Goal: Task Accomplishment & Management: Complete application form

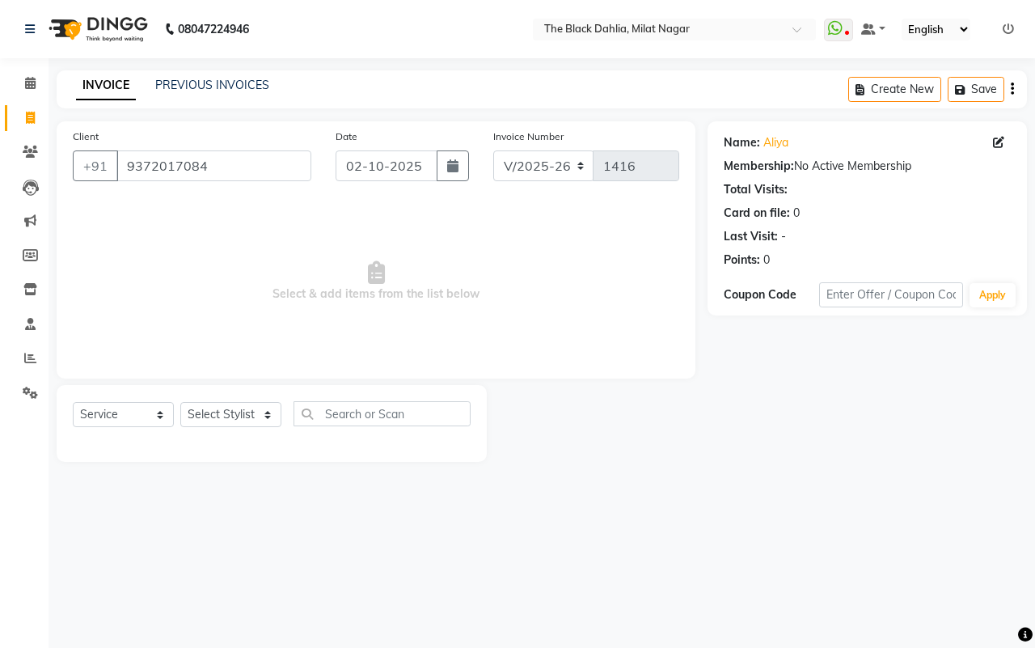
select select "4335"
select select "service"
drag, startPoint x: 285, startPoint y: 156, endPoint x: 251, endPoint y: 150, distance: 34.4
click at [267, 156] on input "9372017084" at bounding box center [213, 165] width 195 height 31
click at [257, 78] on link "PREVIOUS INVOICES" at bounding box center [212, 85] width 114 height 15
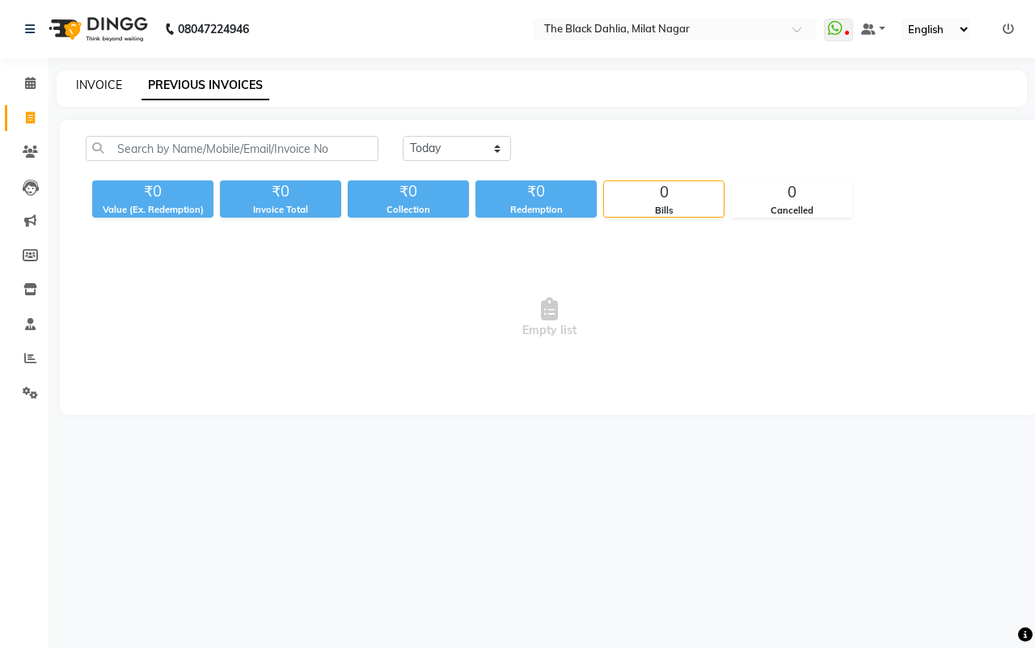
click at [110, 83] on link "INVOICE" at bounding box center [99, 85] width 46 height 15
select select "service"
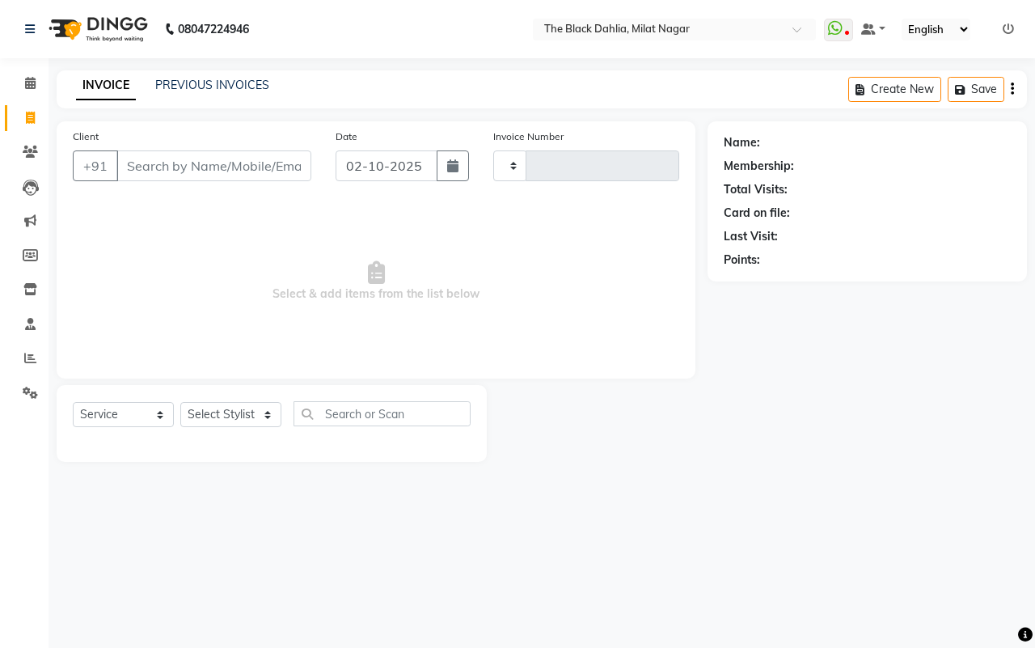
type input "1416"
select select "4335"
type input "a"
click at [218, 78] on link "PREVIOUS INVOICES" at bounding box center [212, 85] width 114 height 15
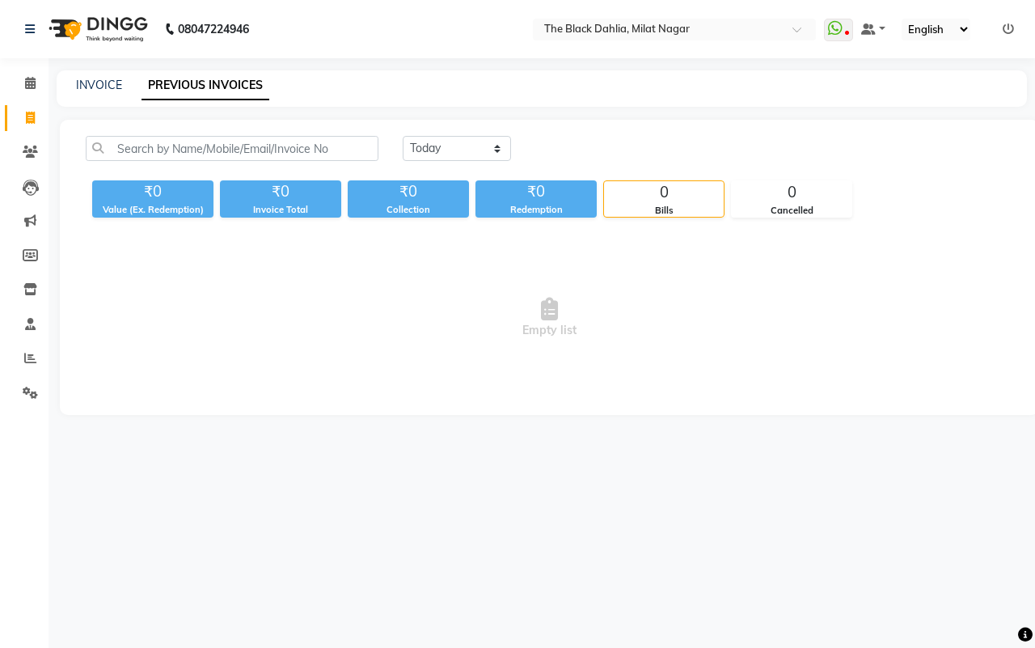
click at [128, 82] on div "INVOICE PREVIOUS INVOICES" at bounding box center [532, 85] width 951 height 17
click at [109, 83] on link "INVOICE" at bounding box center [99, 85] width 46 height 15
select select "service"
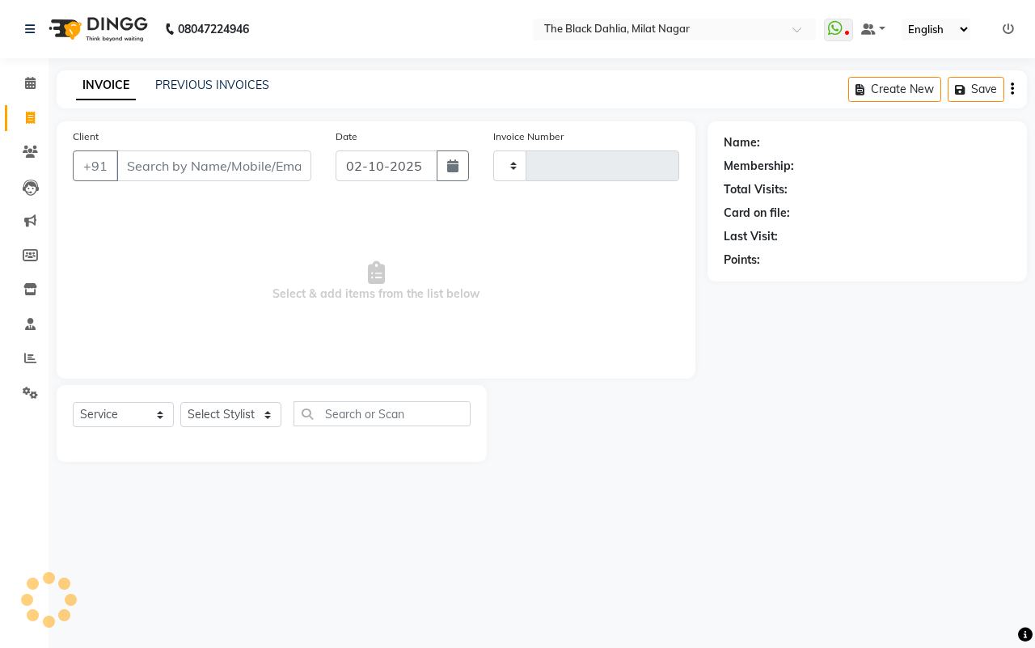
type input "1416"
select select "4335"
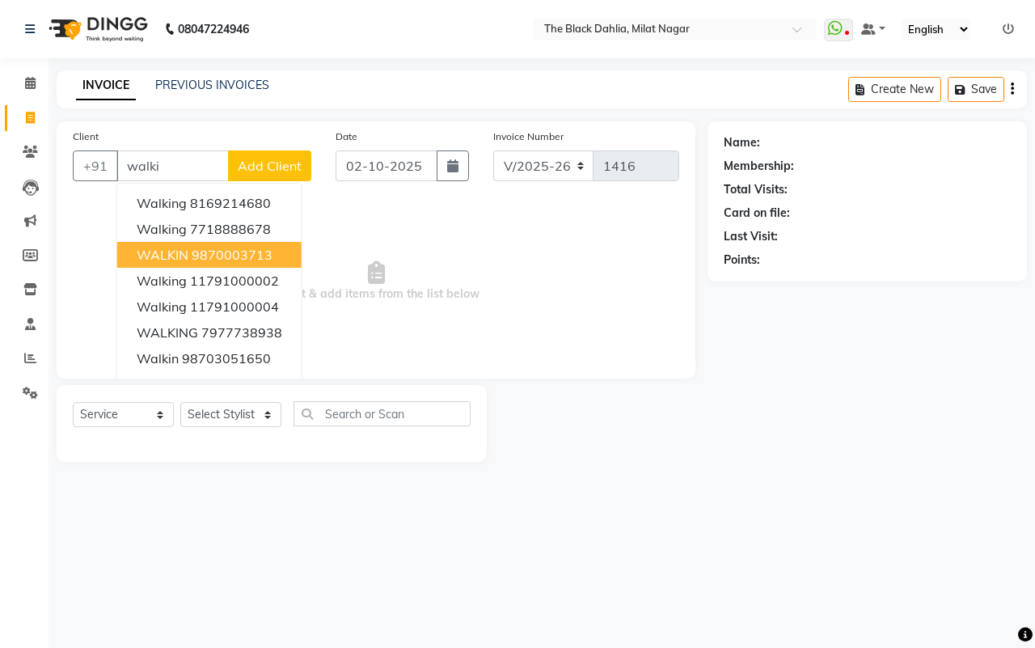
click at [206, 259] on ngb-highlight "9870003713" at bounding box center [232, 255] width 81 height 16
type input "9870003713"
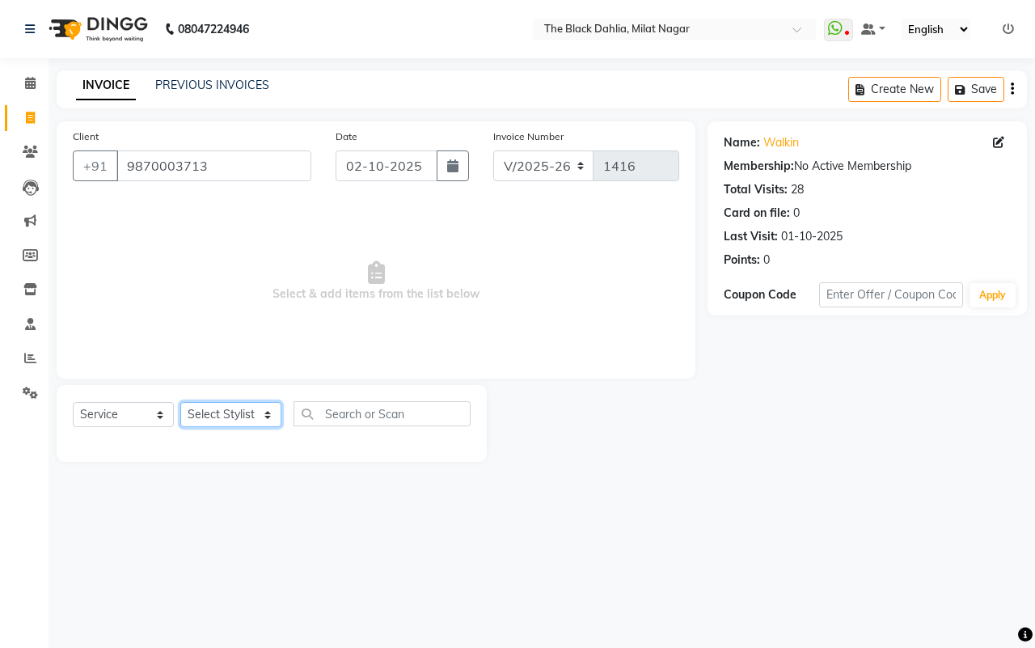
click at [220, 413] on select "Select Stylist [PERSON_NAME] [PERSON_NAME] [PERSON_NAME] Dr [PERSON_NAME],[PERS…" at bounding box center [230, 414] width 101 height 25
select select "34615"
click at [180, 402] on select "Select Stylist [PERSON_NAME] [PERSON_NAME] [PERSON_NAME] Dr [PERSON_NAME],[PERS…" at bounding box center [230, 414] width 101 height 25
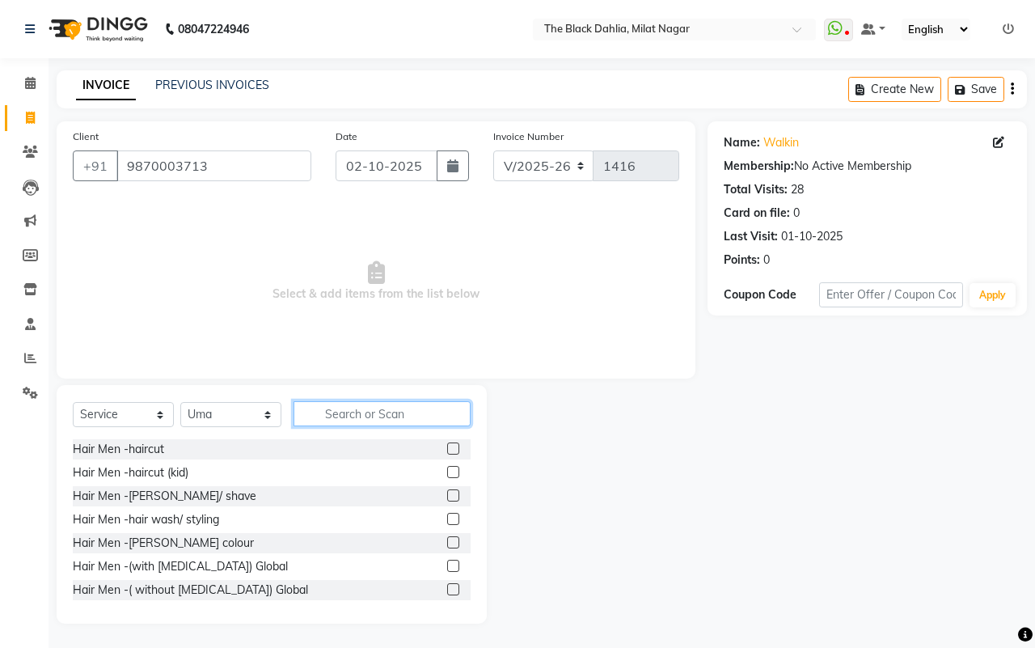
click at [366, 410] on input "text" at bounding box center [382, 413] width 177 height 25
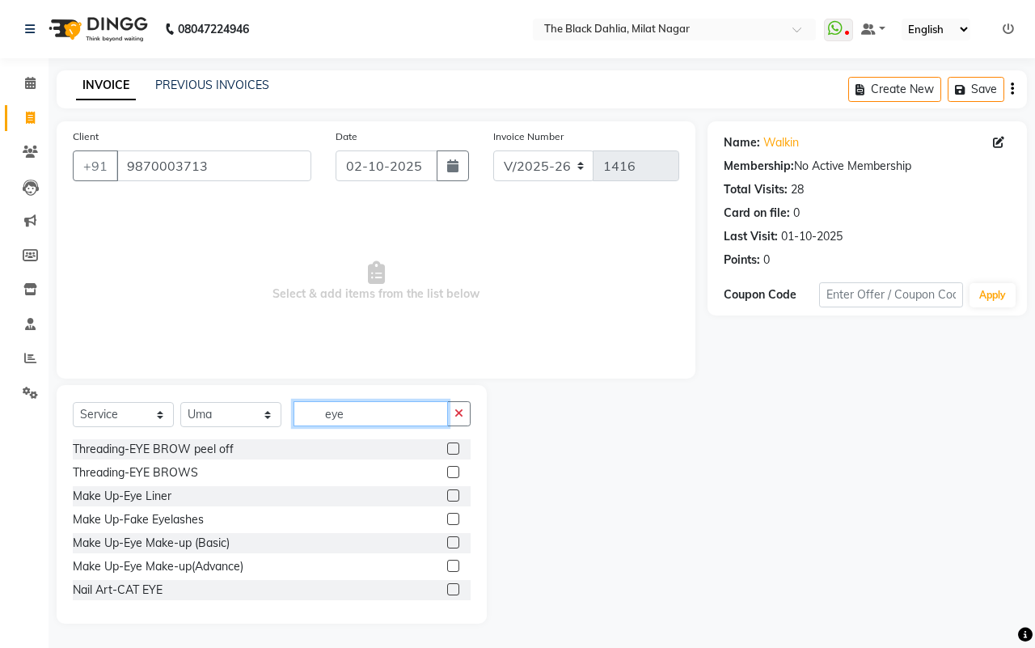
type input "eye"
click at [429, 468] on div "Threading-EYE BROWS" at bounding box center [272, 473] width 398 height 20
click at [447, 470] on label at bounding box center [453, 472] width 12 height 12
click at [447, 470] on input "checkbox" at bounding box center [452, 473] width 11 height 11
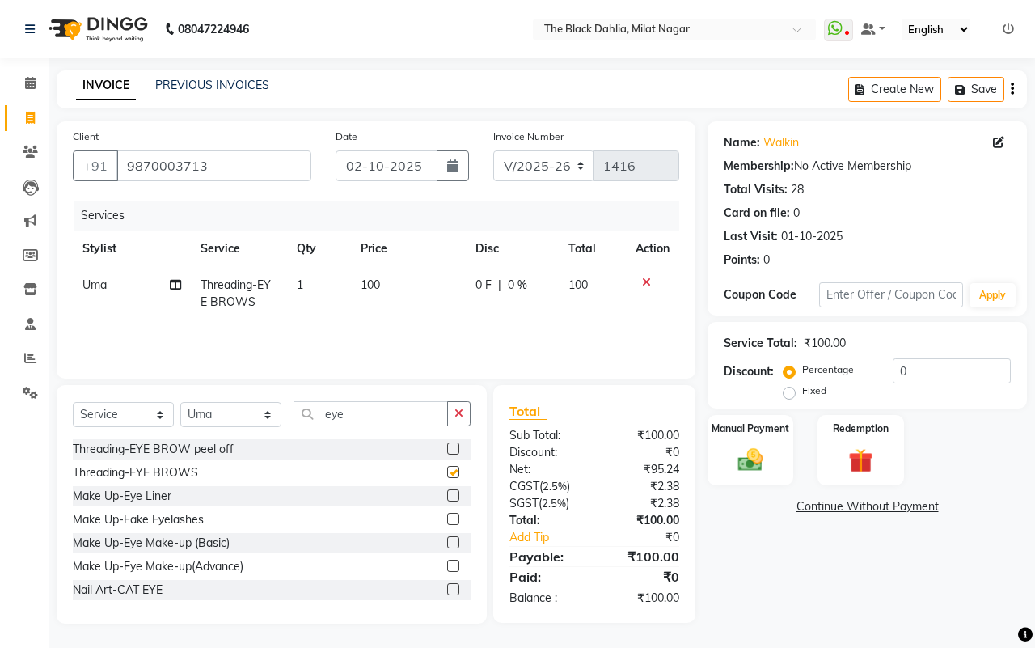
checkbox input "false"
drag, startPoint x: 400, startPoint y: 414, endPoint x: 248, endPoint y: 413, distance: 152.1
click at [248, 413] on div "Select Service Product Membership Package Voucher Prepaid Gift Card Select Styl…" at bounding box center [272, 420] width 398 height 38
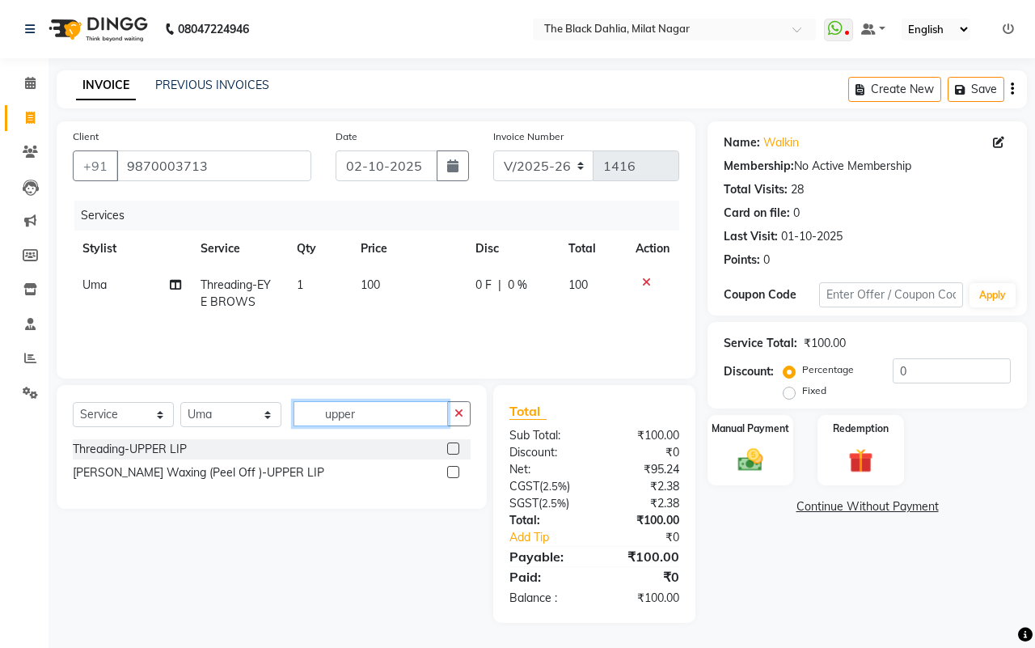
type input "upper"
click at [454, 447] on label at bounding box center [453, 448] width 12 height 12
click at [454, 447] on input "checkbox" at bounding box center [452, 449] width 11 height 11
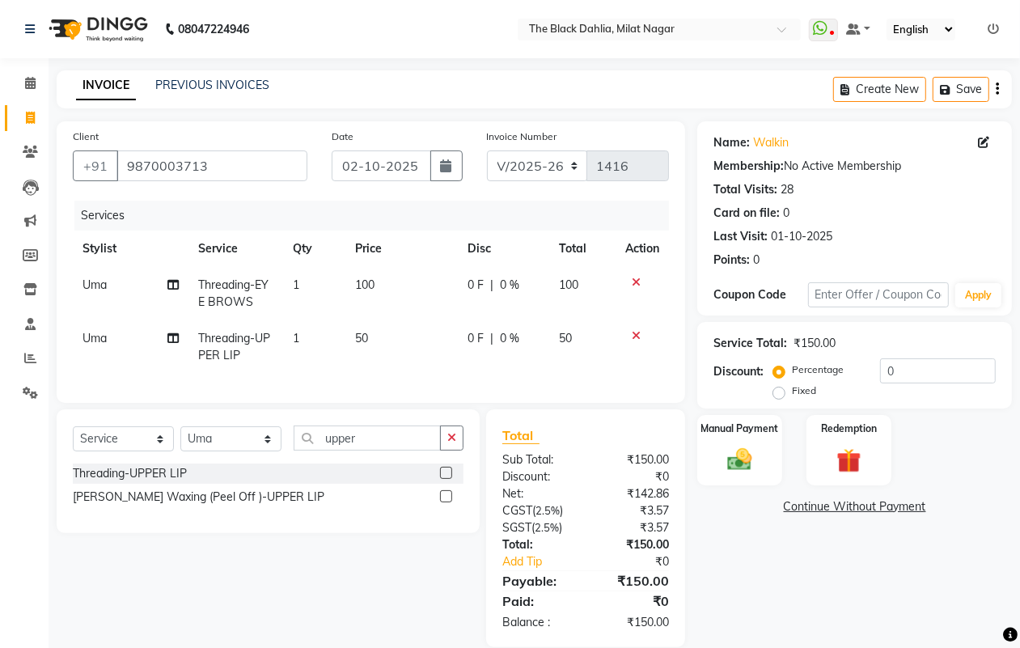
checkbox input "false"
drag, startPoint x: 419, startPoint y: 427, endPoint x: 243, endPoint y: 447, distance: 176.6
click at [243, 447] on div "Select Service Product Membership Package Voucher Prepaid Gift Card Select Styl…" at bounding box center [268, 471] width 423 height 124
click at [366, 447] on input "upper" at bounding box center [367, 438] width 147 height 25
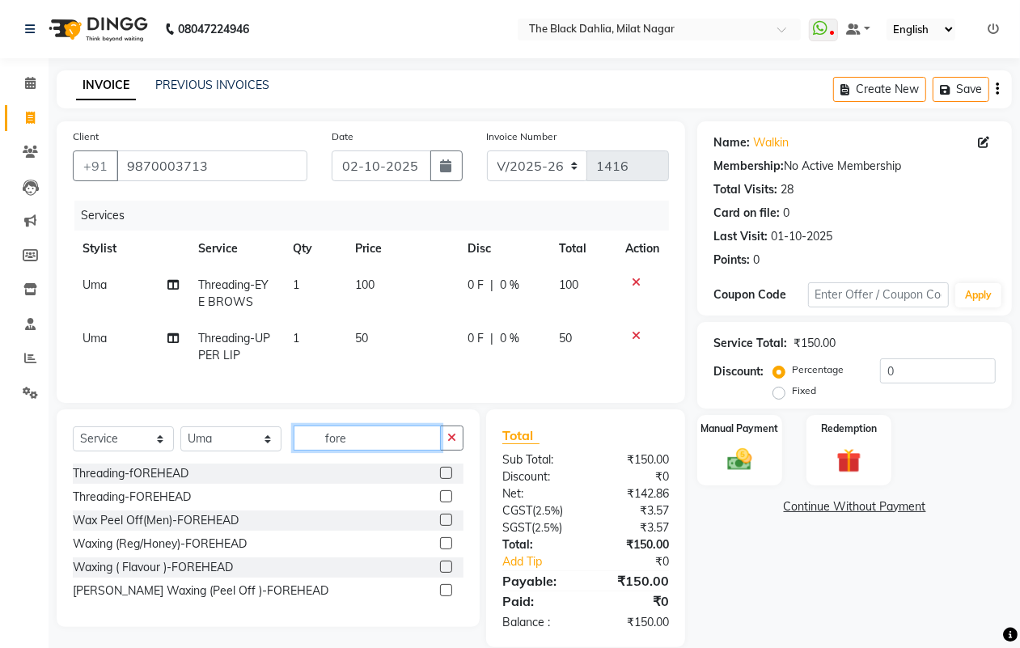
type input "fore"
click at [440, 502] on label at bounding box center [446, 496] width 12 height 12
click at [440, 502] on input "checkbox" at bounding box center [445, 497] width 11 height 11
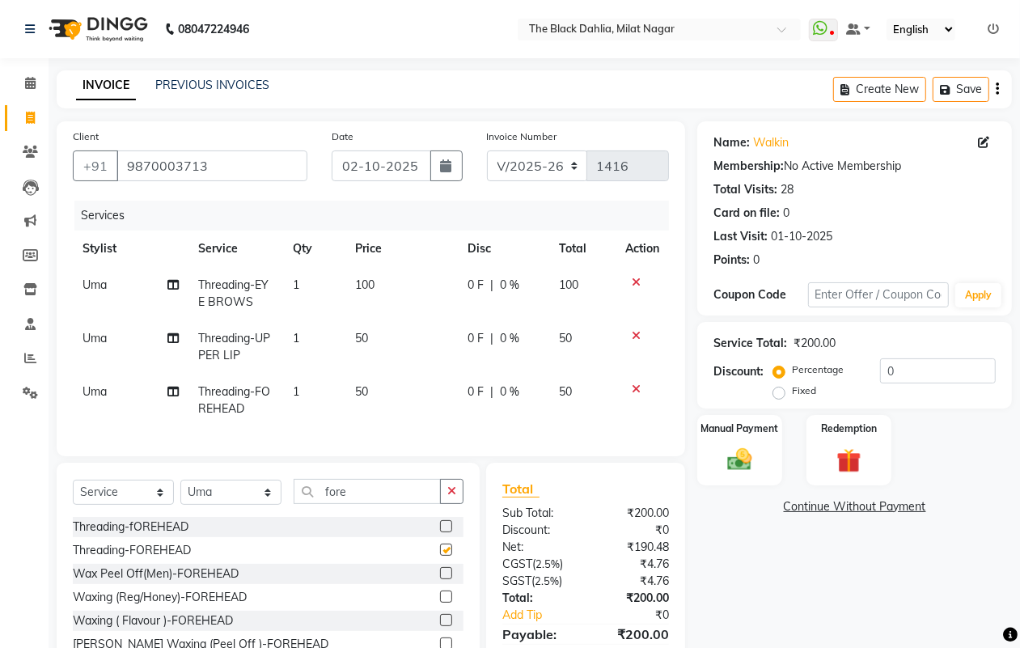
checkbox input "false"
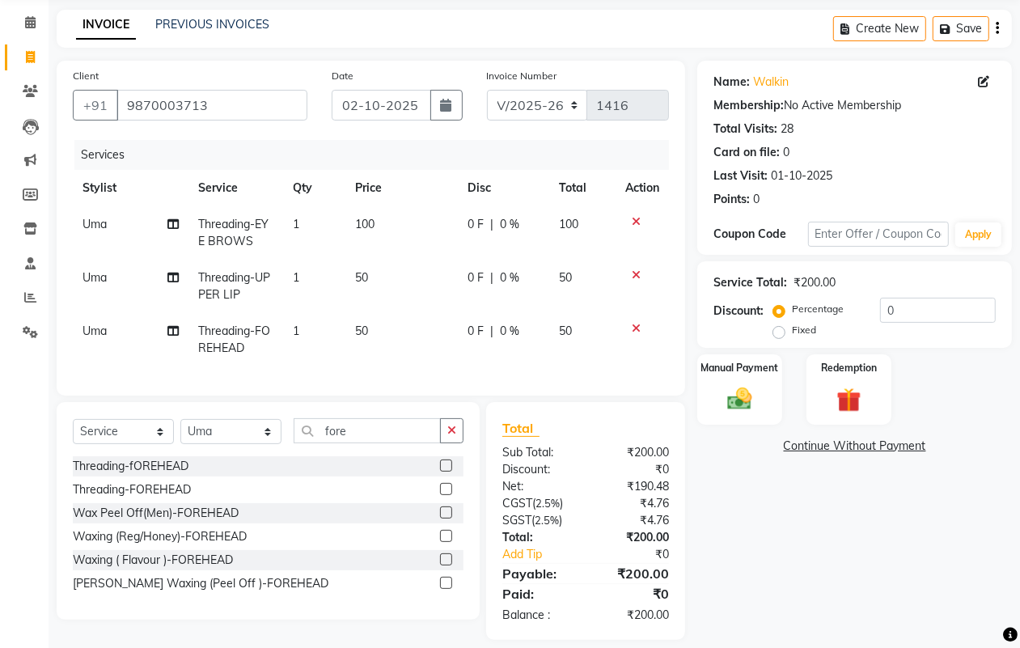
scroll to position [91, 0]
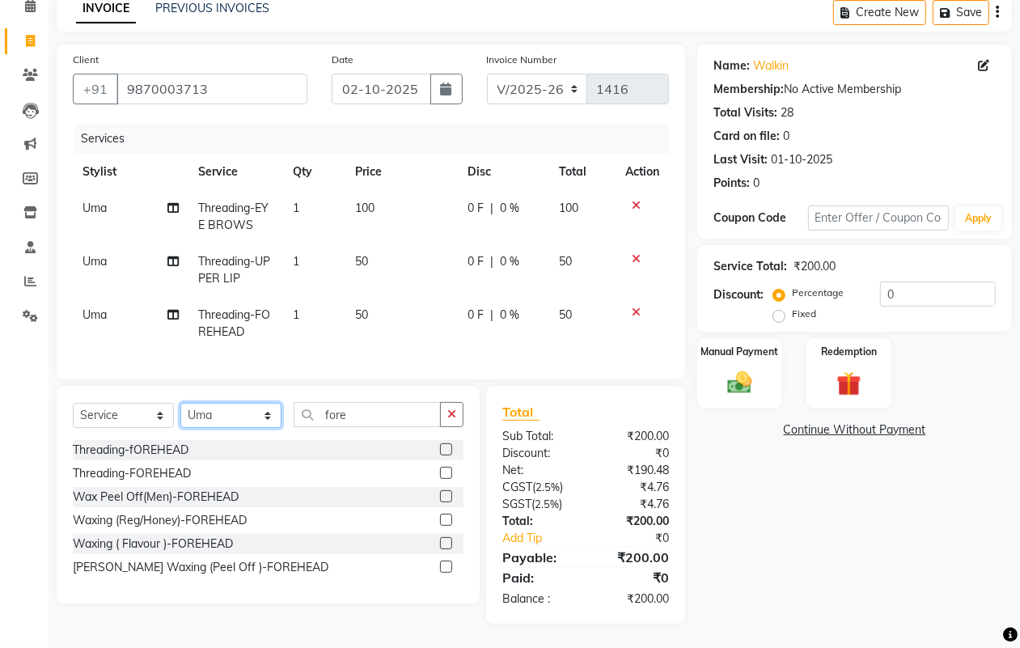
click at [211, 413] on select "Select Stylist [PERSON_NAME] [PERSON_NAME] [PERSON_NAME] Dr [PERSON_NAME],[PERS…" at bounding box center [230, 415] width 101 height 25
select select "59085"
click at [180, 403] on select "Select Stylist [PERSON_NAME] [PERSON_NAME] [PERSON_NAME] Dr [PERSON_NAME],[PERS…" at bounding box center [230, 415] width 101 height 25
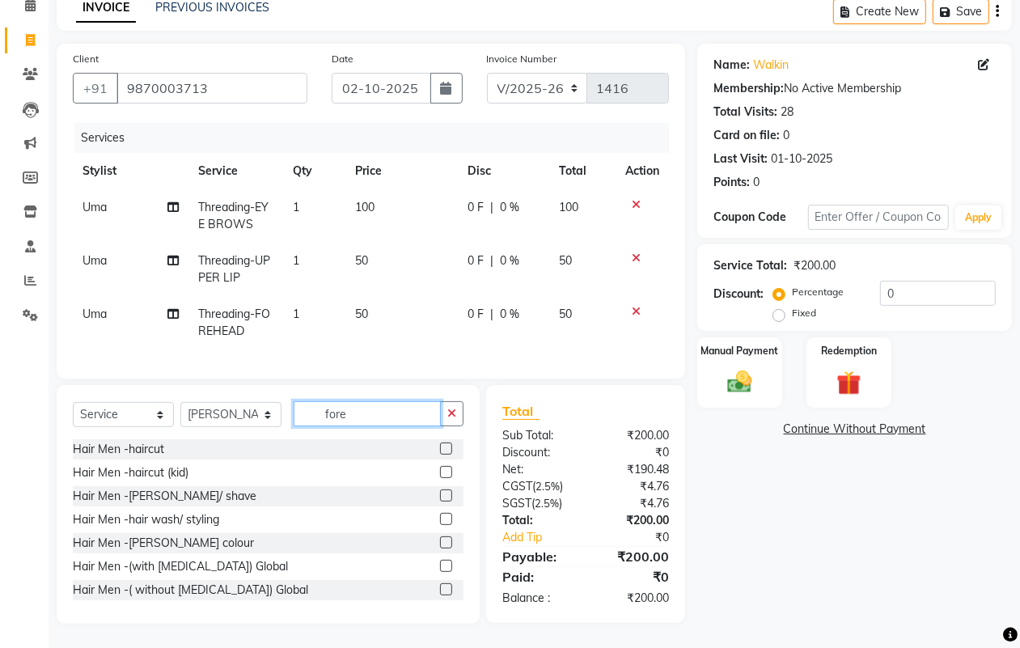
drag, startPoint x: 388, startPoint y: 411, endPoint x: 259, endPoint y: 411, distance: 129.4
click at [259, 411] on div "Select Service Product Membership Package Voucher Prepaid Gift Card Select Styl…" at bounding box center [268, 420] width 391 height 38
click at [378, 413] on input "fore" at bounding box center [367, 413] width 147 height 25
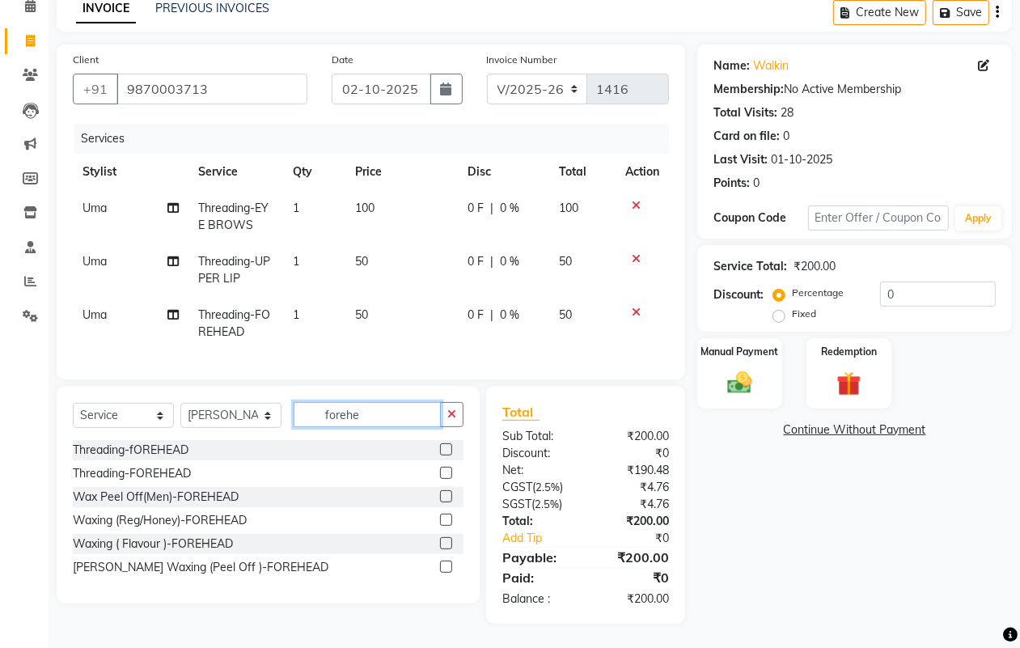
type input "forehe"
click at [442, 473] on label at bounding box center [446, 473] width 12 height 12
click at [442, 473] on input "checkbox" at bounding box center [445, 473] width 11 height 11
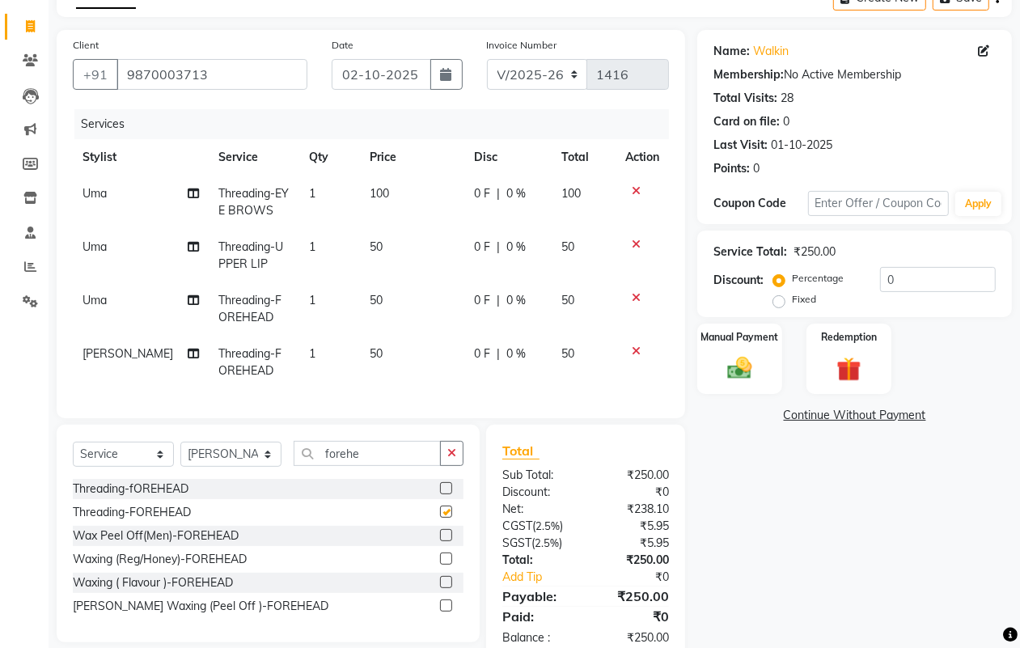
checkbox input "false"
drag, startPoint x: 399, startPoint y: 467, endPoint x: 277, endPoint y: 477, distance: 122.6
click at [277, 477] on div "Select Service Product Membership Package Voucher Prepaid Gift Card Select Styl…" at bounding box center [268, 460] width 391 height 38
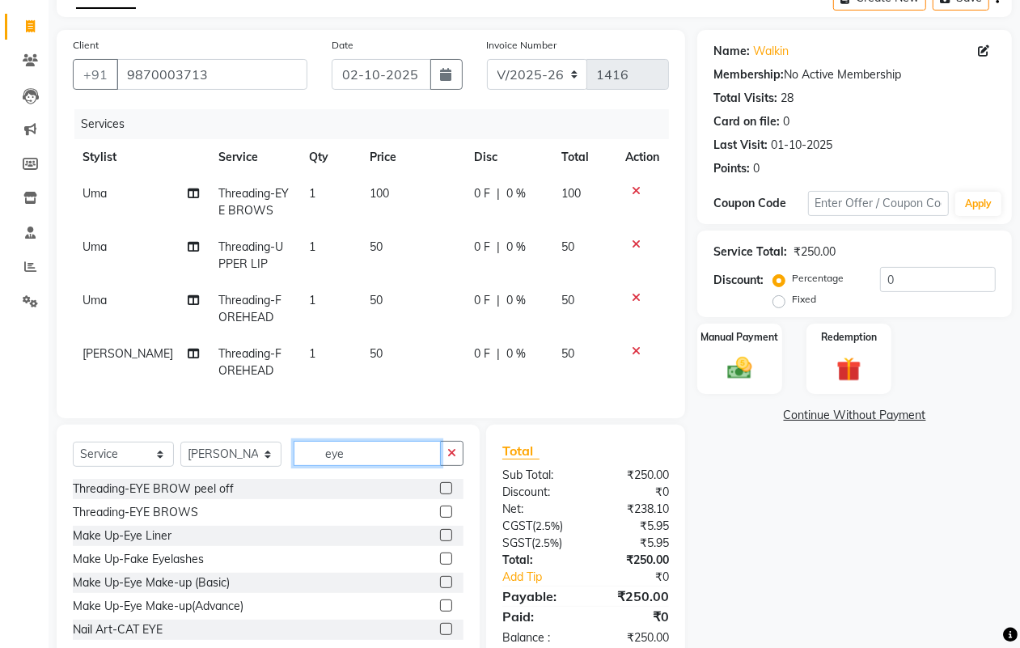
type input "eye"
click at [440, 518] on label at bounding box center [446, 512] width 12 height 12
click at [440, 518] on input "checkbox" at bounding box center [445, 512] width 11 height 11
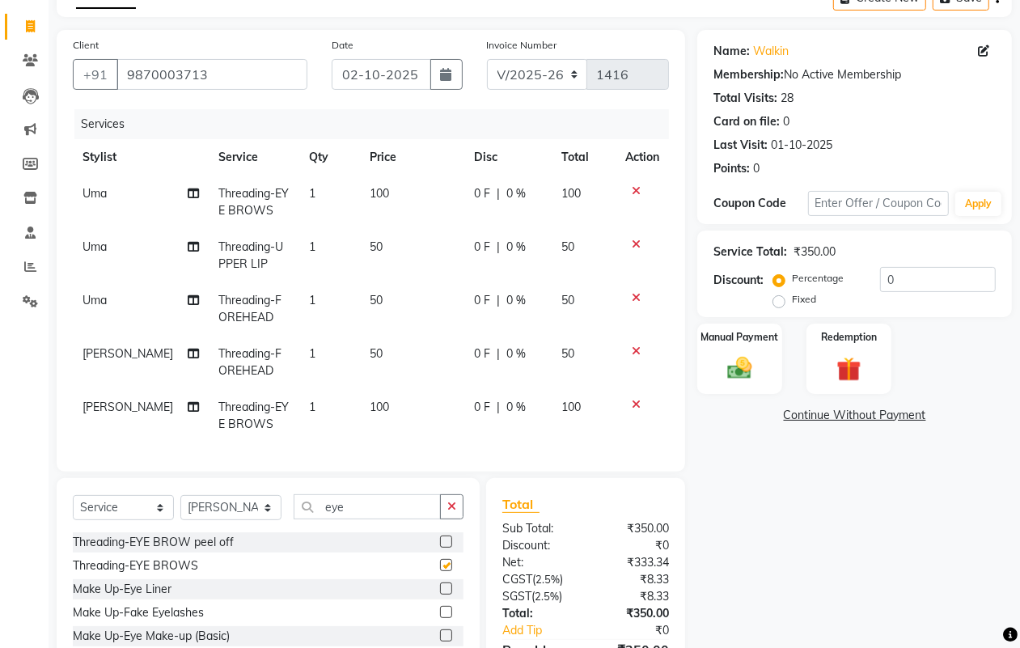
checkbox input "false"
drag, startPoint x: 358, startPoint y: 519, endPoint x: 228, endPoint y: 523, distance: 130.3
click at [220, 532] on div "Select Service Product Membership Package Voucher Prepaid Gift Card Select Styl…" at bounding box center [268, 513] width 391 height 38
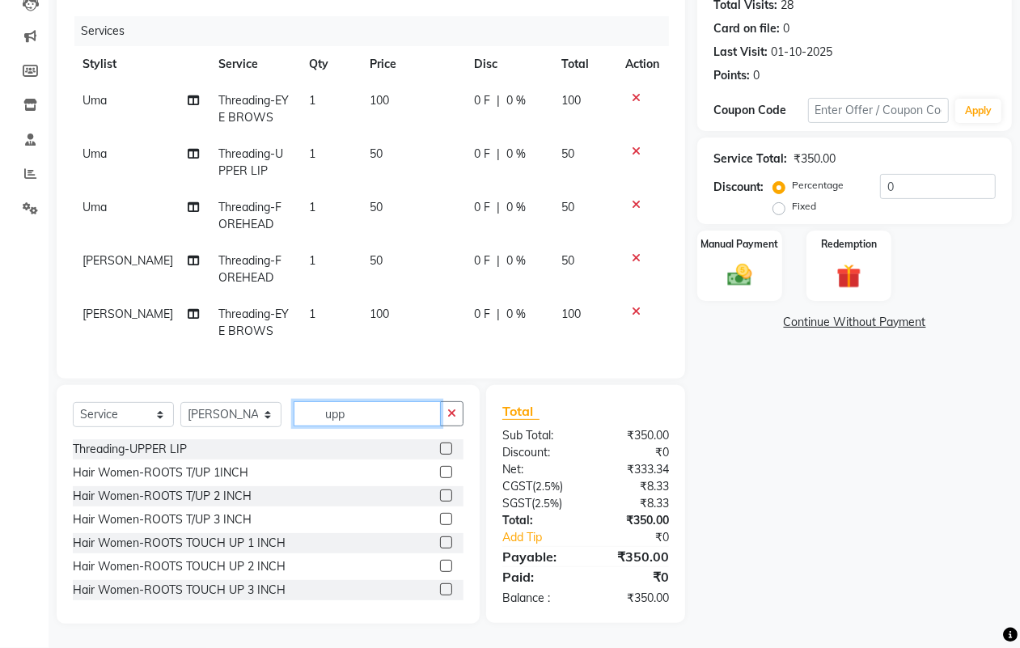
scroll to position [198, 0]
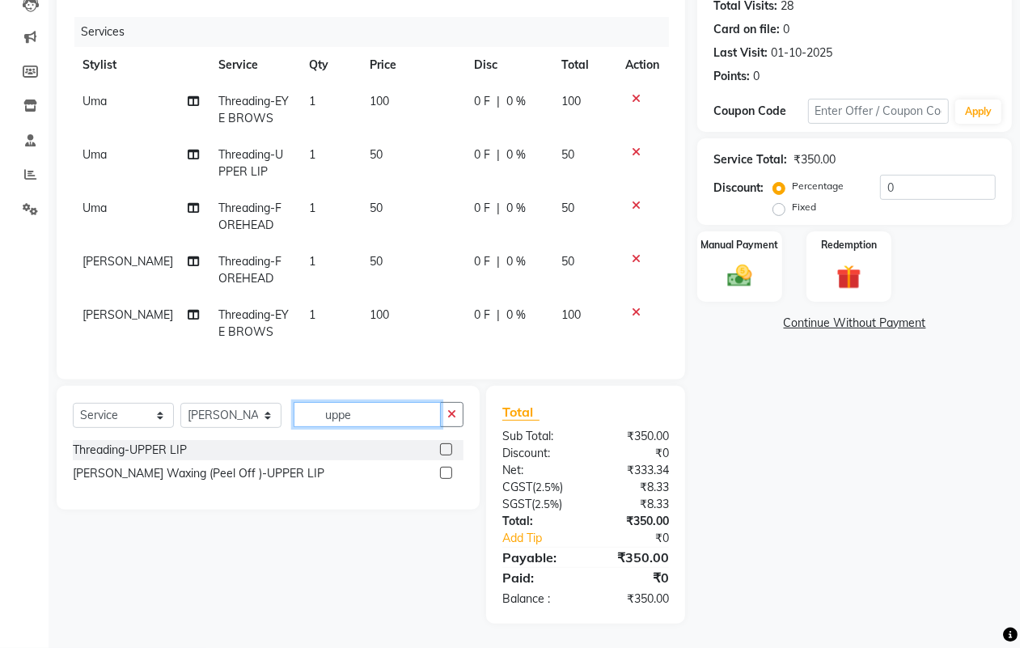
type input "uppe"
click at [449, 454] on label at bounding box center [446, 449] width 12 height 12
click at [449, 454] on input "checkbox" at bounding box center [445, 450] width 11 height 11
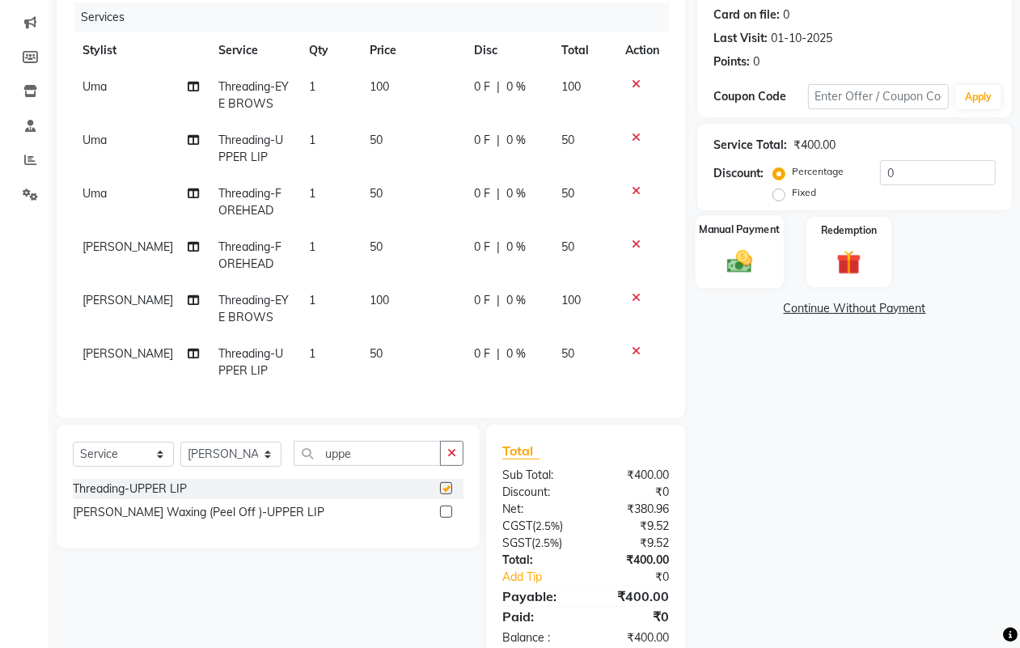
checkbox input "false"
click at [733, 264] on img at bounding box center [739, 261] width 40 height 29
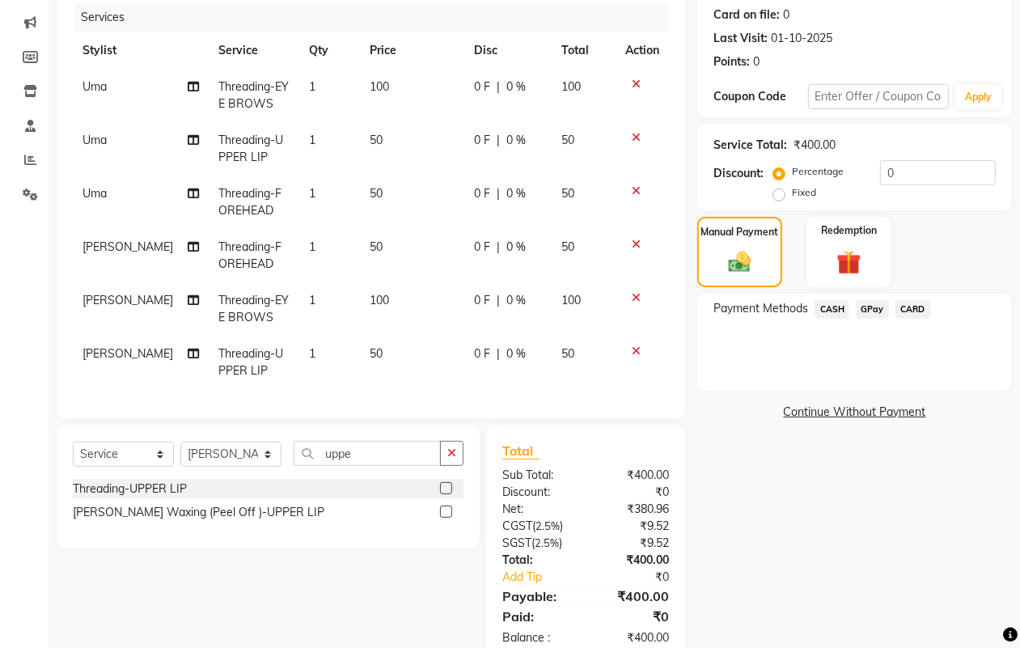
click at [833, 305] on span "CASH" at bounding box center [832, 309] width 35 height 19
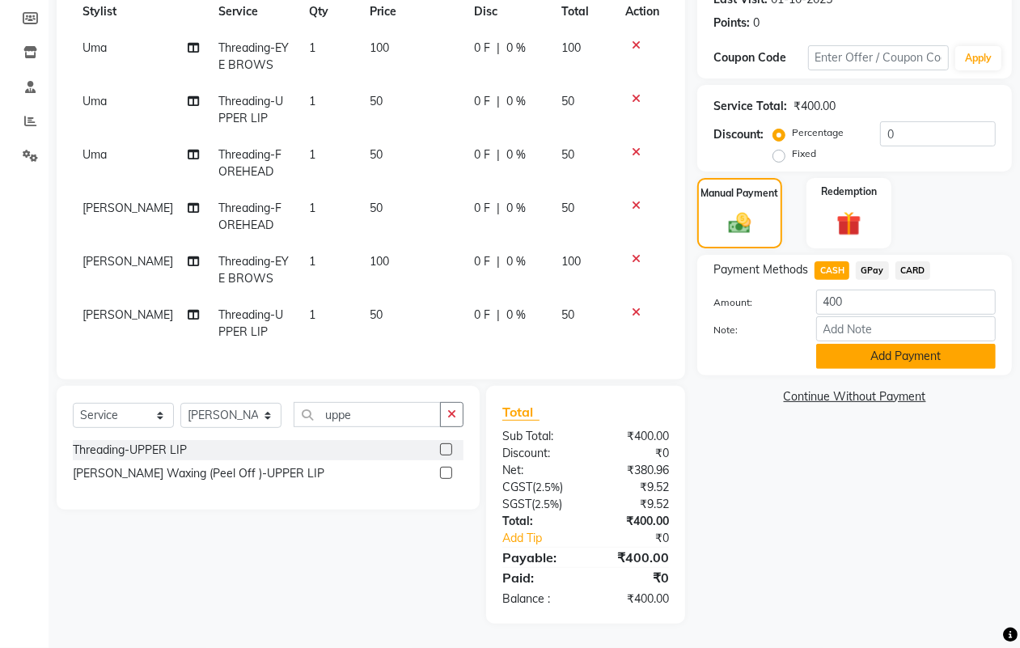
click at [891, 354] on button "Add Payment" at bounding box center [906, 356] width 180 height 25
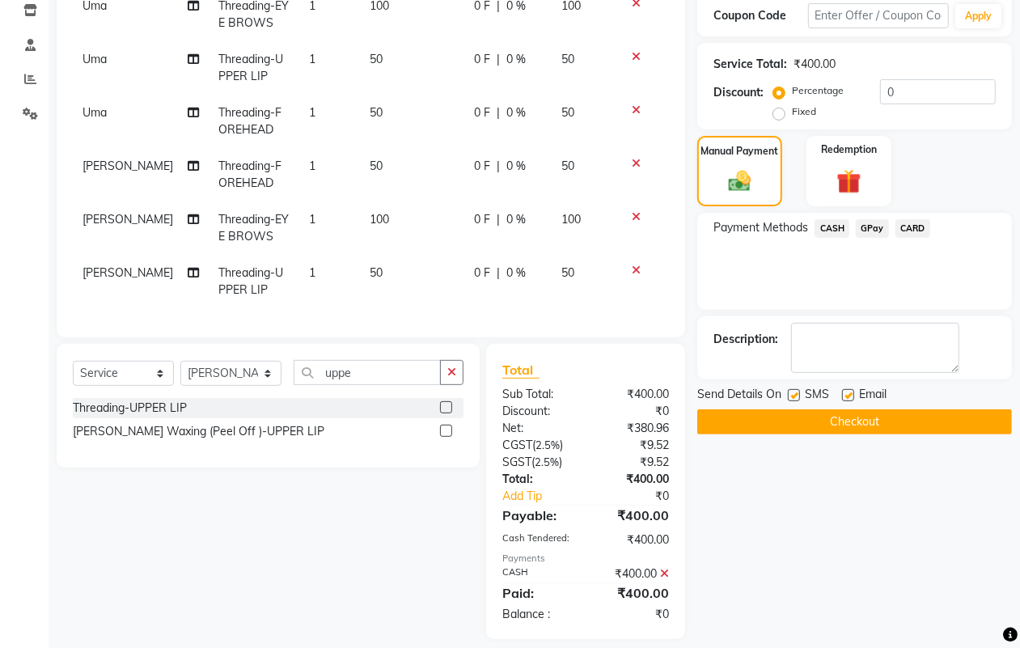
scroll to position [299, 0]
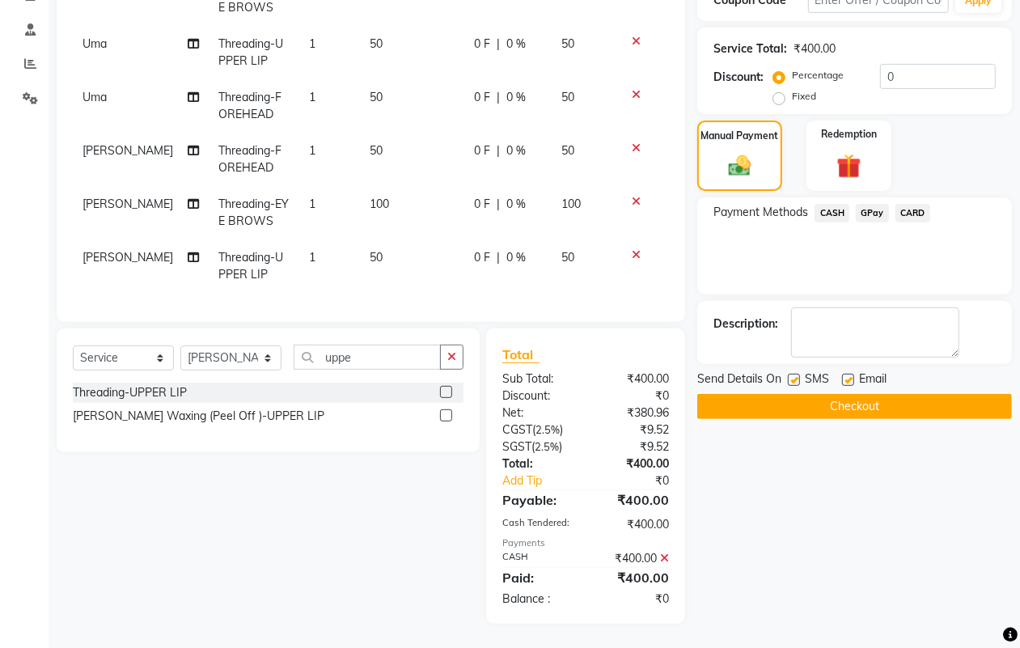
click at [839, 400] on button "Checkout" at bounding box center [854, 406] width 315 height 25
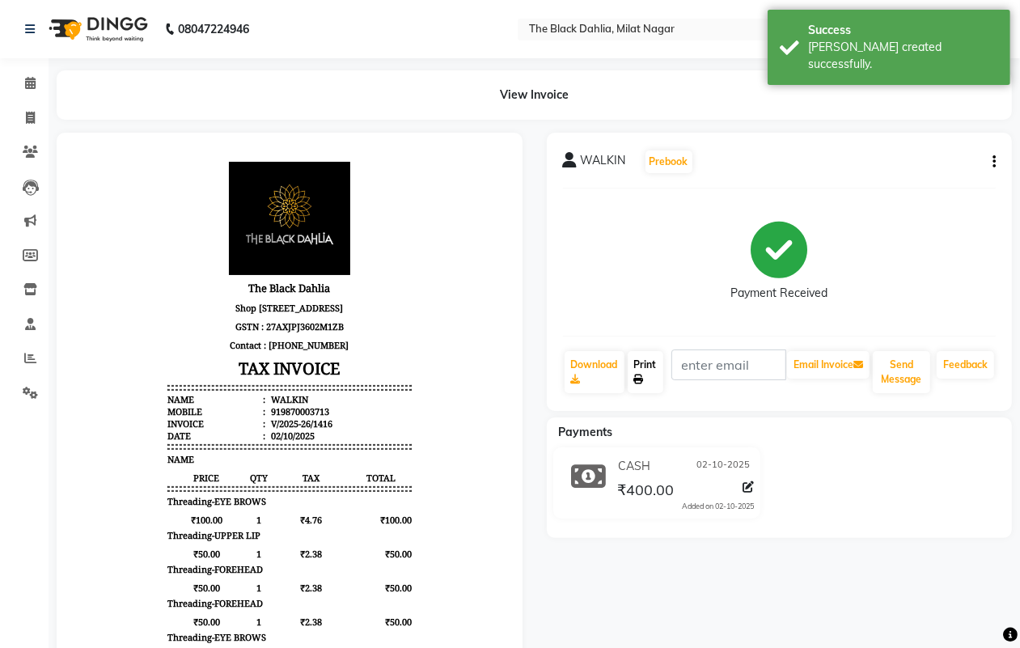
click at [643, 364] on link "Print" at bounding box center [646, 372] width 36 height 42
click at [26, 118] on icon at bounding box center [30, 118] width 9 height 12
select select "4335"
select select "service"
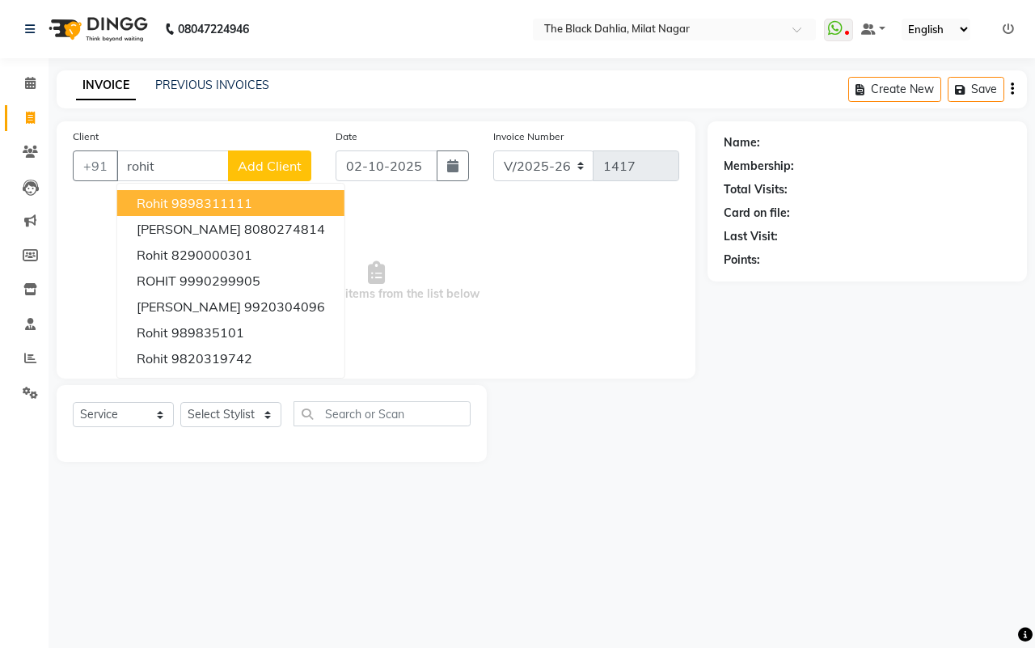
click at [271, 202] on button "Rohit 9898311111" at bounding box center [230, 203] width 227 height 26
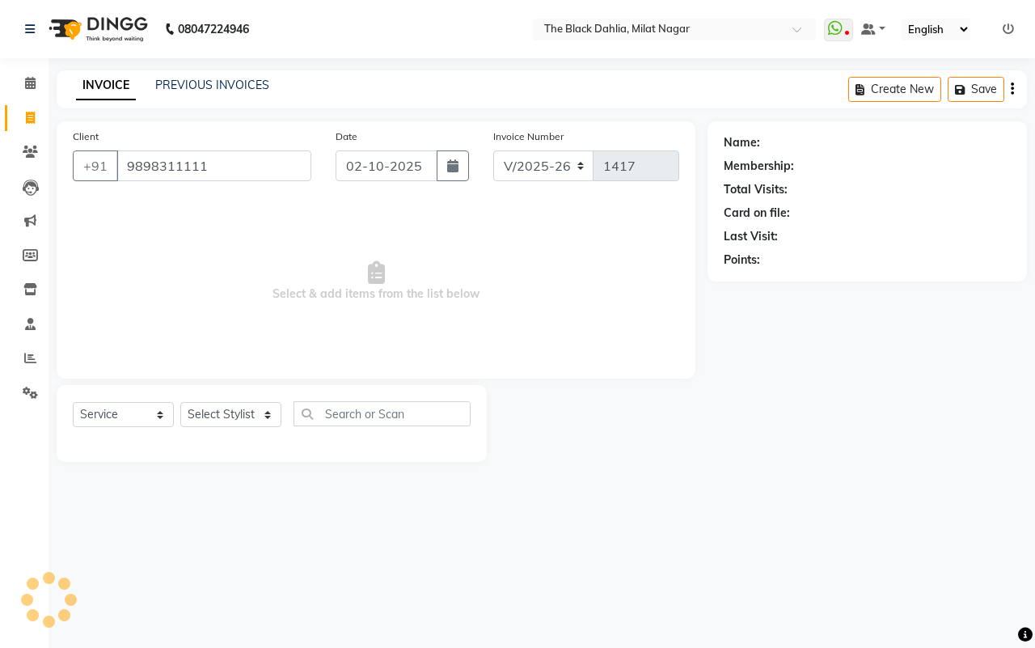
type input "9898311111"
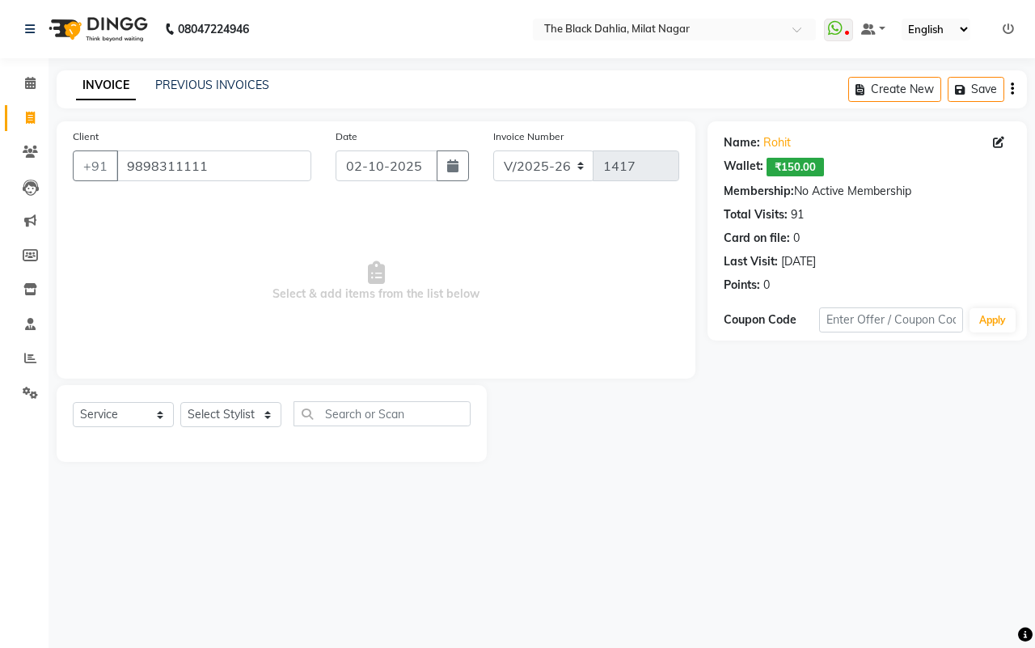
click at [227, 403] on div "Select Service Product Membership Package Voucher Prepaid Gift Card Select Styl…" at bounding box center [272, 420] width 398 height 38
click at [232, 413] on select "Select Stylist [PERSON_NAME] [PERSON_NAME] [PERSON_NAME] Dr [PERSON_NAME],[PERS…" at bounding box center [230, 414] width 101 height 25
select select "45324"
click at [180, 402] on select "Select Stylist [PERSON_NAME] [PERSON_NAME] [PERSON_NAME] Dr [PERSON_NAME],[PERS…" at bounding box center [230, 414] width 101 height 25
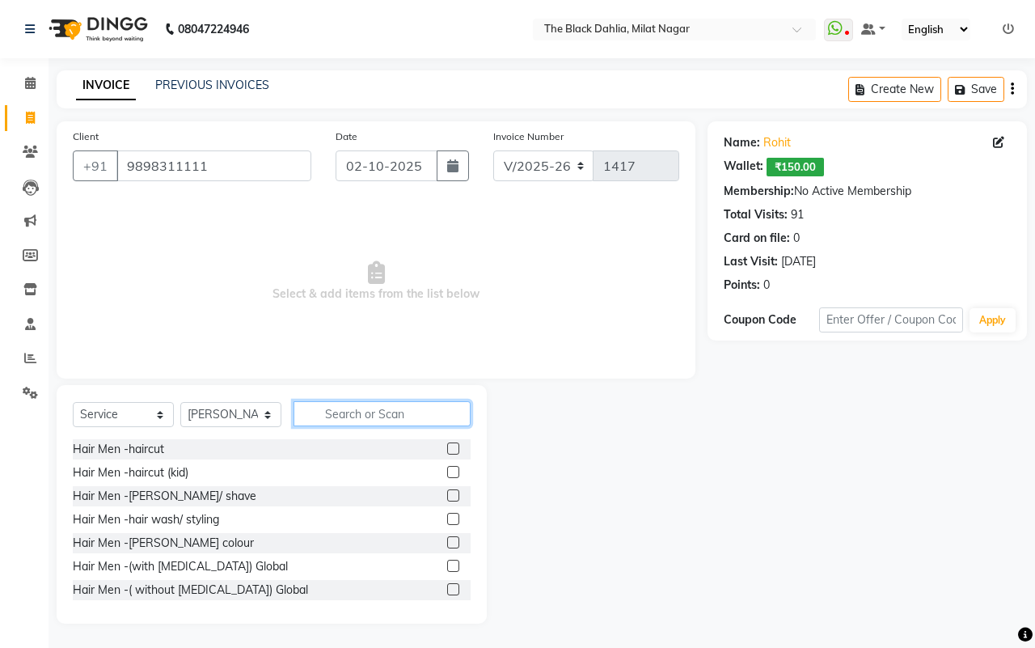
click at [345, 403] on input "text" at bounding box center [382, 413] width 177 height 25
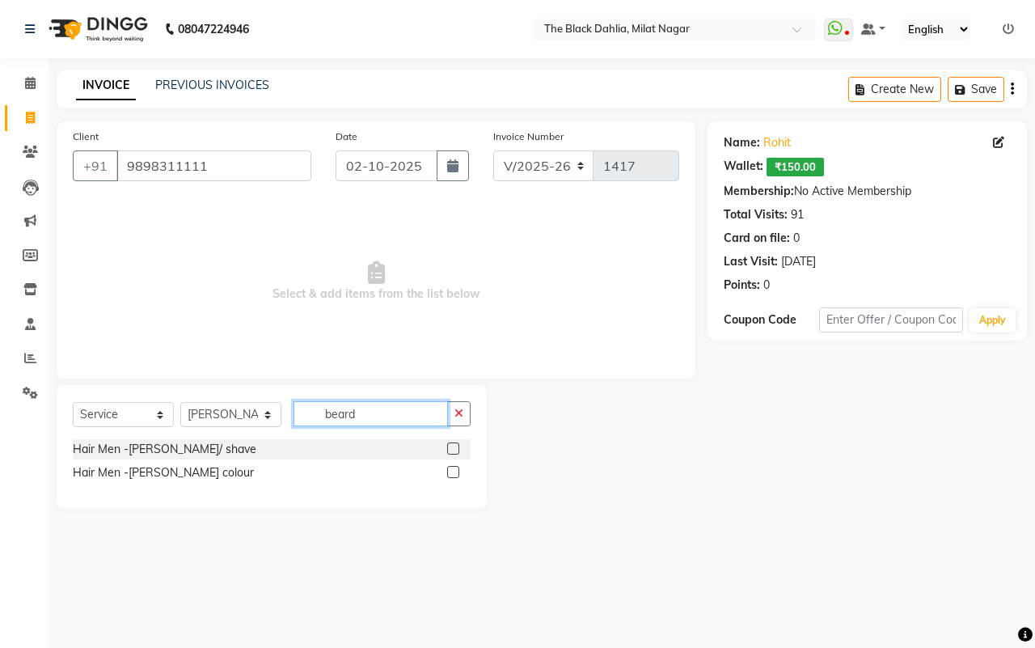
type input "beard"
click at [451, 451] on label at bounding box center [453, 448] width 12 height 12
click at [451, 451] on input "checkbox" at bounding box center [452, 449] width 11 height 11
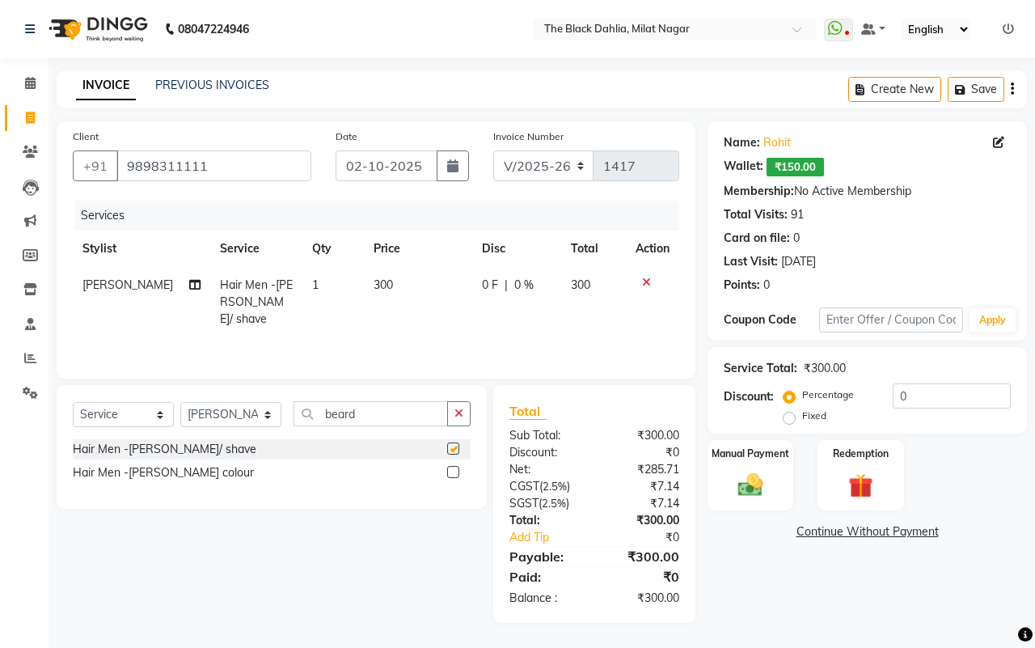
checkbox input "false"
drag, startPoint x: 394, startPoint y: 411, endPoint x: 245, endPoint y: 411, distance: 148.8
click at [245, 411] on div "Select Service Product Membership Package Voucher Prepaid Gift Card Select Styl…" at bounding box center [272, 420] width 398 height 38
click at [240, 413] on select "Select Stylist [PERSON_NAME] [PERSON_NAME] [PERSON_NAME] Dr [PERSON_NAME],[PERS…" at bounding box center [230, 414] width 101 height 25
select select "53805"
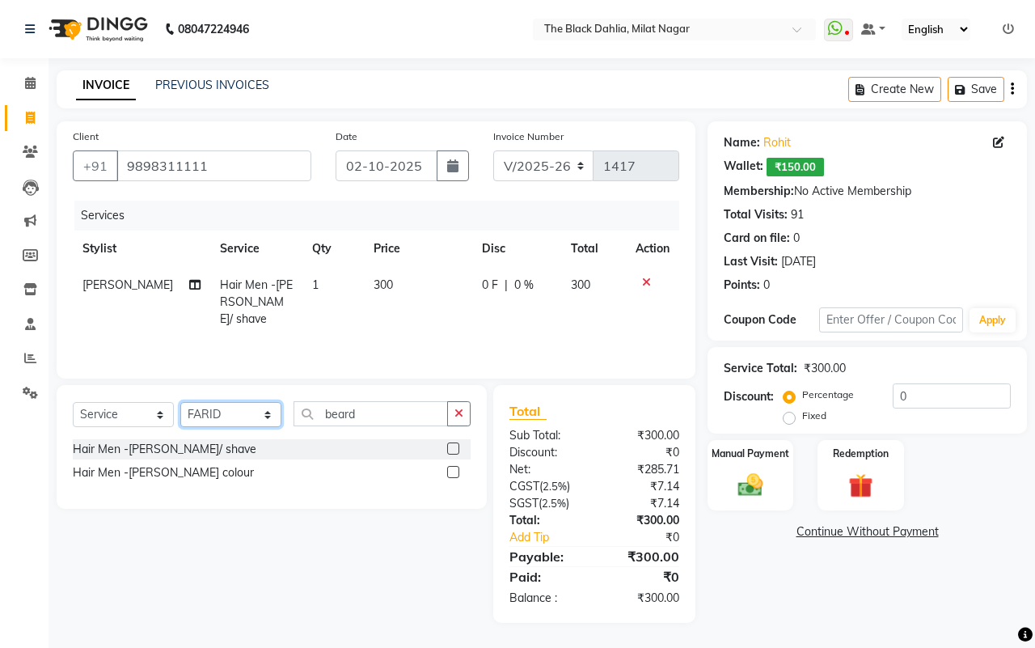
click at [180, 402] on select "Select Stylist [PERSON_NAME] [PERSON_NAME] [PERSON_NAME] Dr [PERSON_NAME],[PERS…" at bounding box center [230, 414] width 101 height 25
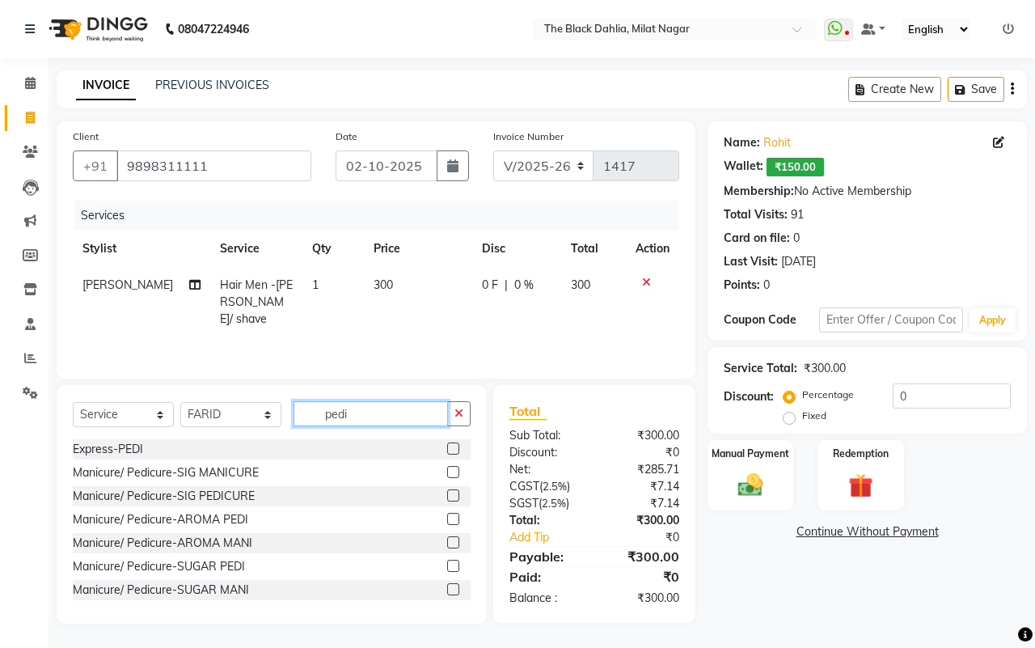
type input "pedi"
click at [447, 494] on label at bounding box center [453, 495] width 12 height 12
click at [447, 494] on input "checkbox" at bounding box center [452, 496] width 11 height 11
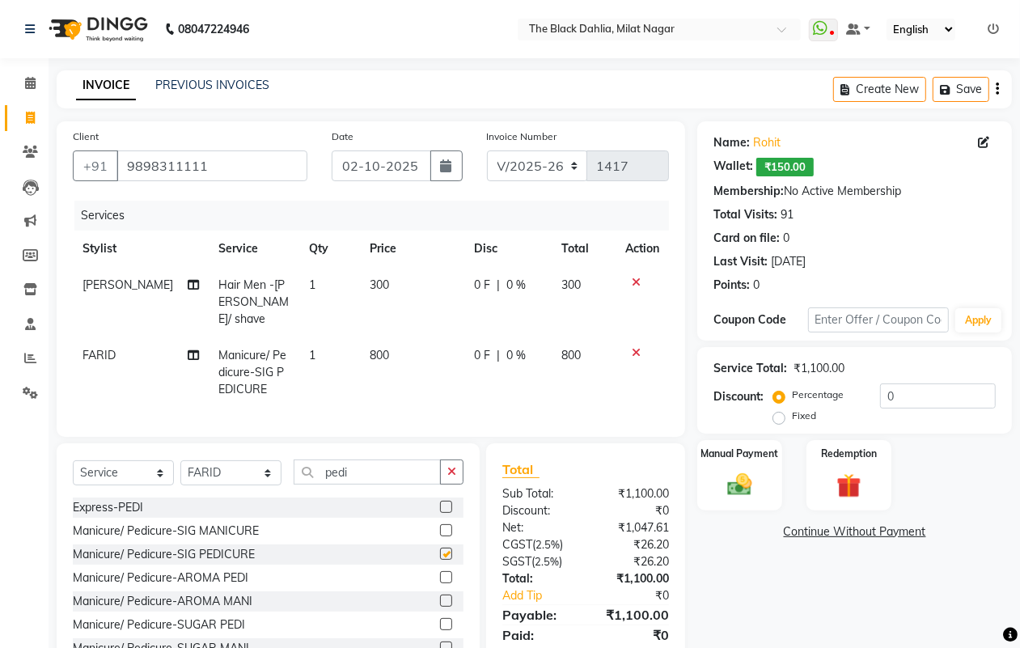
checkbox input "false"
click at [227, 476] on select "Select Stylist [PERSON_NAME] [PERSON_NAME] [PERSON_NAME] Dr [PERSON_NAME],[PERS…" at bounding box center [230, 472] width 101 height 25
select select "59085"
click at [180, 460] on select "Select Stylist [PERSON_NAME] [PERSON_NAME] [PERSON_NAME] Dr [PERSON_NAME],[PERS…" at bounding box center [230, 472] width 101 height 25
drag, startPoint x: 406, startPoint y: 451, endPoint x: 249, endPoint y: 486, distance: 160.7
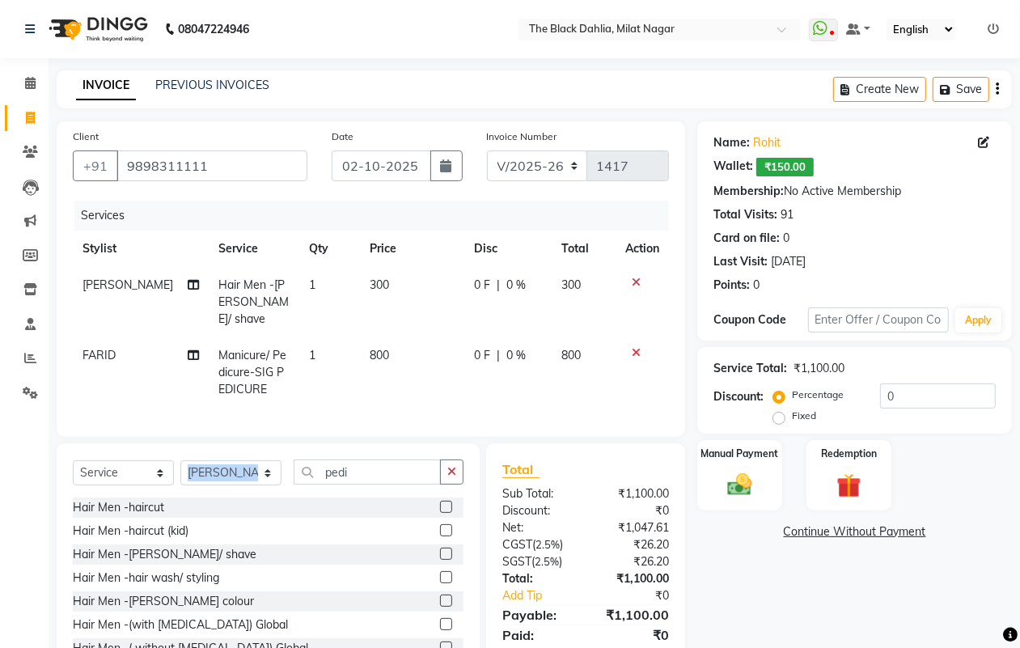
click at [260, 484] on div "Select Service Product Membership Package Voucher Prepaid Gift Card Select Styl…" at bounding box center [268, 562] width 423 height 239
click at [341, 459] on input "pedi" at bounding box center [367, 471] width 147 height 25
click at [356, 462] on input "pedi" at bounding box center [367, 471] width 147 height 25
click at [358, 462] on input "pedi" at bounding box center [367, 471] width 147 height 25
type input "p"
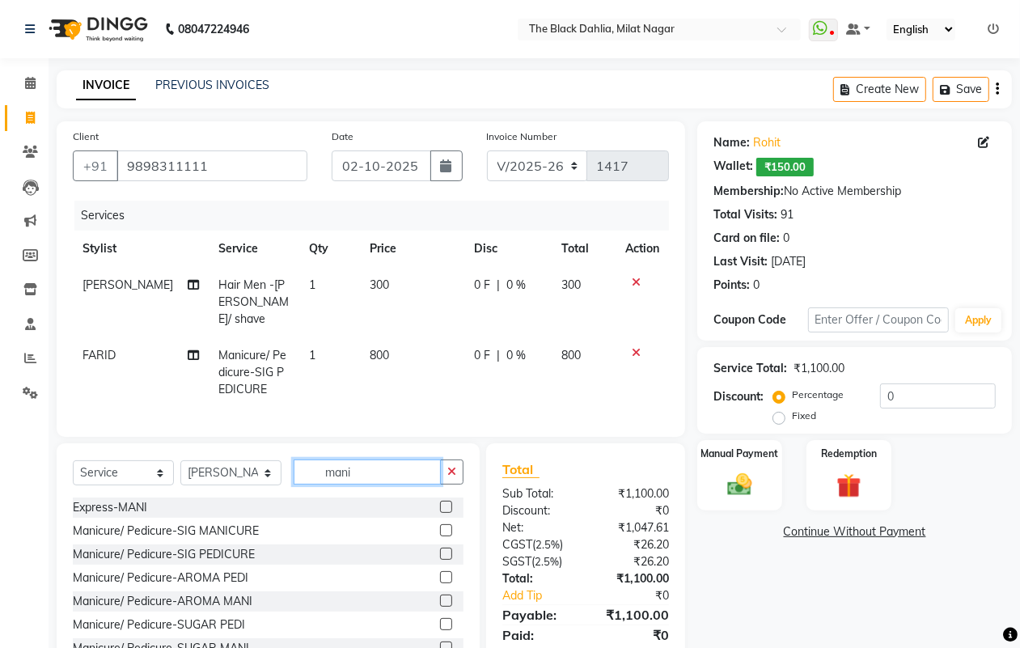
type input "mani"
click at [440, 526] on label at bounding box center [446, 530] width 12 height 12
click at [440, 526] on input "checkbox" at bounding box center [445, 531] width 11 height 11
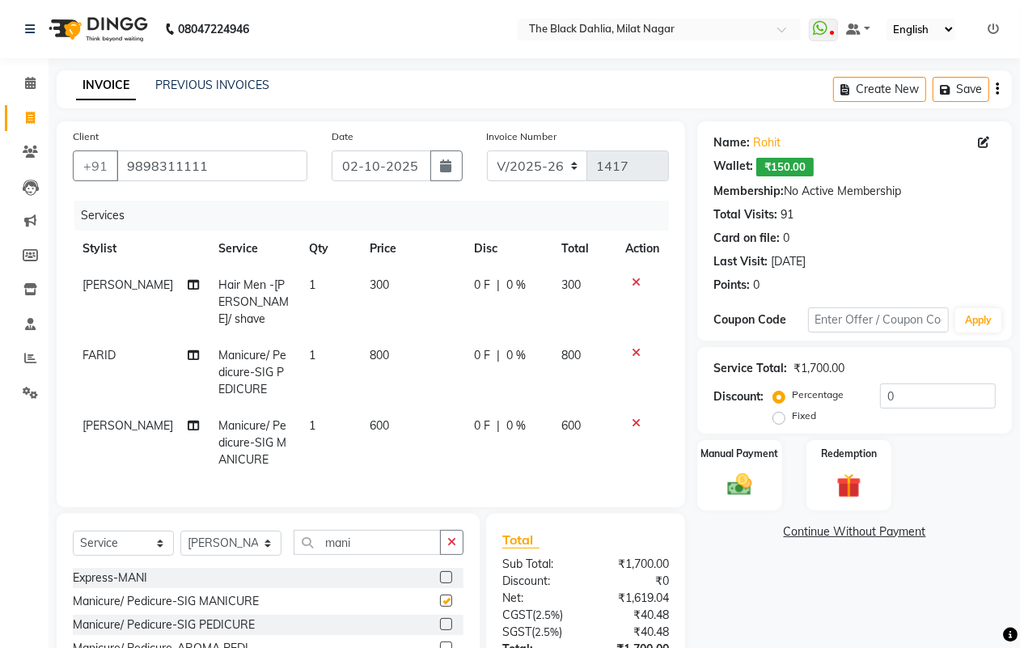
checkbox input "false"
click at [765, 485] on div "Manual Payment" at bounding box center [740, 475] width 88 height 74
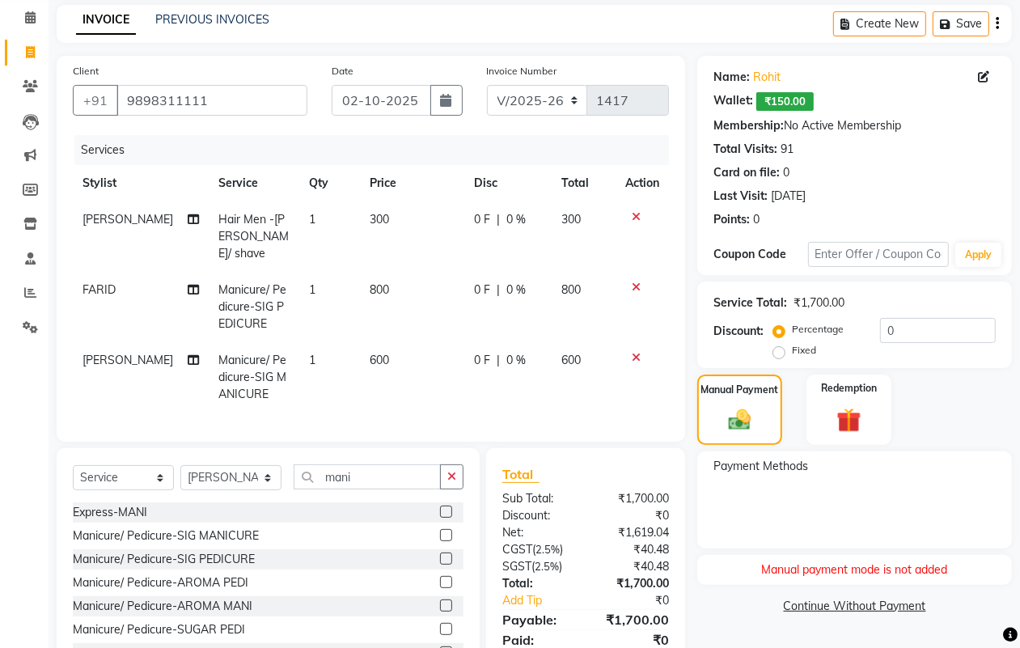
scroll to position [101, 0]
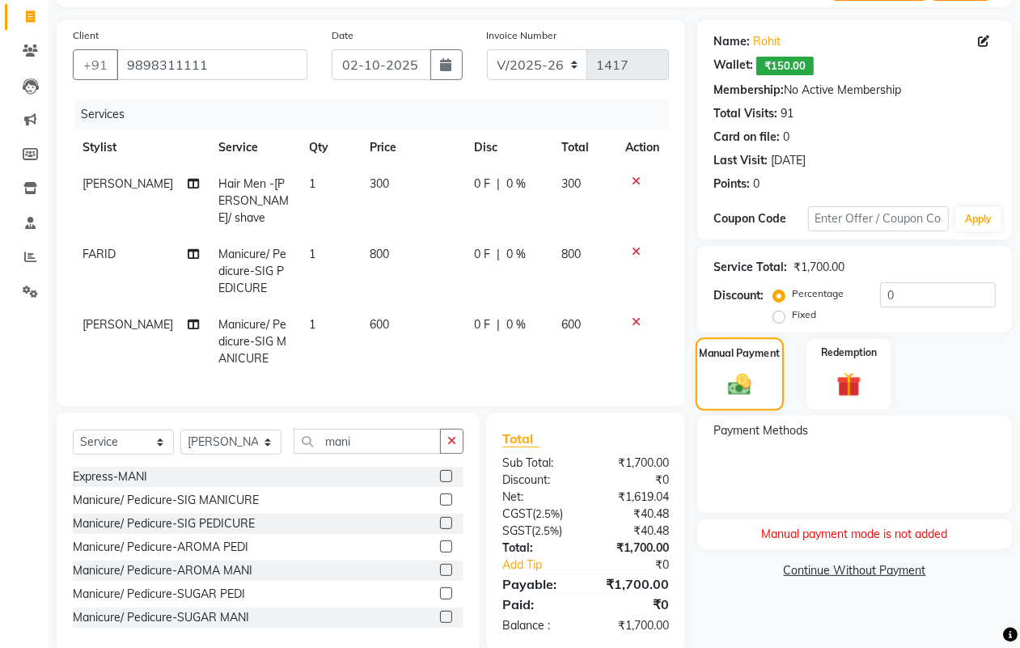
click at [733, 385] on img at bounding box center [740, 384] width 38 height 28
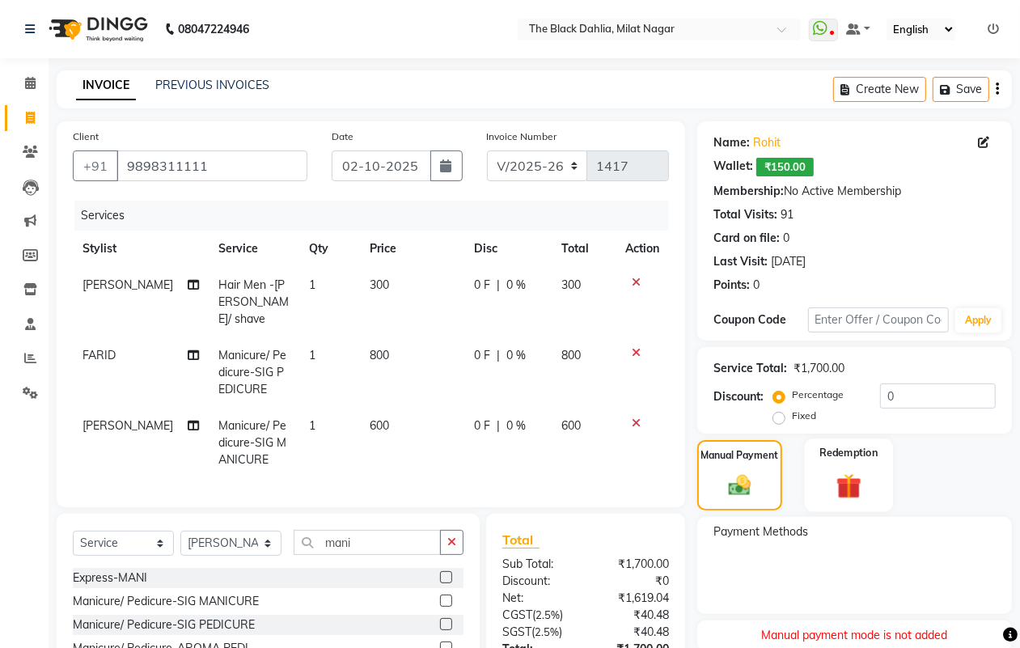
click at [866, 479] on img at bounding box center [848, 486] width 40 height 32
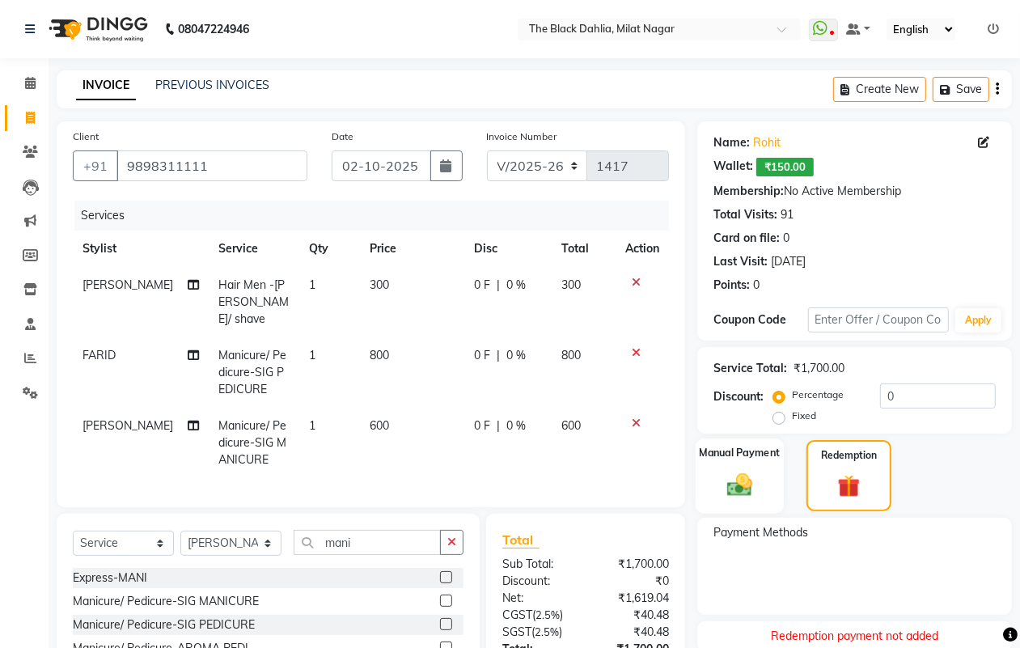
click at [743, 459] on label "Manual Payment" at bounding box center [740, 452] width 81 height 15
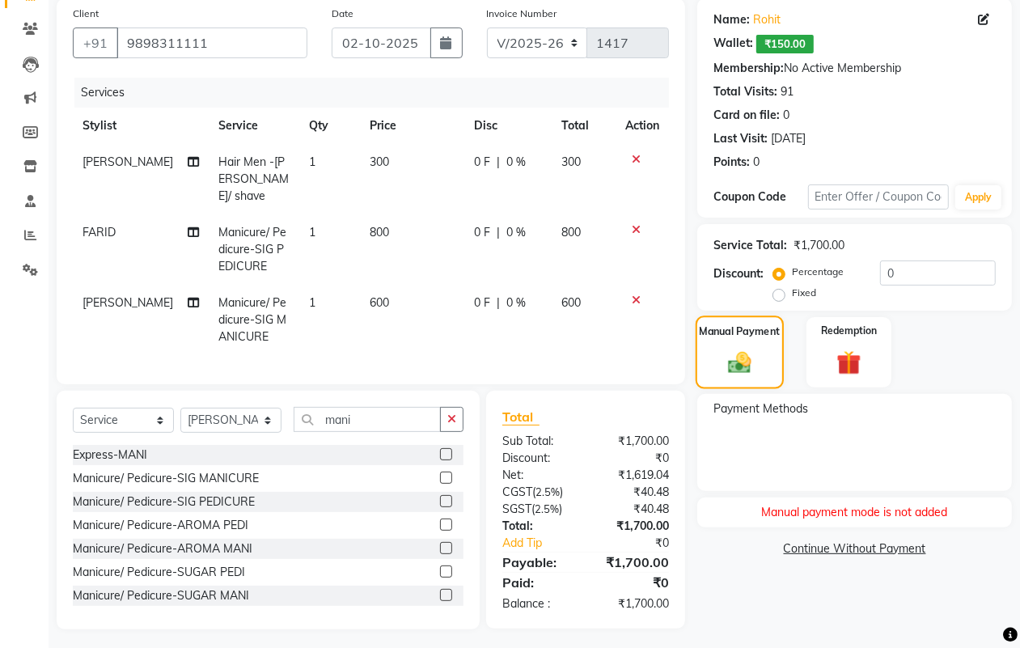
scroll to position [126, 0]
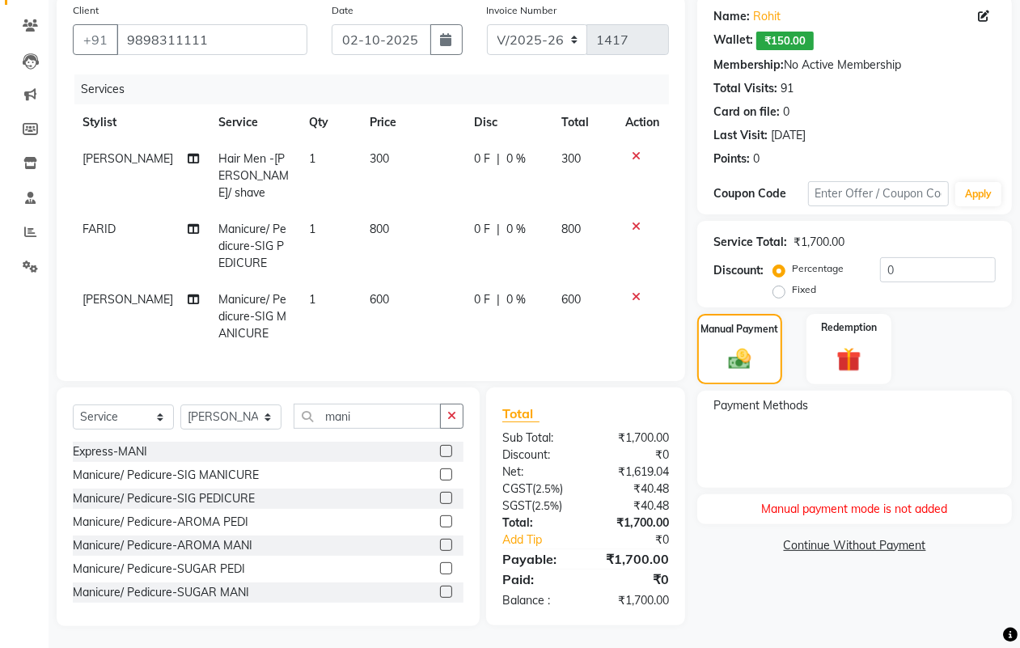
click at [790, 409] on span "Payment Methods" at bounding box center [760, 405] width 95 height 17
click at [802, 406] on span "Payment Methods" at bounding box center [760, 405] width 95 height 17
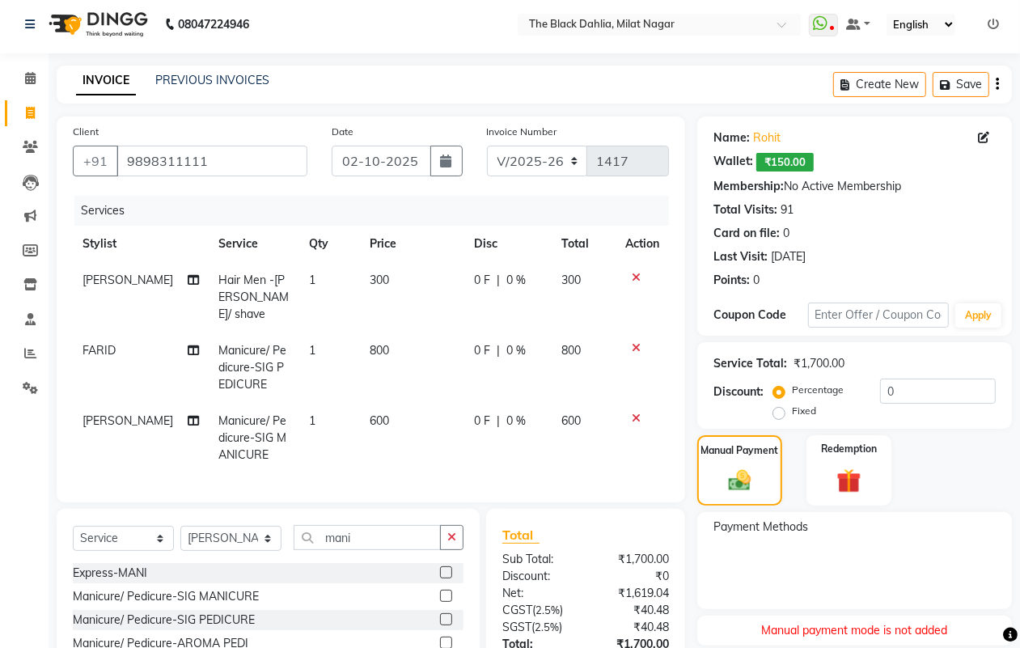
scroll to position [0, 0]
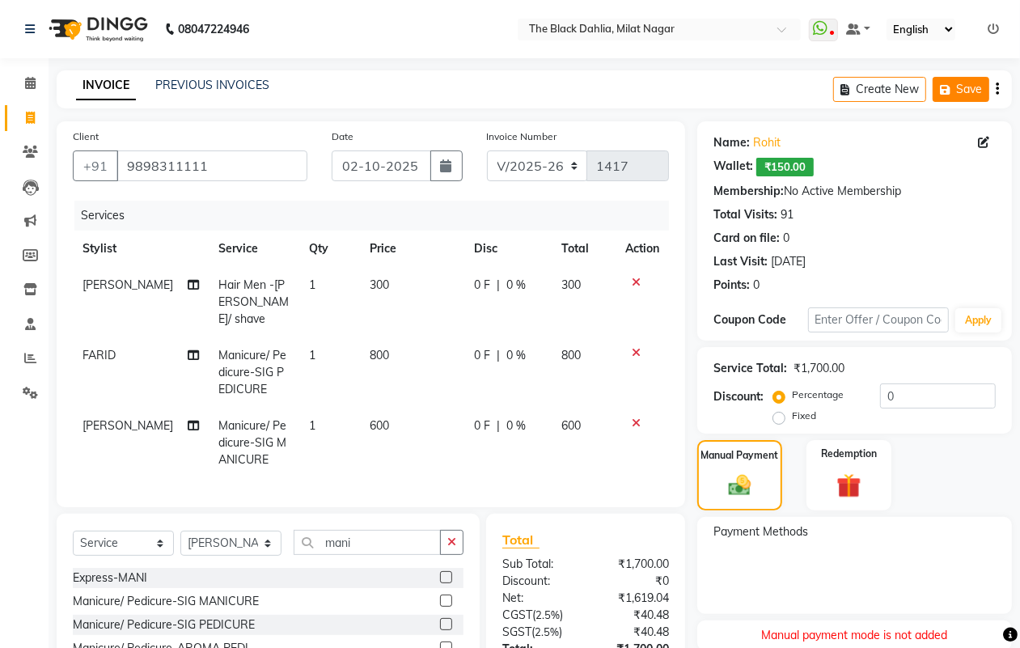
click at [945, 84] on icon "button" at bounding box center [948, 89] width 16 height 11
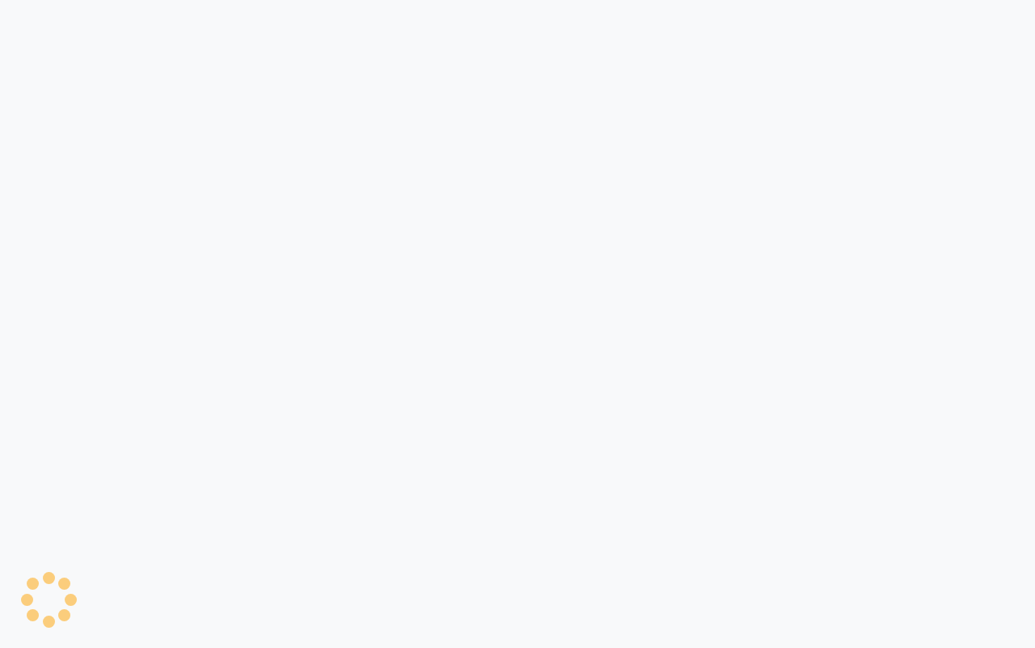
select select "4335"
select select "service"
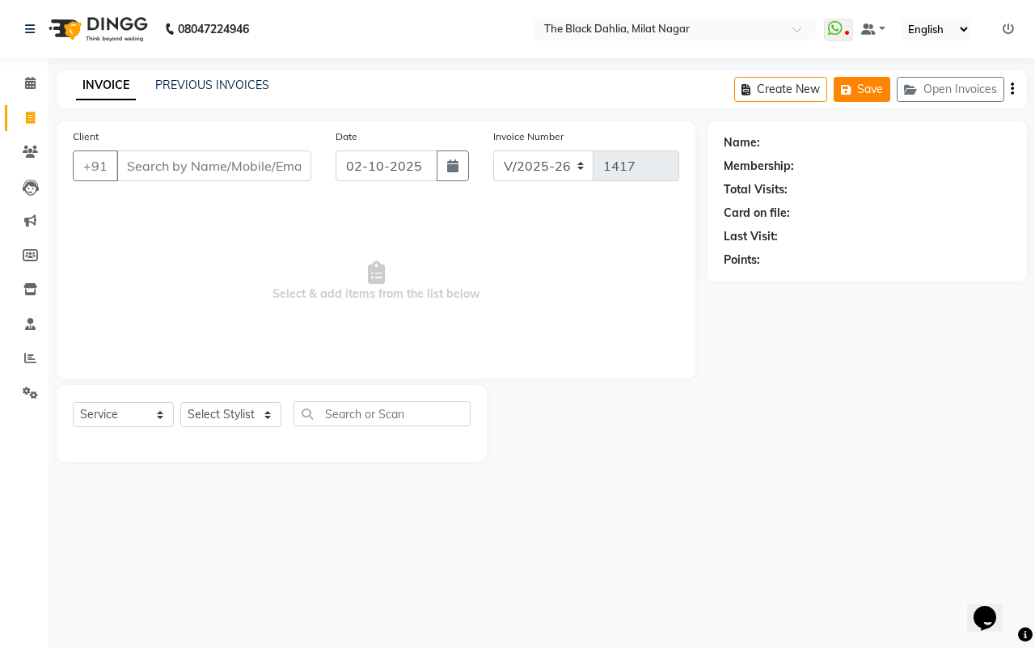
click at [858, 86] on button "Save" at bounding box center [862, 89] width 57 height 25
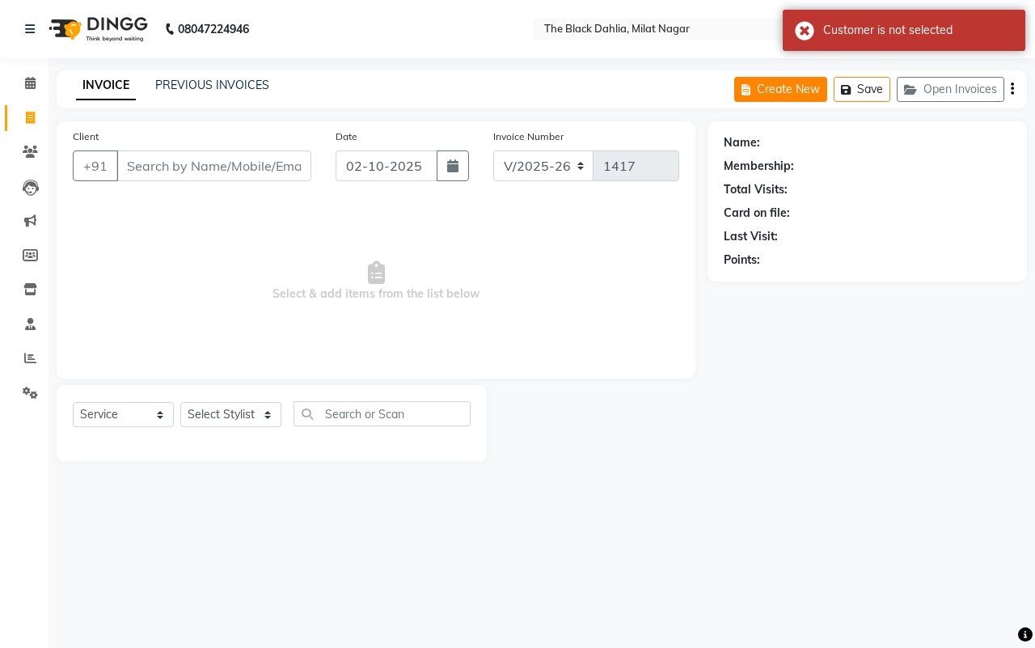
click at [793, 95] on button "Create New" at bounding box center [781, 89] width 93 height 25
select select "4335"
select select "service"
click at [1009, 79] on div "Create New Save Open Invoices" at bounding box center [881, 89] width 293 height 38
click at [1011, 89] on icon "button" at bounding box center [1012, 89] width 3 height 1
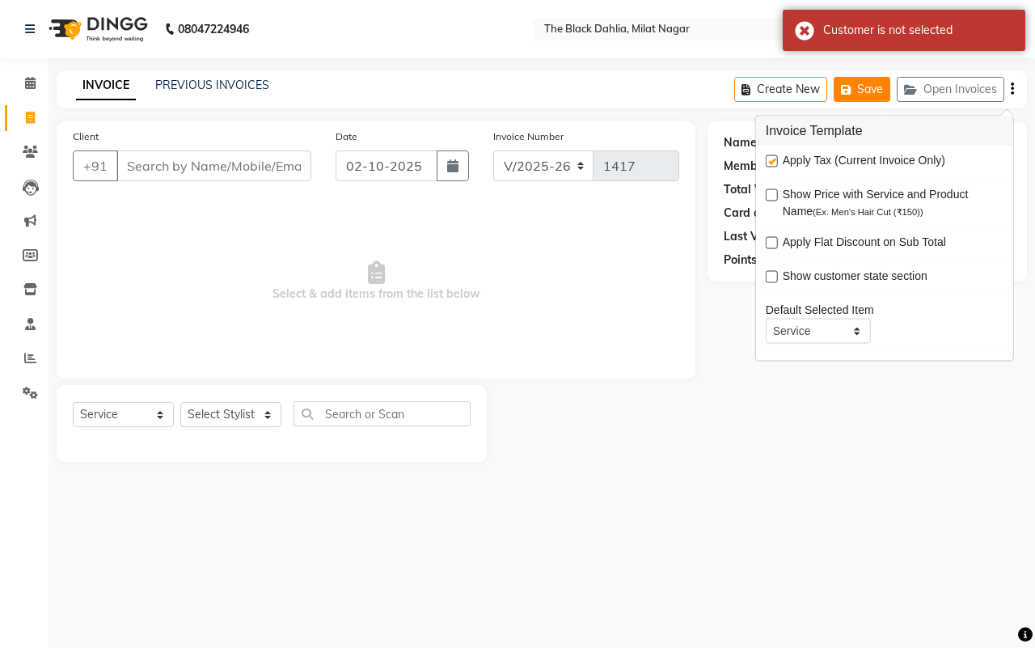
click at [856, 82] on button "Save" at bounding box center [862, 89] width 57 height 25
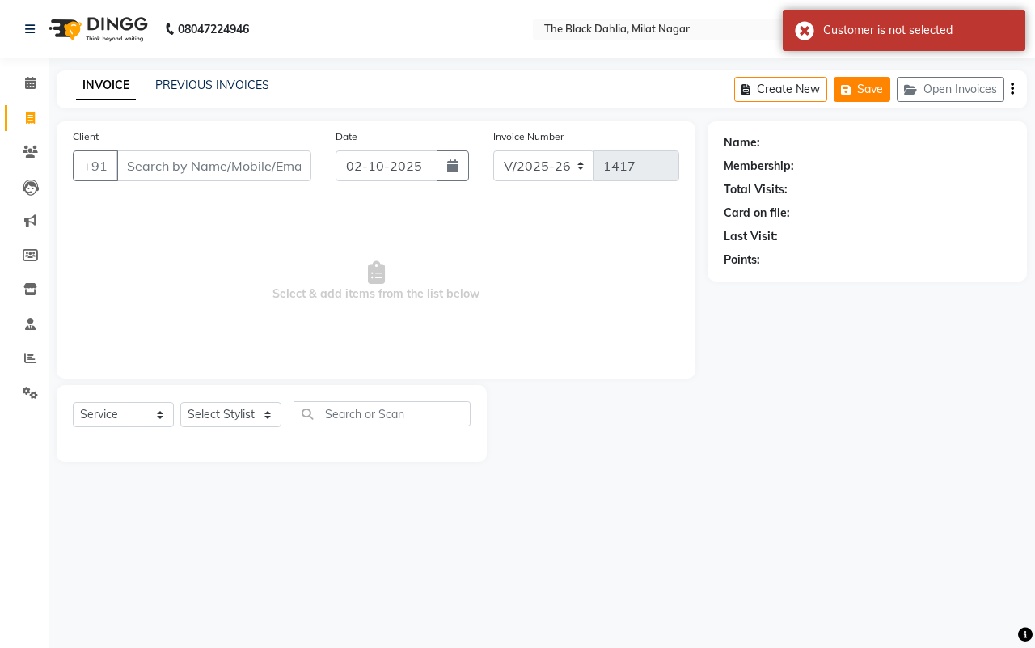
click at [856, 82] on button "Save" at bounding box center [862, 89] width 57 height 25
click at [240, 151] on input "Client" at bounding box center [213, 165] width 195 height 31
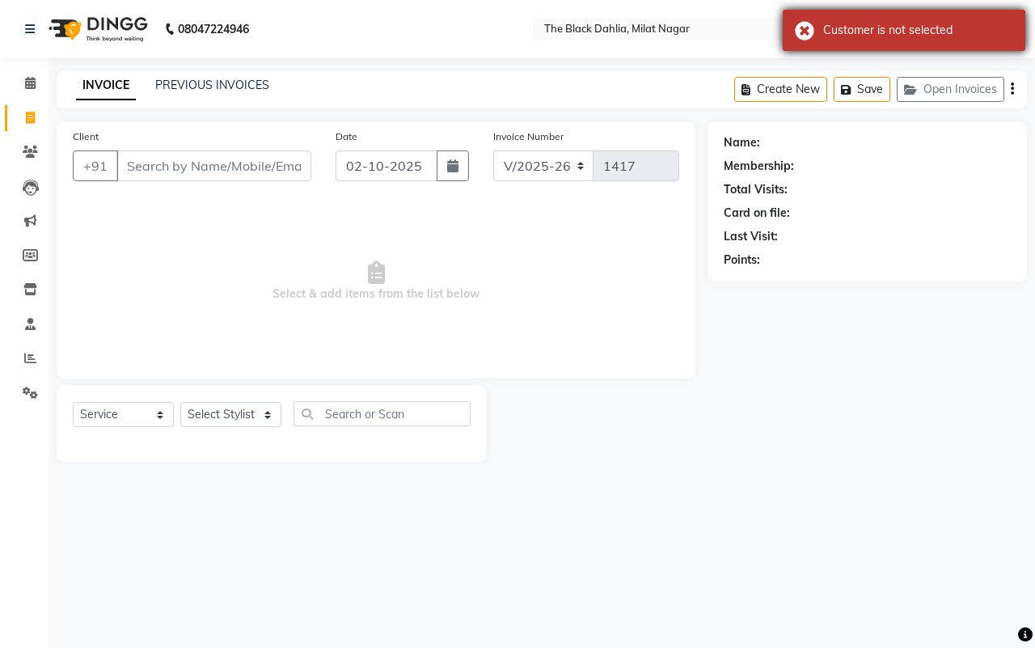
click at [802, 28] on div "Customer is not selected" at bounding box center [904, 30] width 243 height 41
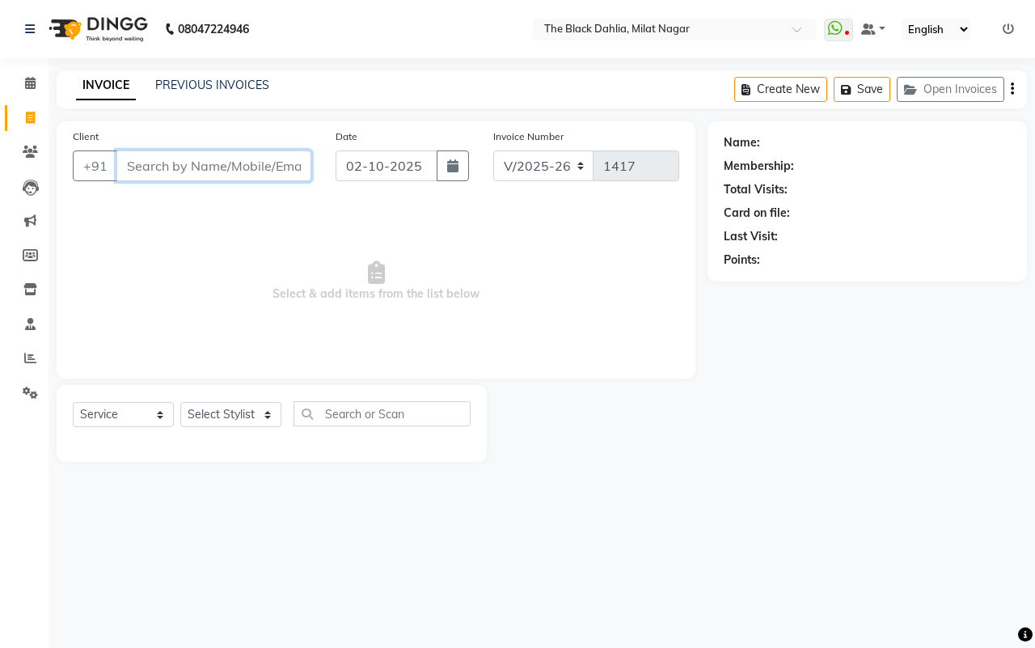
click at [235, 154] on input "Client" at bounding box center [213, 165] width 195 height 31
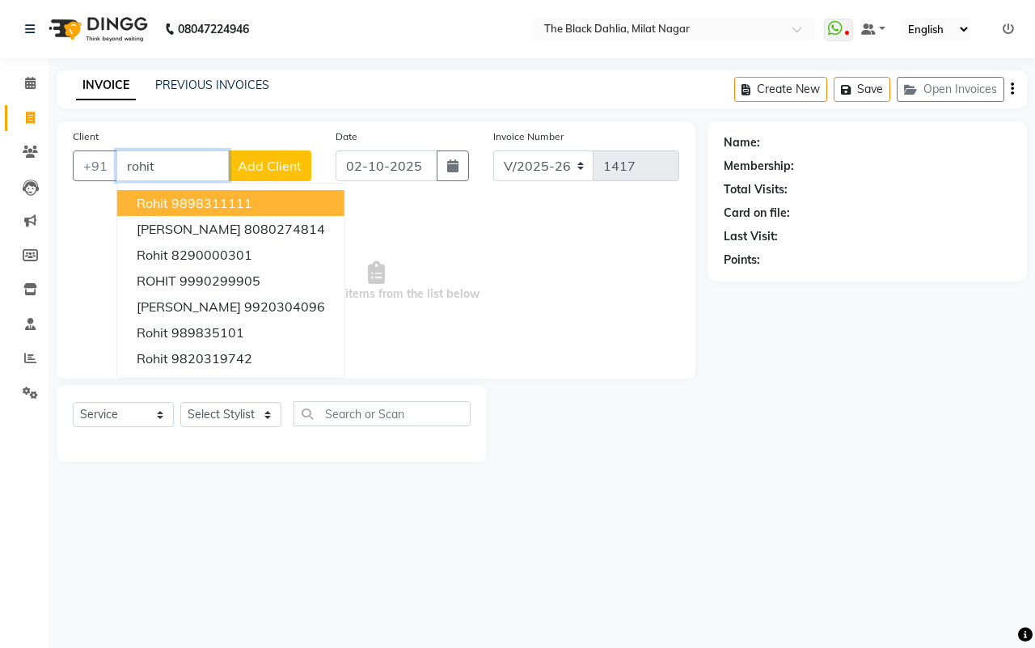
click at [235, 196] on ngb-highlight "9898311111" at bounding box center [211, 203] width 81 height 16
type input "9898311111"
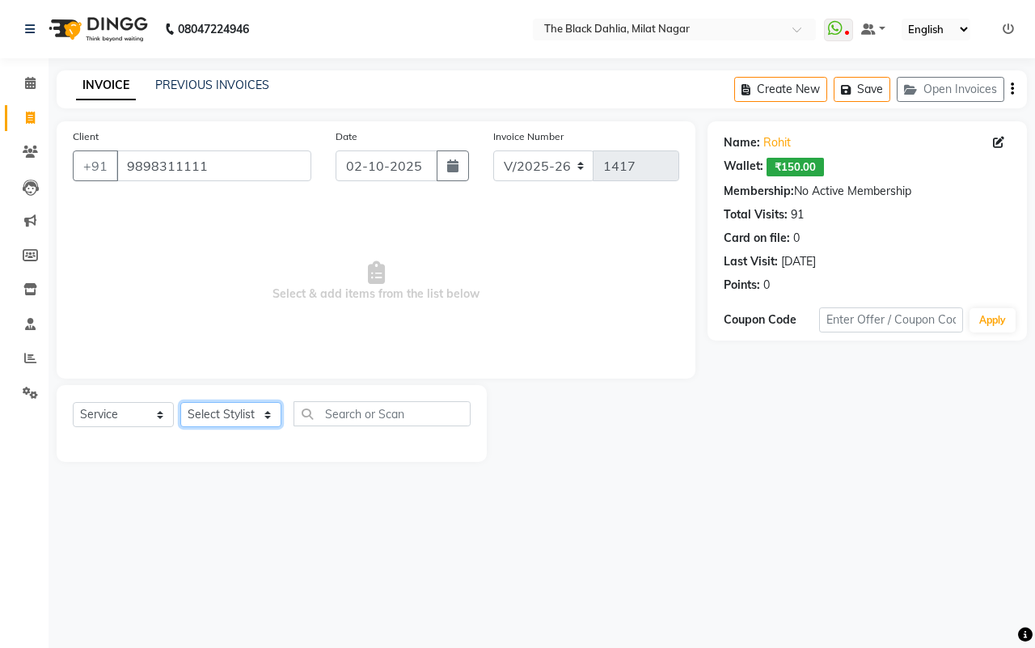
click at [239, 426] on select "Select Stylist [PERSON_NAME] [PERSON_NAME] [PERSON_NAME] Dr [PERSON_NAME],[PERS…" at bounding box center [230, 414] width 101 height 25
click at [180, 402] on select "Select Stylist [PERSON_NAME] [PERSON_NAME] [PERSON_NAME] Dr [PERSON_NAME],[PERS…" at bounding box center [230, 414] width 101 height 25
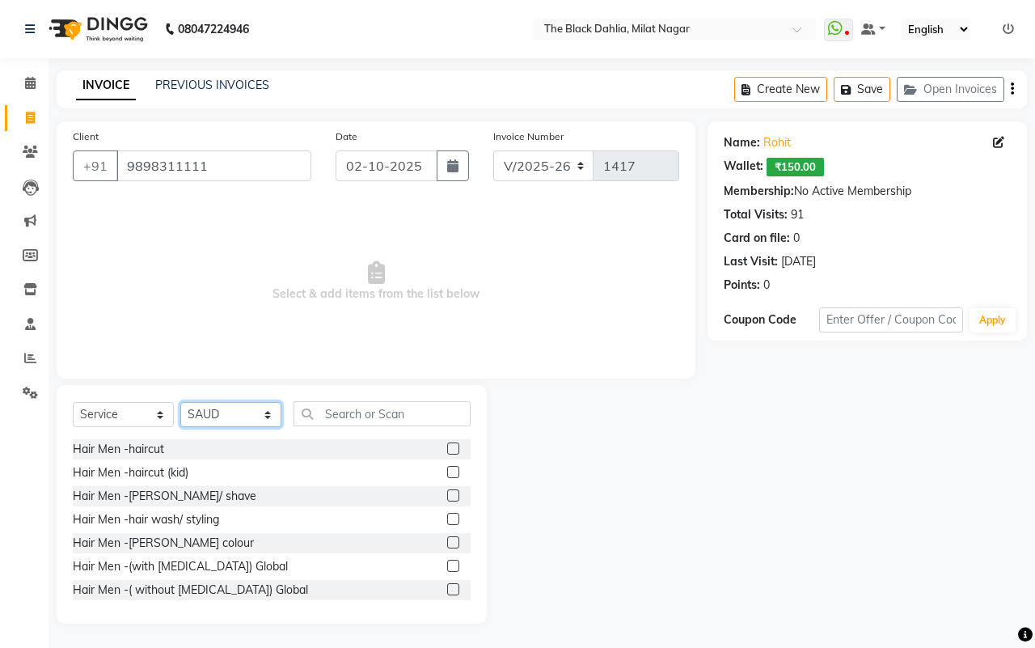
click at [204, 417] on select "Select Stylist [PERSON_NAME] [PERSON_NAME] [PERSON_NAME] Dr [PERSON_NAME],[PERS…" at bounding box center [230, 414] width 101 height 25
select select "45324"
click at [180, 402] on select "Select Stylist [PERSON_NAME] [PERSON_NAME] [PERSON_NAME] Dr [PERSON_NAME],[PERS…" at bounding box center [230, 414] width 101 height 25
click at [235, 142] on div "Client +91 9898311111" at bounding box center [192, 161] width 263 height 66
click at [334, 401] on input "text" at bounding box center [382, 413] width 177 height 25
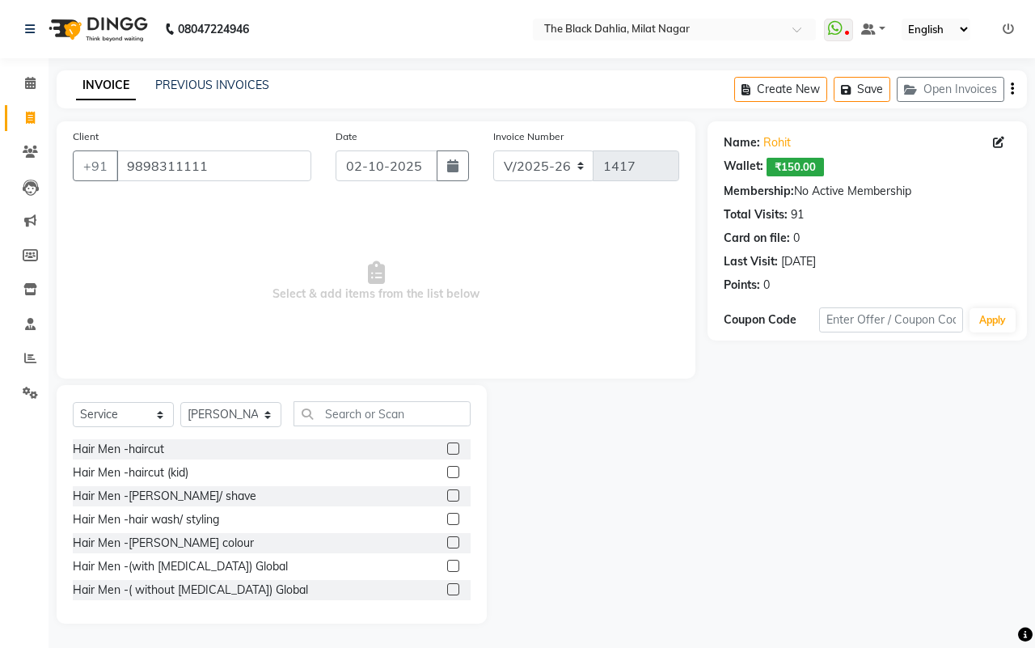
click at [425, 493] on div "Hair Men -beard/ shave" at bounding box center [272, 496] width 398 height 20
click at [430, 493] on div "Hair Men -beard/ shave" at bounding box center [272, 496] width 398 height 20
click at [447, 493] on label at bounding box center [453, 495] width 12 height 12
click at [447, 493] on input "checkbox" at bounding box center [452, 496] width 11 height 11
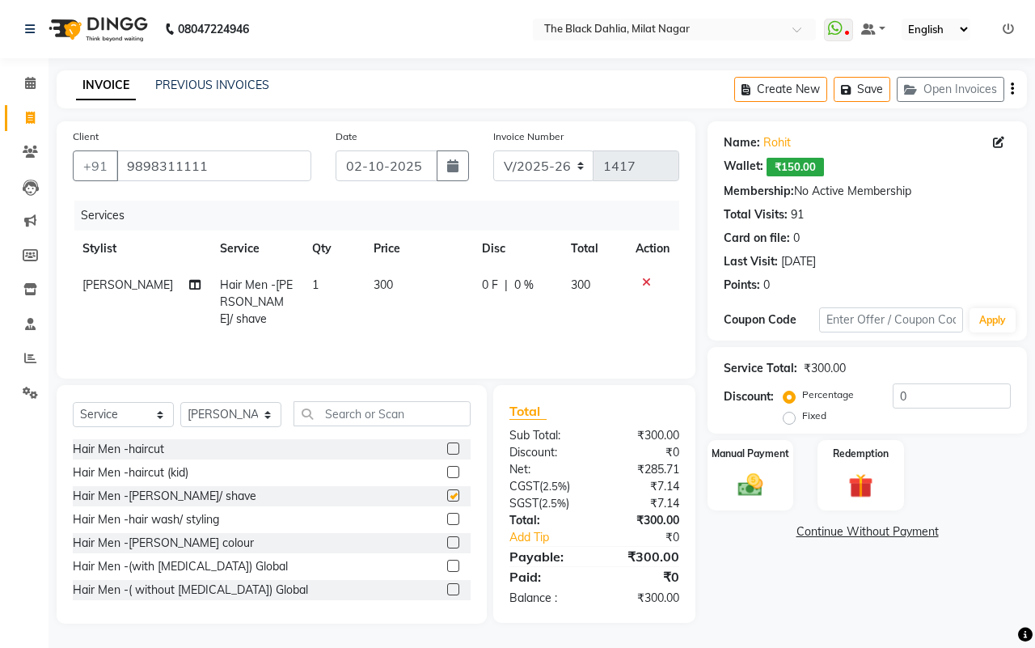
checkbox input "false"
click at [373, 409] on input "text" at bounding box center [382, 413] width 177 height 25
click at [239, 409] on select "Select Stylist ALISHA Anam Arman khan Bhagyashree Dr Megha Dr,Muskan Jain FAIZA…" at bounding box center [230, 414] width 101 height 25
select select "59085"
click at [180, 402] on select "Select Stylist ALISHA Anam Arman khan Bhagyashree Dr Megha Dr,Muskan Jain FAIZA…" at bounding box center [230, 414] width 101 height 25
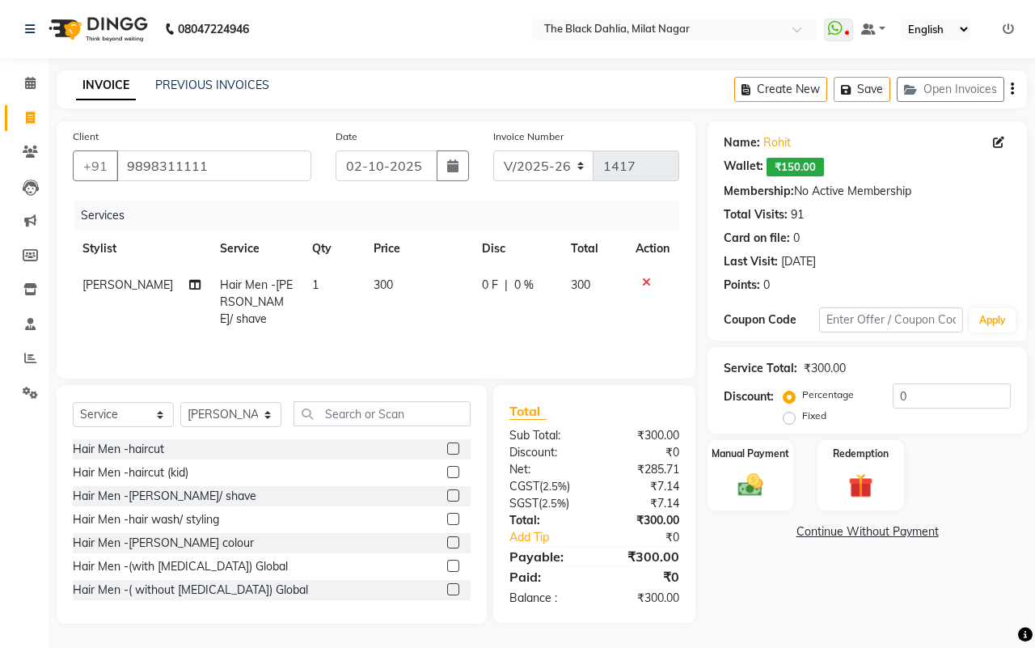
click at [360, 430] on div "Select Service Product Membership Package Voucher Prepaid Gift Card Select Styl…" at bounding box center [272, 420] width 398 height 38
click at [357, 415] on input "text" at bounding box center [382, 413] width 177 height 25
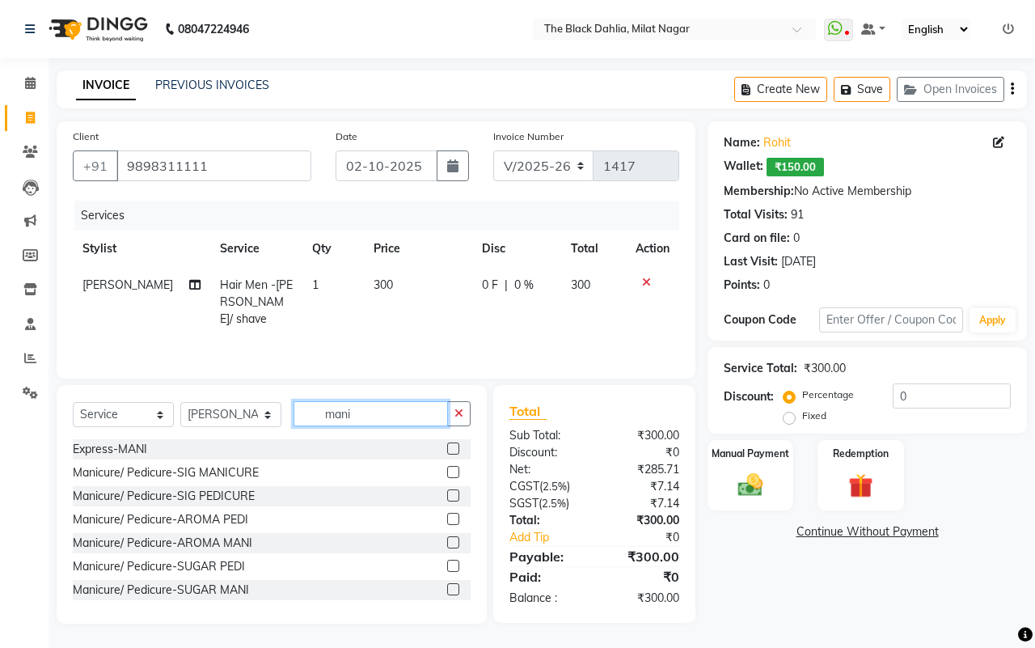
type input "mani"
click at [447, 469] on label at bounding box center [453, 472] width 12 height 12
click at [447, 469] on input "checkbox" at bounding box center [452, 473] width 11 height 11
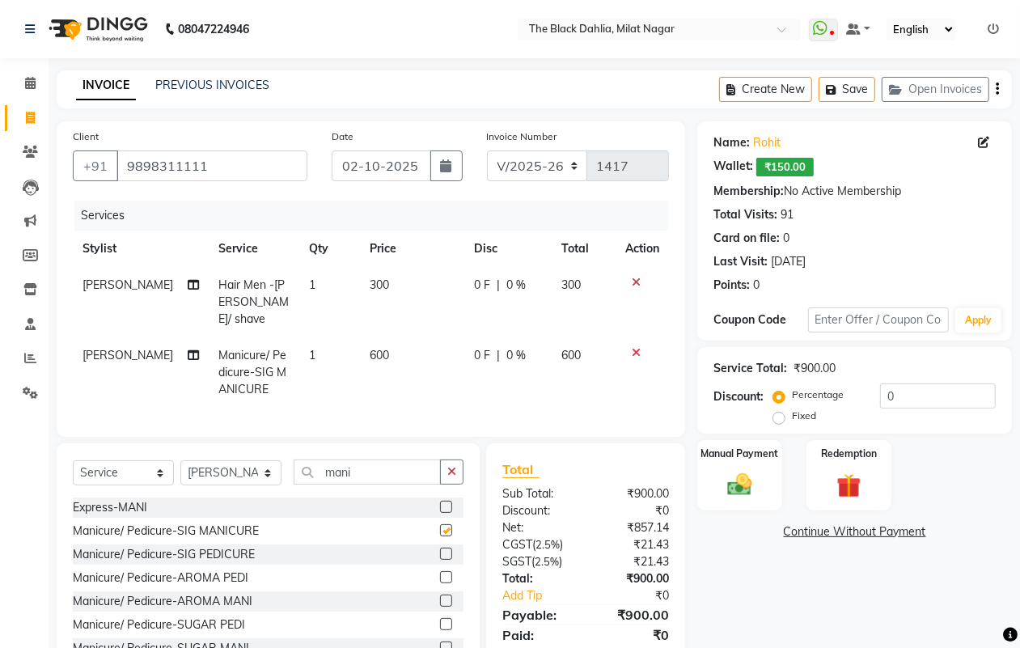
checkbox input "false"
drag, startPoint x: 385, startPoint y: 470, endPoint x: 211, endPoint y: 473, distance: 174.0
click at [211, 473] on div "Select Service Product Membership Package Voucher Prepaid Gift Card Select Styl…" at bounding box center [268, 478] width 391 height 38
type input "pedi"
click at [440, 548] on label at bounding box center [446, 554] width 12 height 12
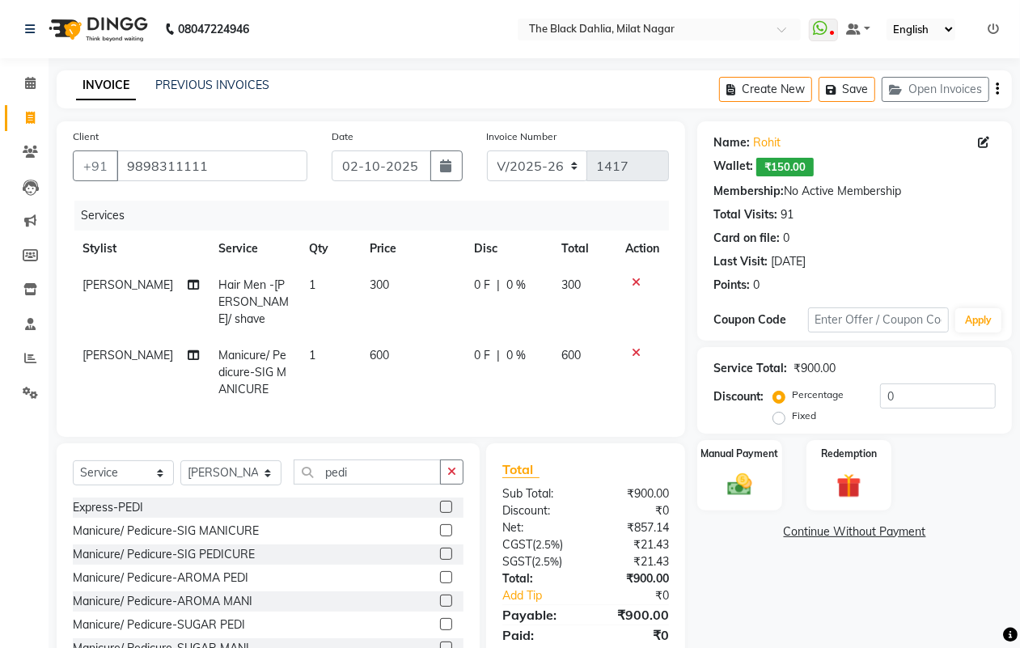
click at [440, 549] on input "checkbox" at bounding box center [445, 554] width 11 height 11
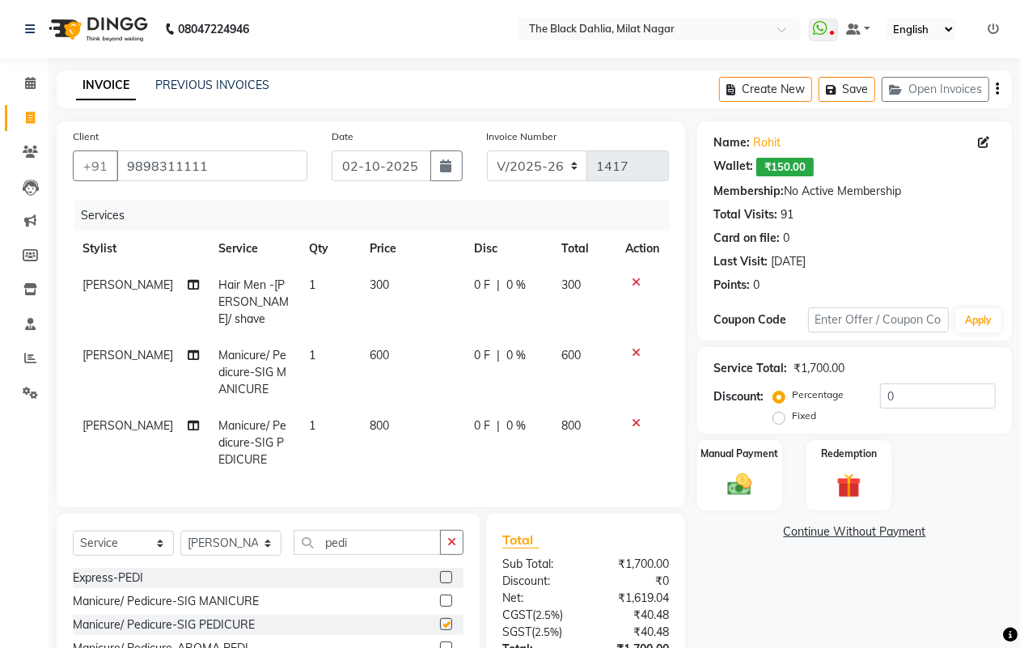
checkbox input "false"
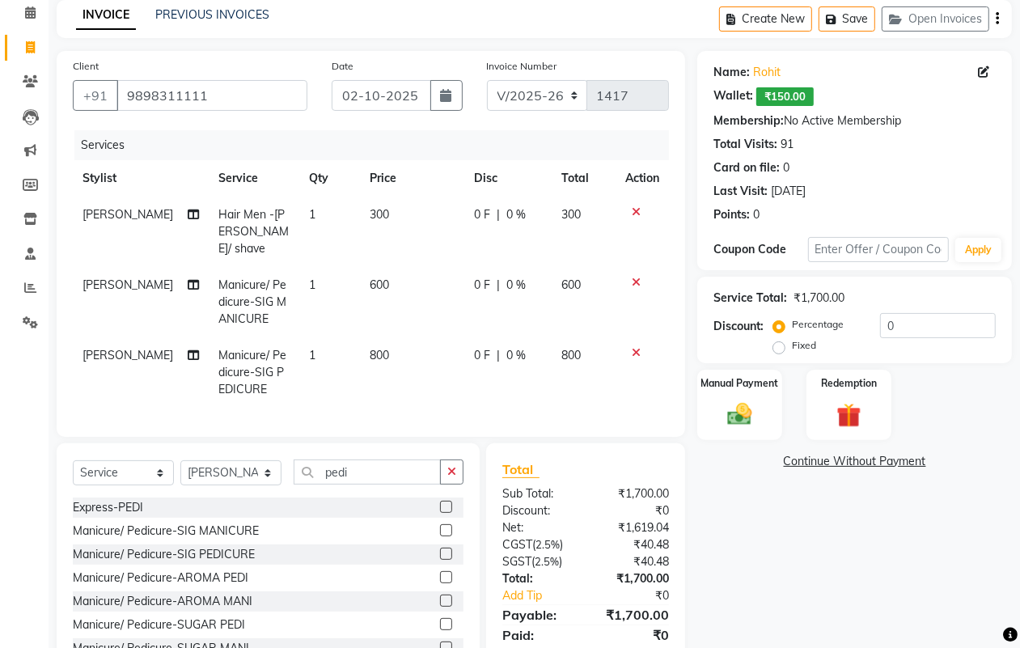
scroll to position [126, 0]
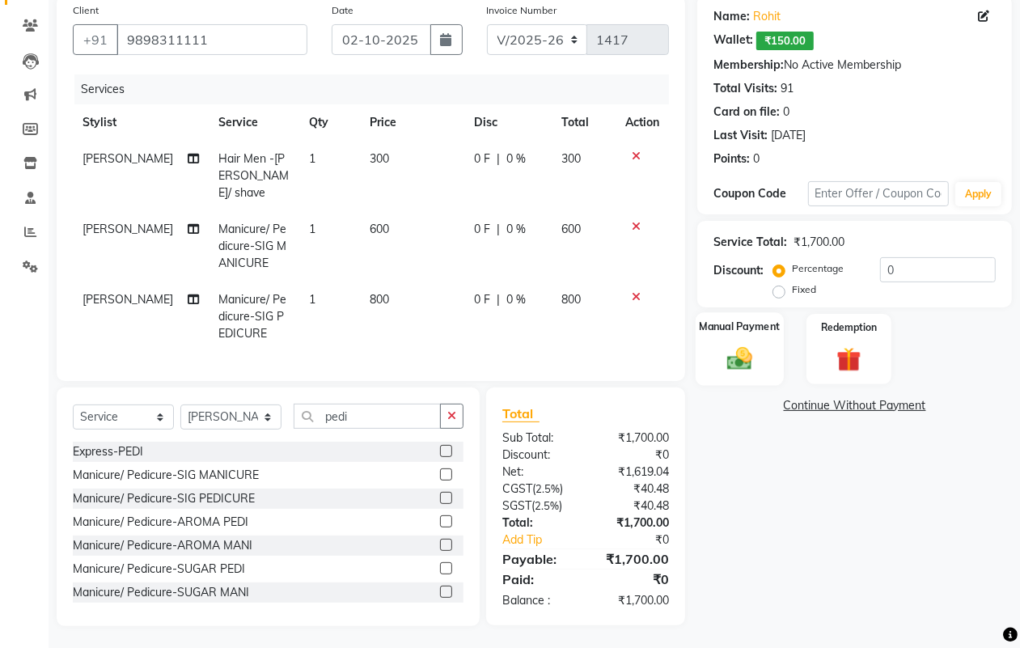
click at [744, 346] on img at bounding box center [739, 358] width 40 height 29
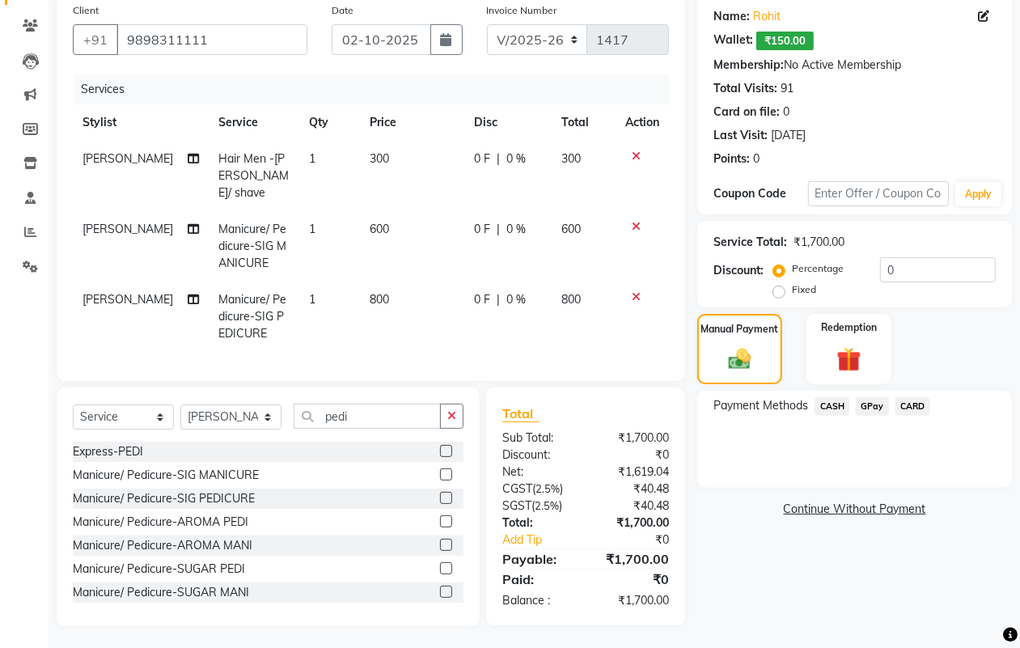
click at [839, 399] on span "CASH" at bounding box center [832, 406] width 35 height 19
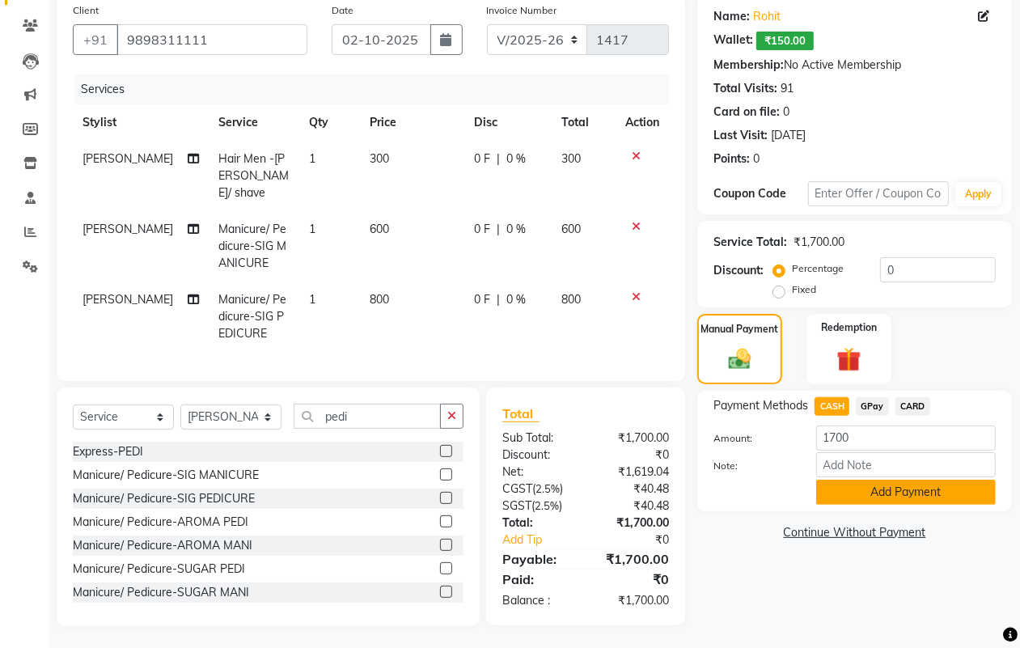
click at [904, 496] on button "Add Payment" at bounding box center [906, 492] width 180 height 25
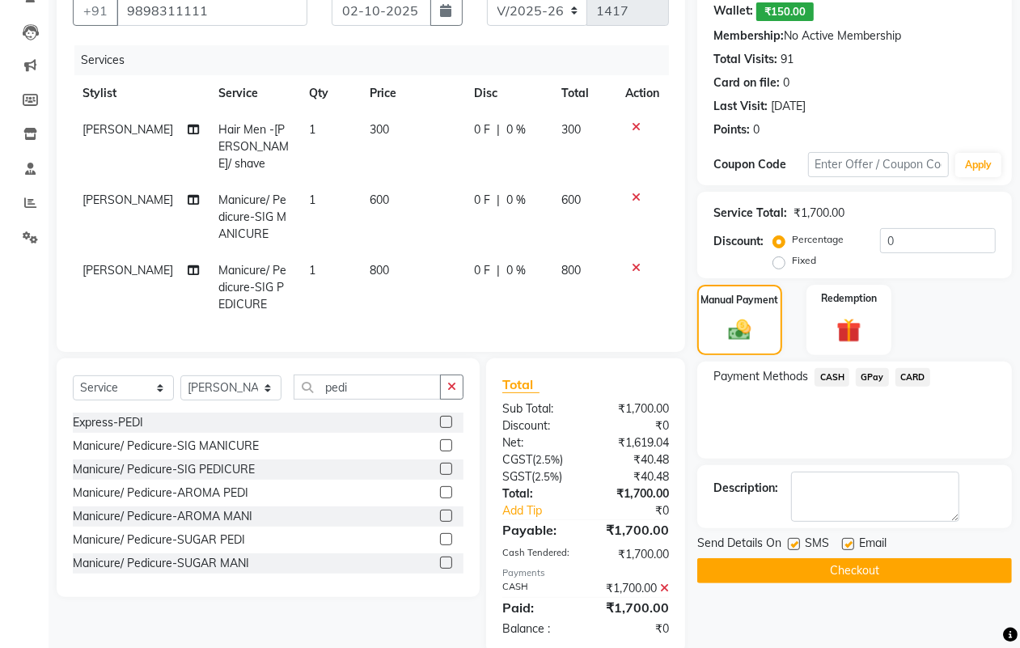
scroll to position [183, 0]
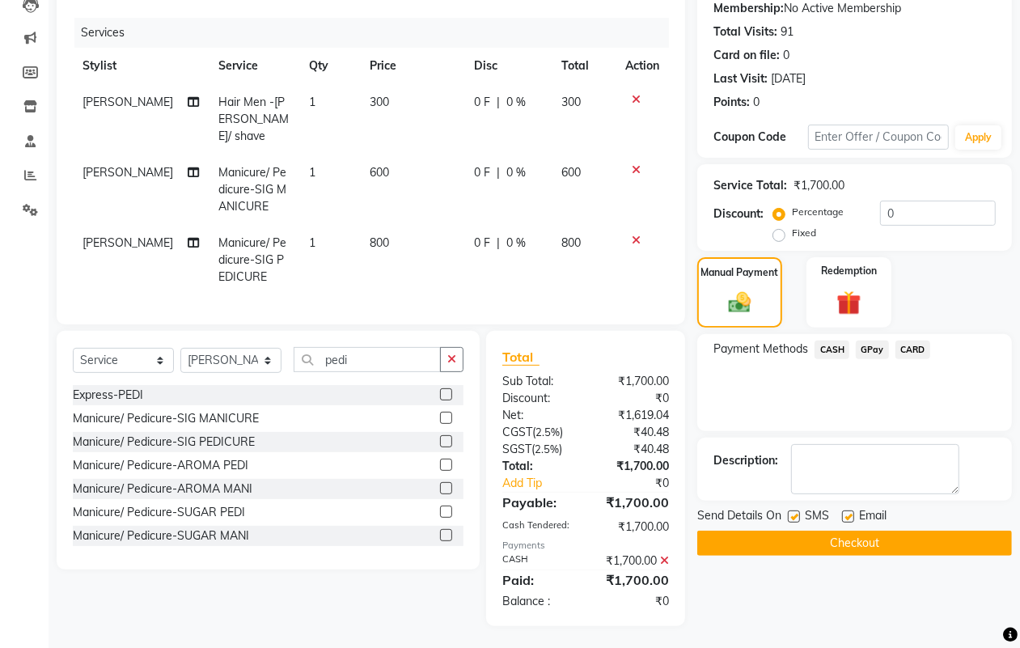
click at [879, 540] on button "Checkout" at bounding box center [854, 543] width 315 height 25
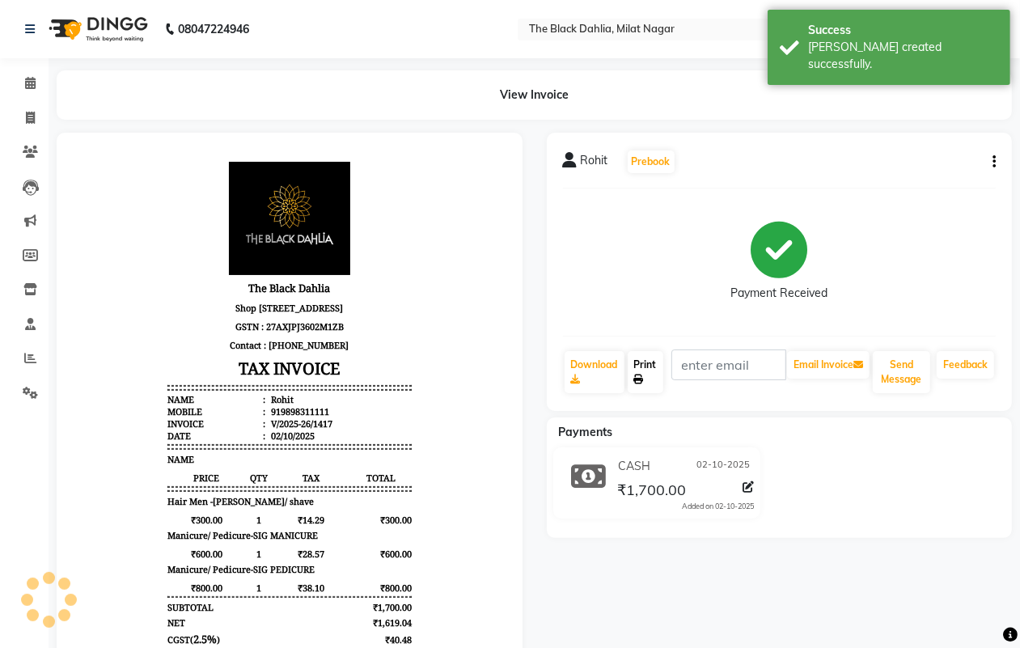
click at [637, 381] on icon at bounding box center [639, 380] width 10 height 10
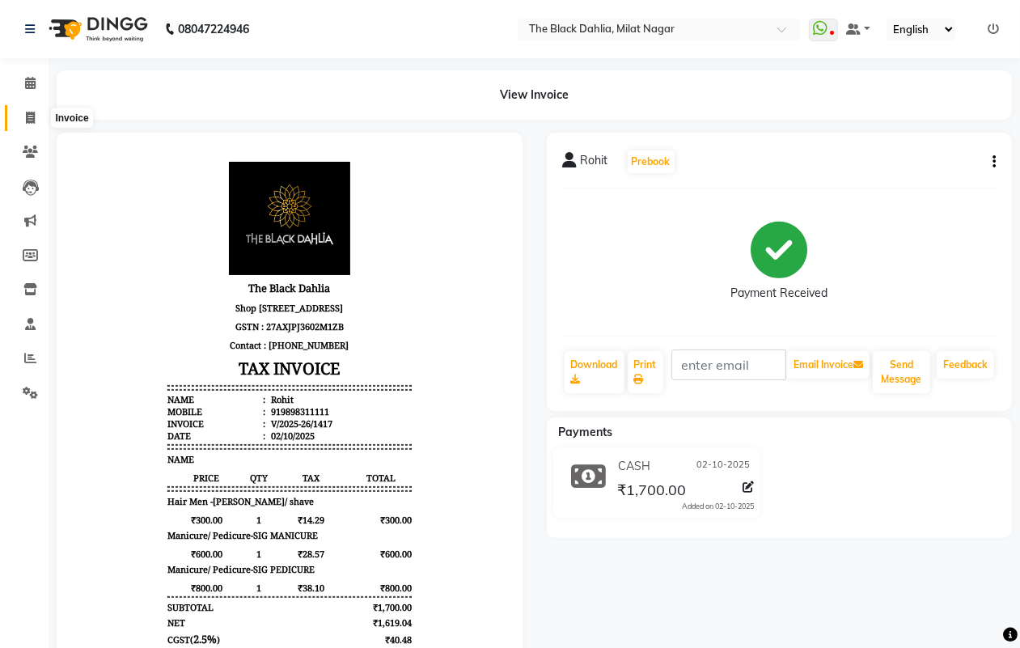
click at [30, 117] on icon at bounding box center [30, 118] width 9 height 12
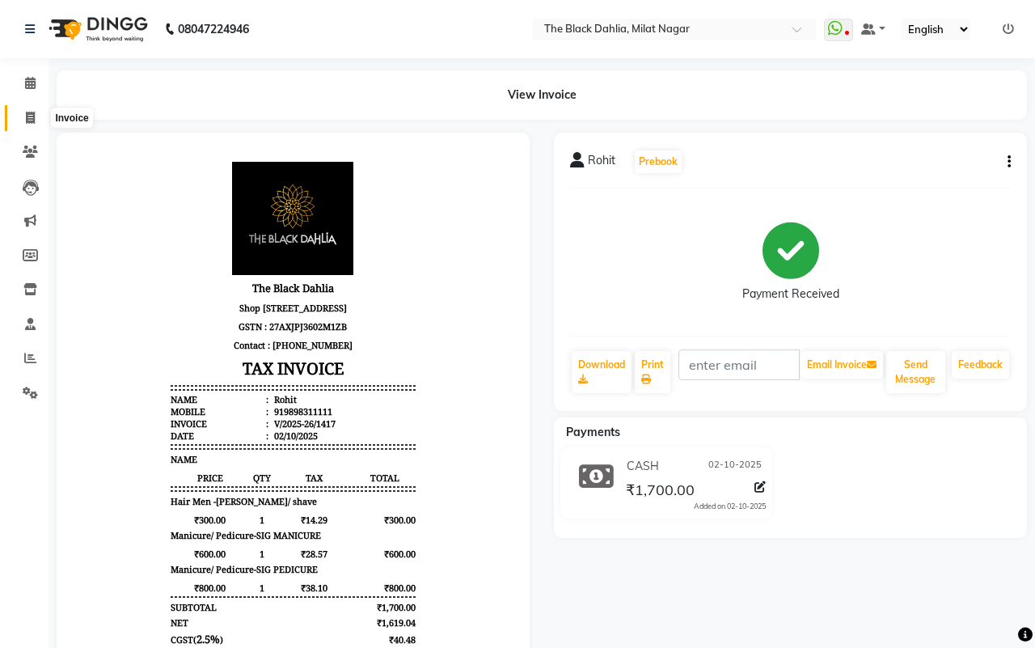
select select "4335"
select select "service"
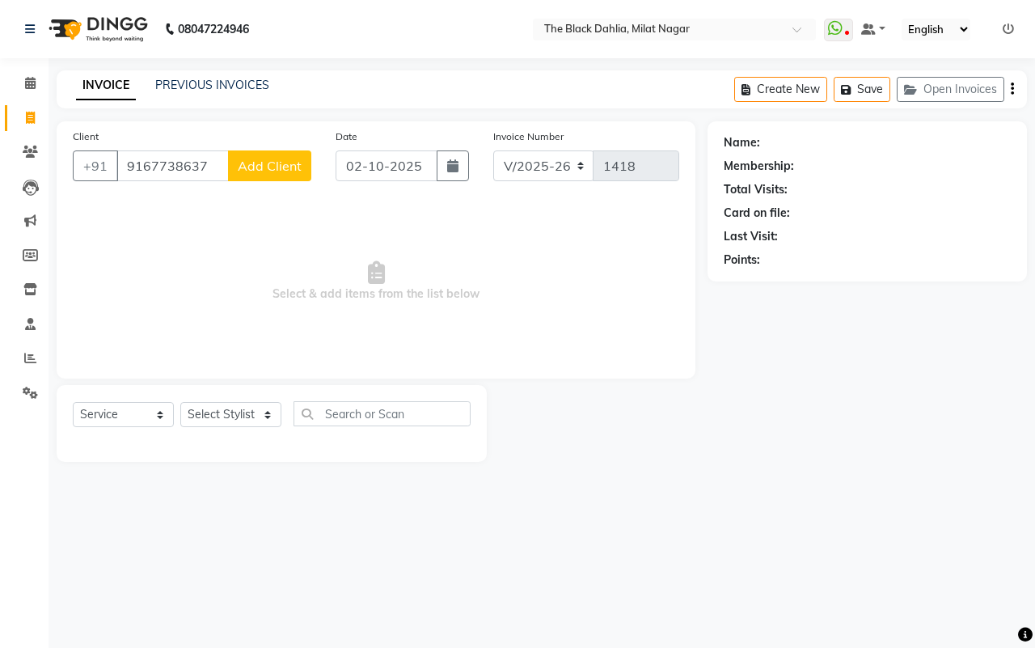
type input "9167738637"
click at [265, 175] on button "Add Client" at bounding box center [269, 165] width 83 height 31
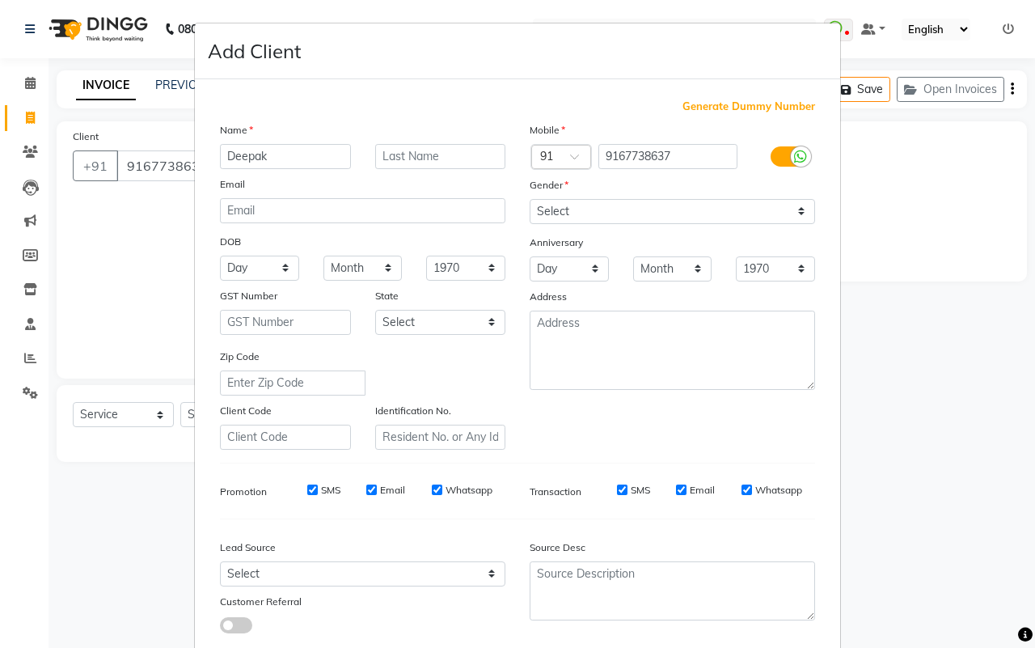
type input "Deepak"
click at [641, 207] on select "Select Male Female Other Prefer Not To Say" at bounding box center [673, 211] width 286 height 25
click at [530, 199] on select "Select Male Female Other Prefer Not To Say" at bounding box center [673, 211] width 286 height 25
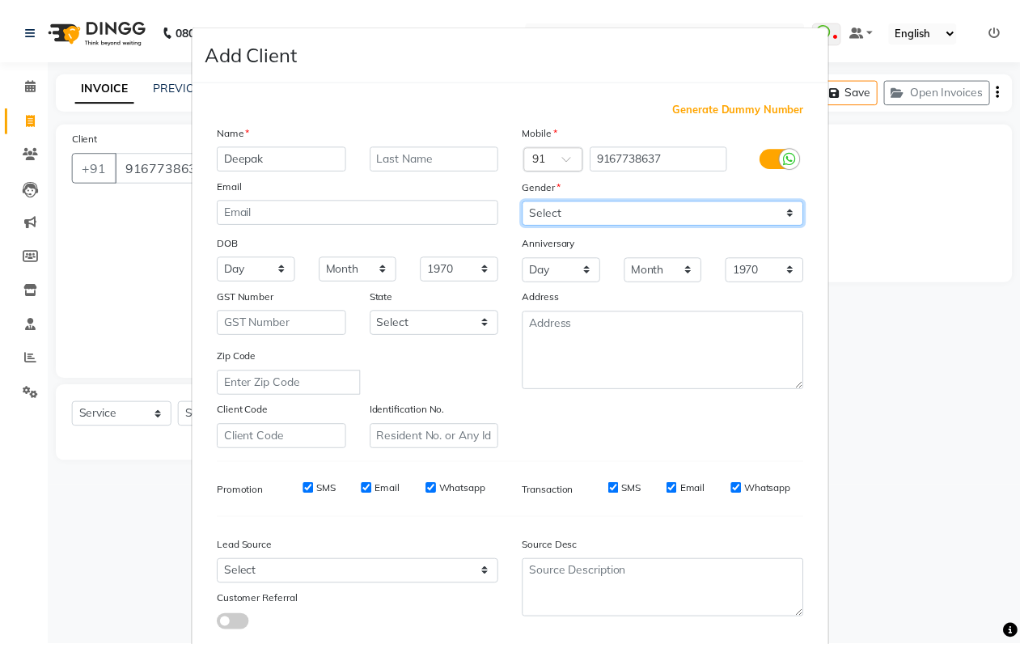
scroll to position [93, 0]
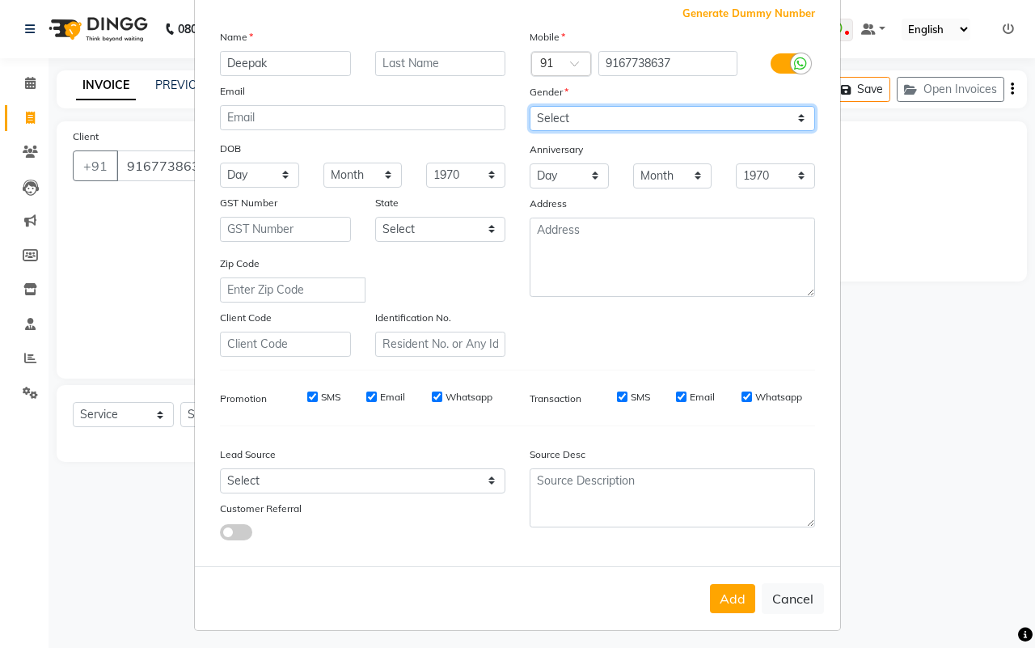
click at [637, 108] on select "Select Male Female Other Prefer Not To Say" at bounding box center [673, 118] width 286 height 25
select select "male"
click at [530, 106] on select "Select Male Female Other Prefer Not To Say" at bounding box center [673, 118] width 286 height 25
click at [730, 587] on button "Add" at bounding box center [732, 598] width 45 height 29
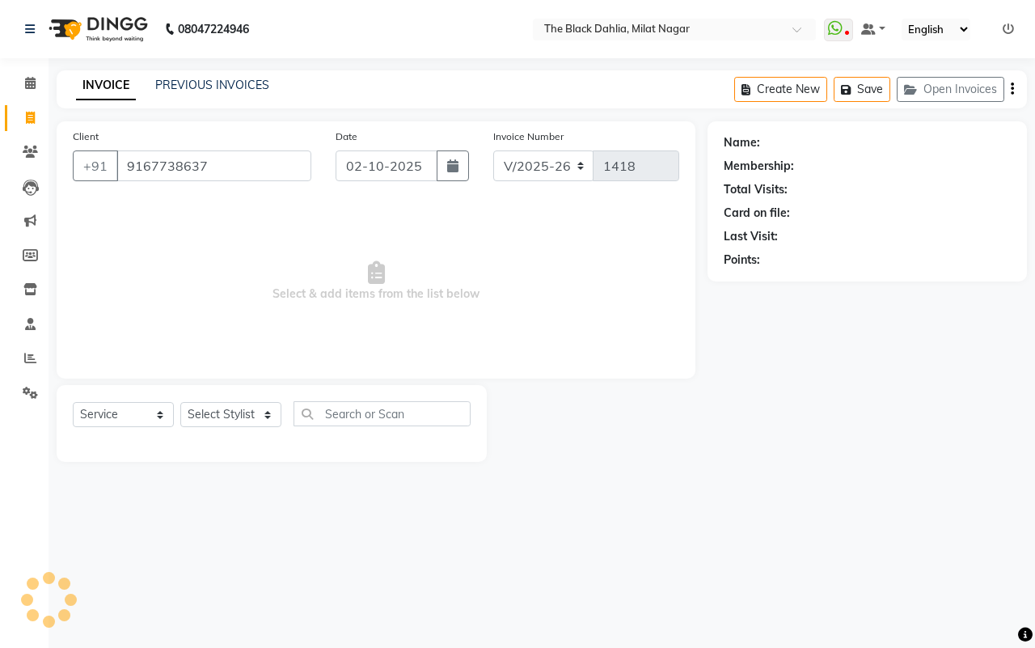
select select
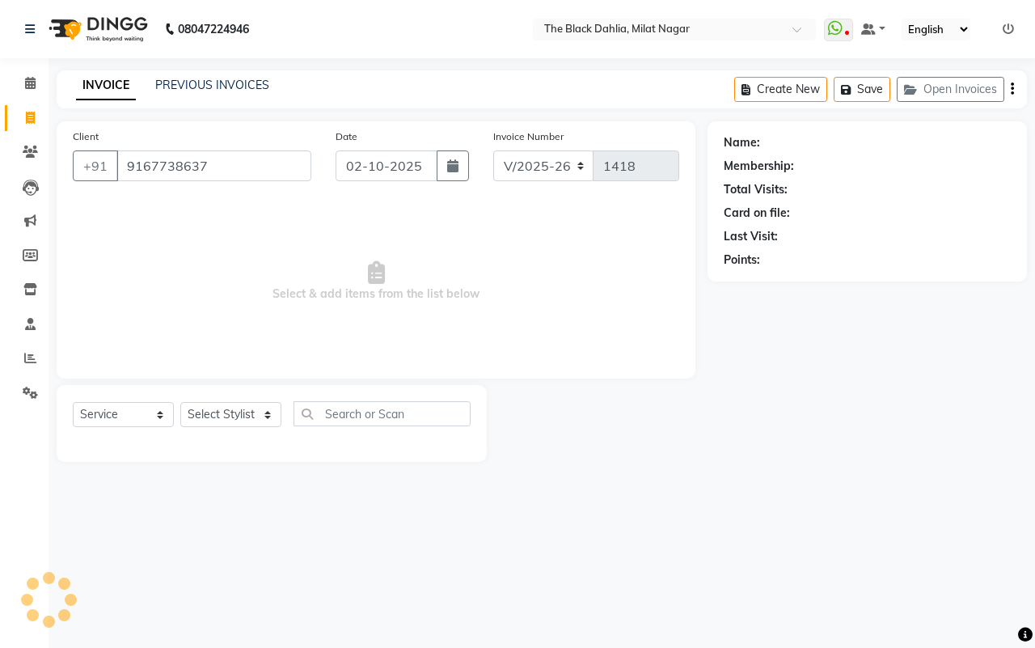
select select
checkbox input "false"
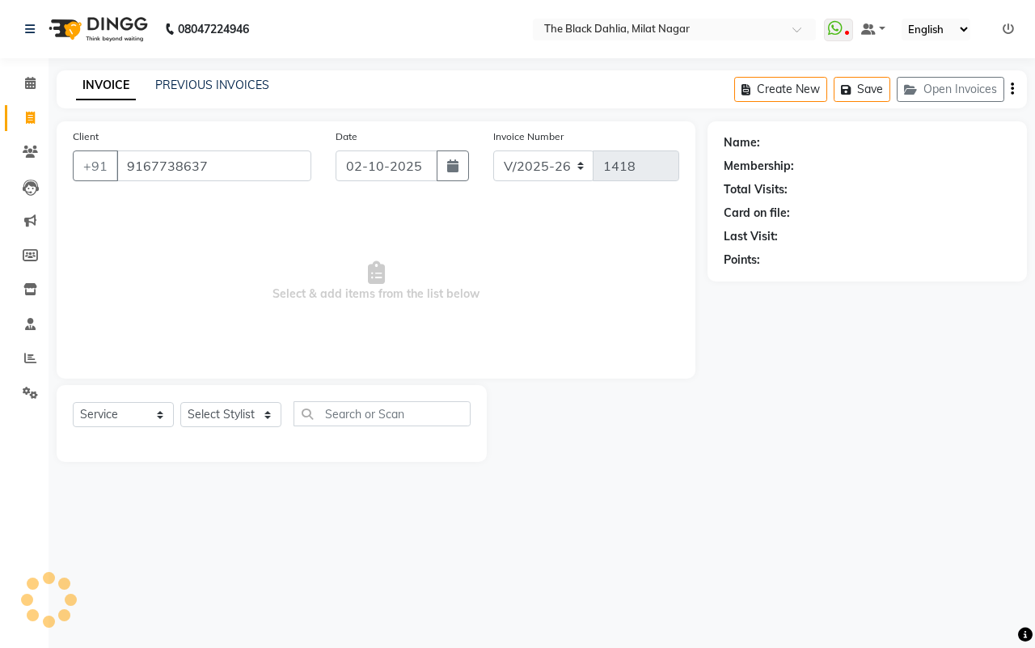
checkbox input "false"
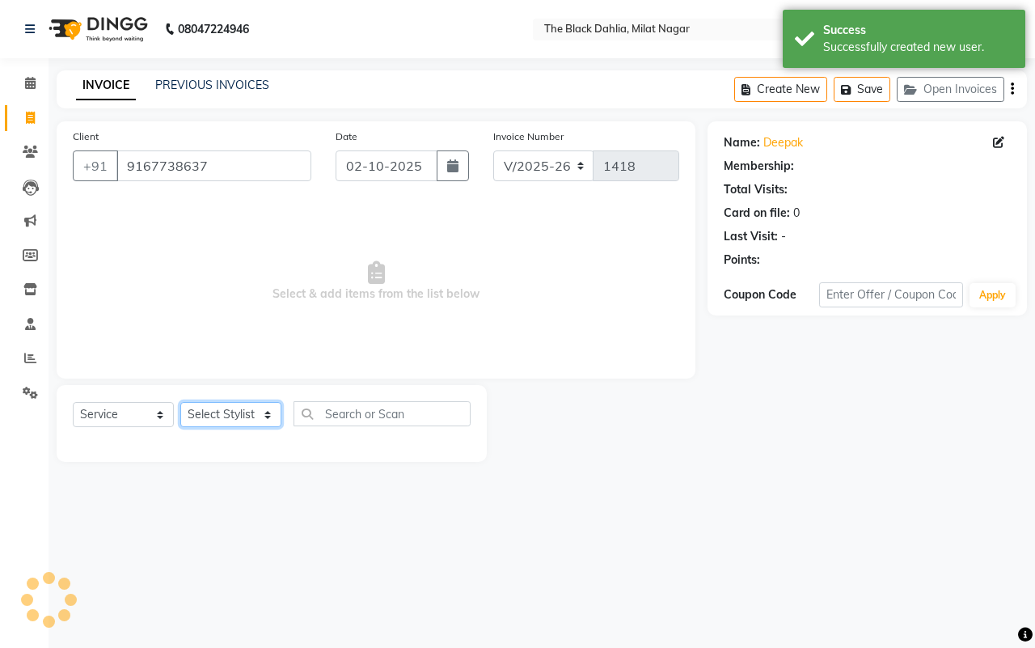
click at [249, 413] on select "Select Stylist ALISHA Anam Arman khan Bhagyashree Dr Megha Dr,Muskan Jain FAIZA…" at bounding box center [230, 414] width 101 height 25
select select "34615"
click at [180, 402] on select "Select Stylist ALISHA Anam Arman khan Bhagyashree Dr Megha Dr,Muskan Jain FAIZA…" at bounding box center [230, 414] width 101 height 25
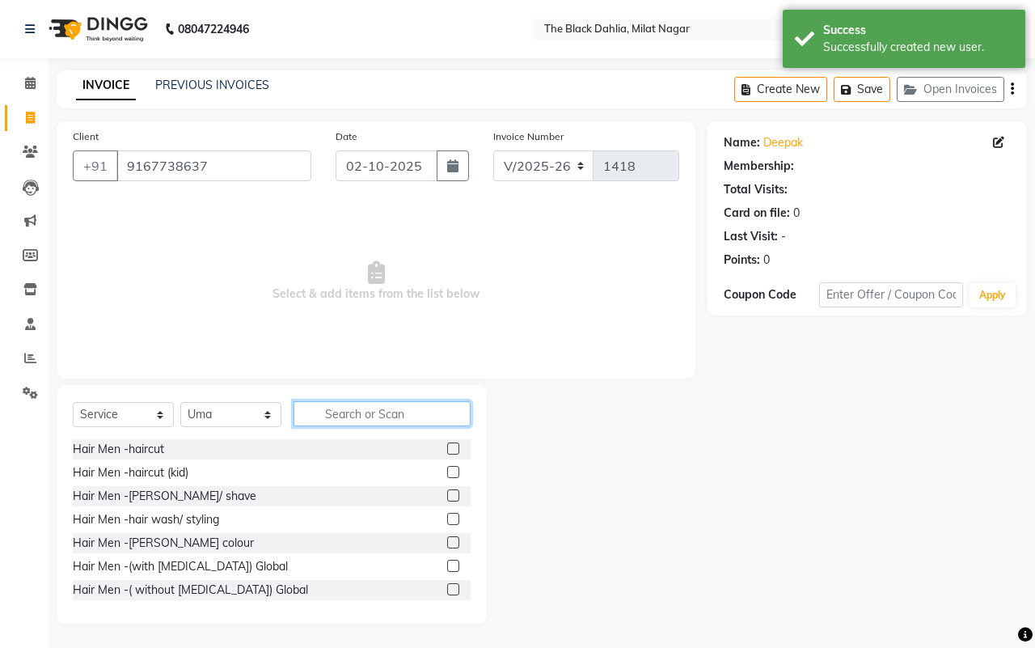
click at [350, 409] on input "text" at bounding box center [382, 413] width 177 height 25
type input "pedi"
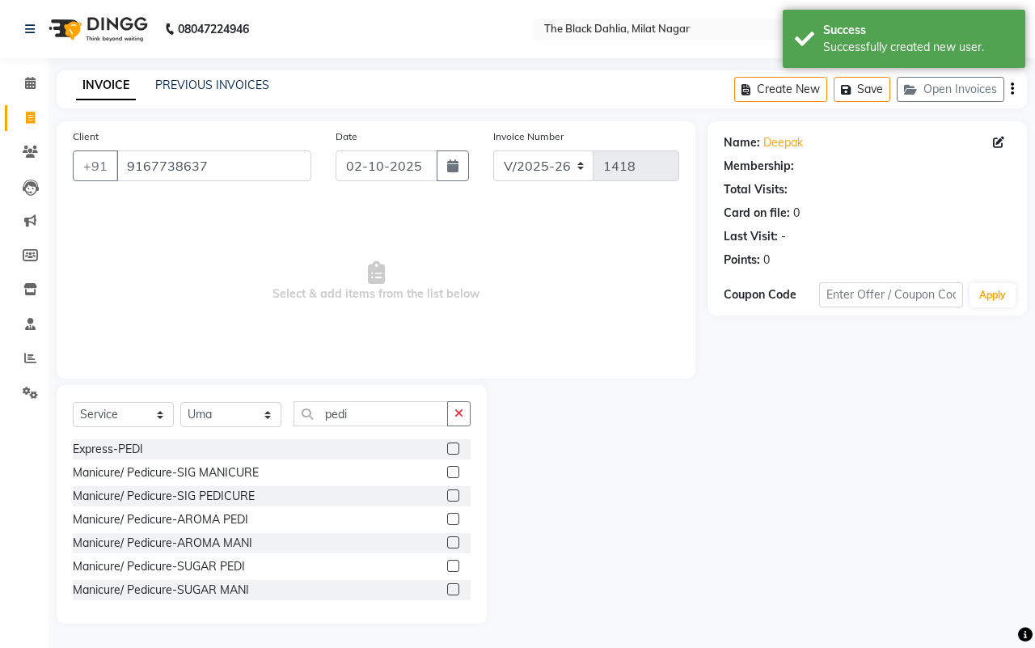
click at [447, 496] on label at bounding box center [453, 495] width 12 height 12
click at [447, 496] on input "checkbox" at bounding box center [452, 496] width 11 height 11
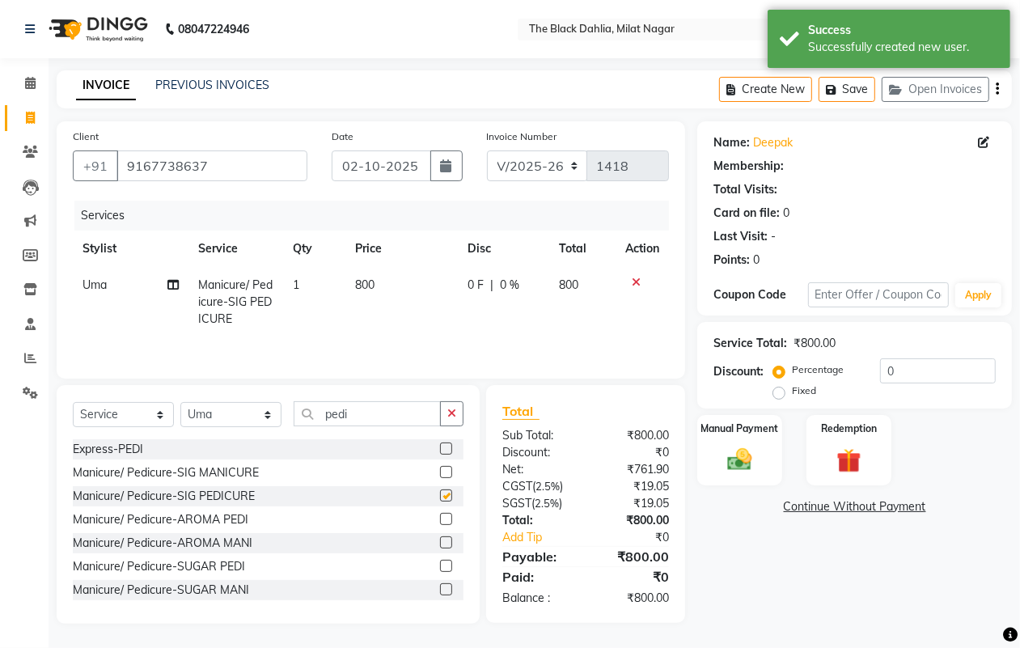
checkbox input "false"
click at [763, 468] on div "Manual Payment" at bounding box center [740, 450] width 88 height 74
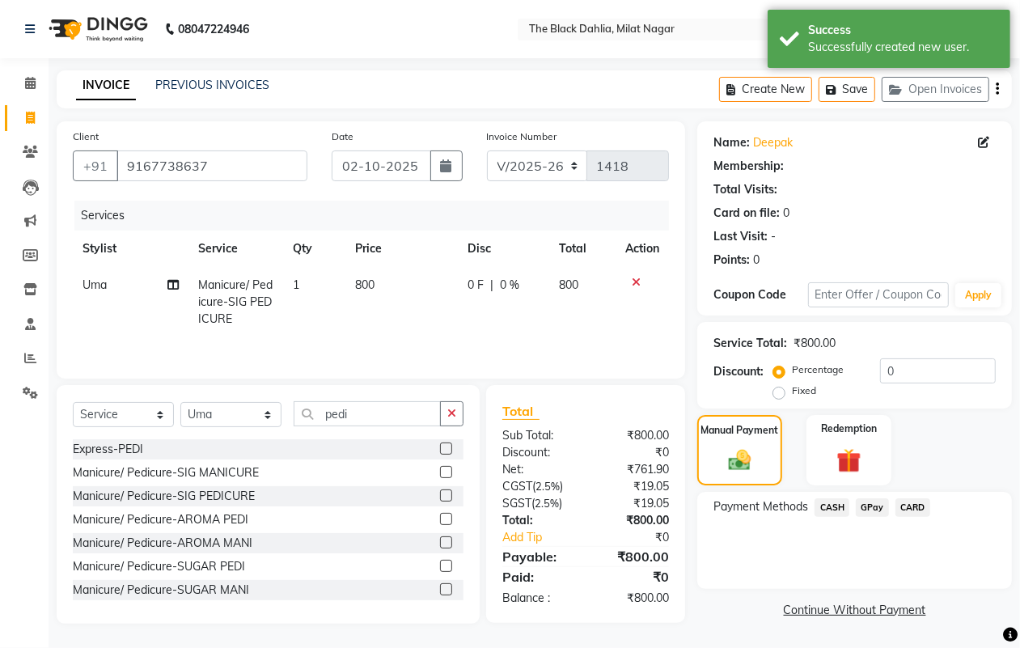
click at [910, 503] on span "CARD" at bounding box center [913, 507] width 35 height 19
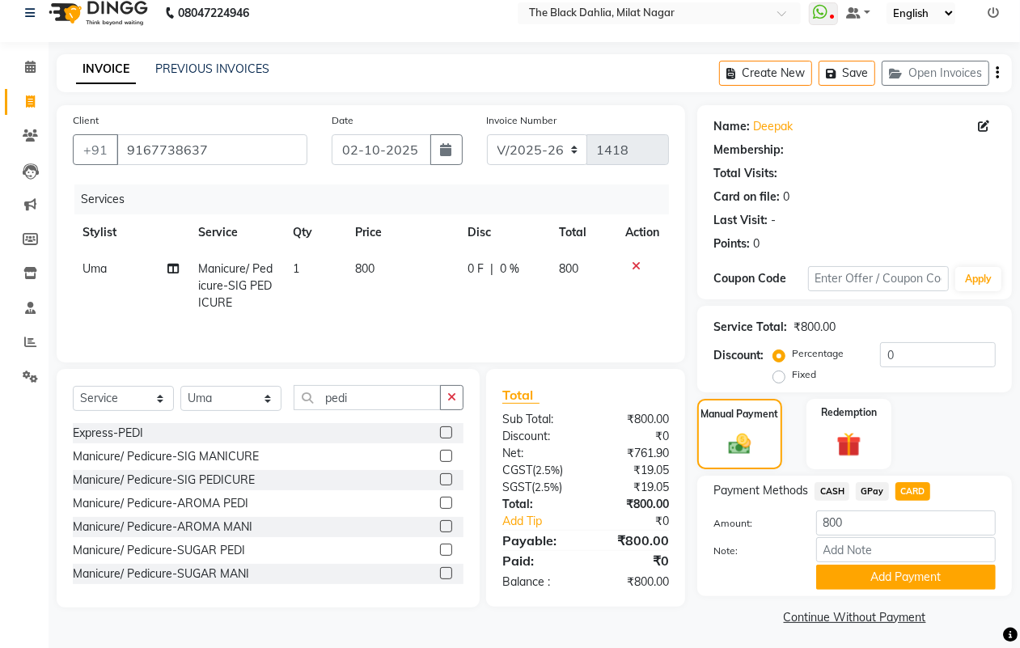
scroll to position [20, 0]
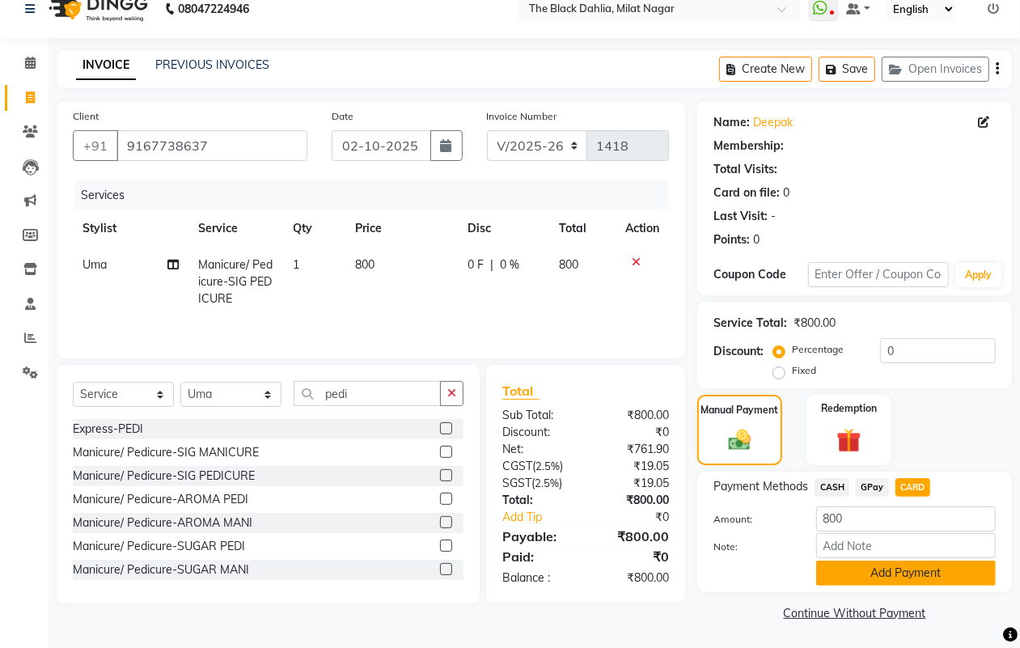
click at [898, 566] on button "Add Payment" at bounding box center [906, 573] width 180 height 25
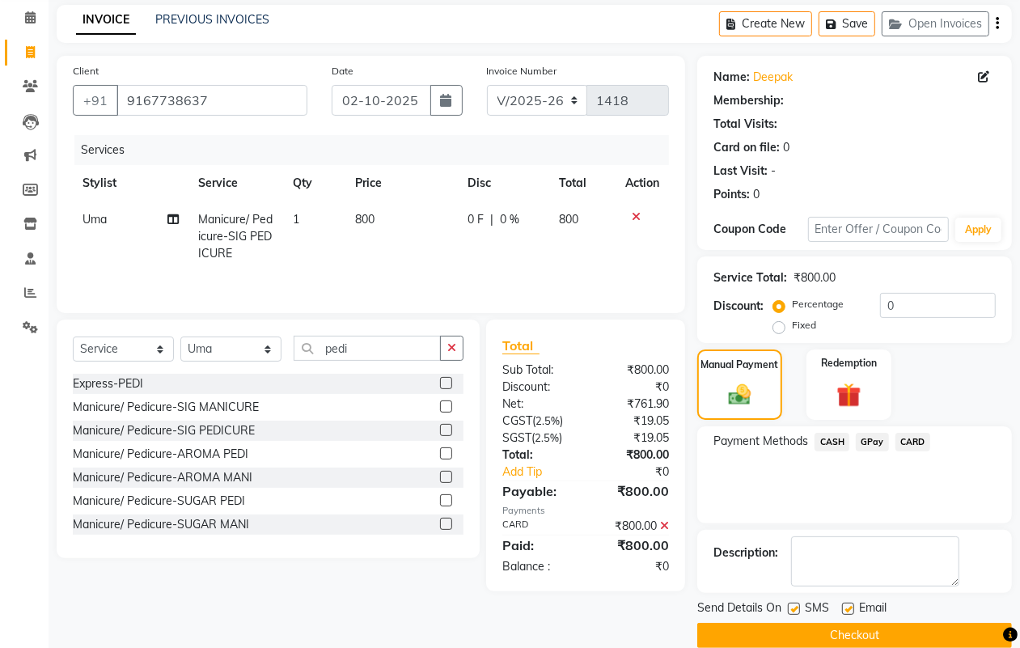
scroll to position [90, 0]
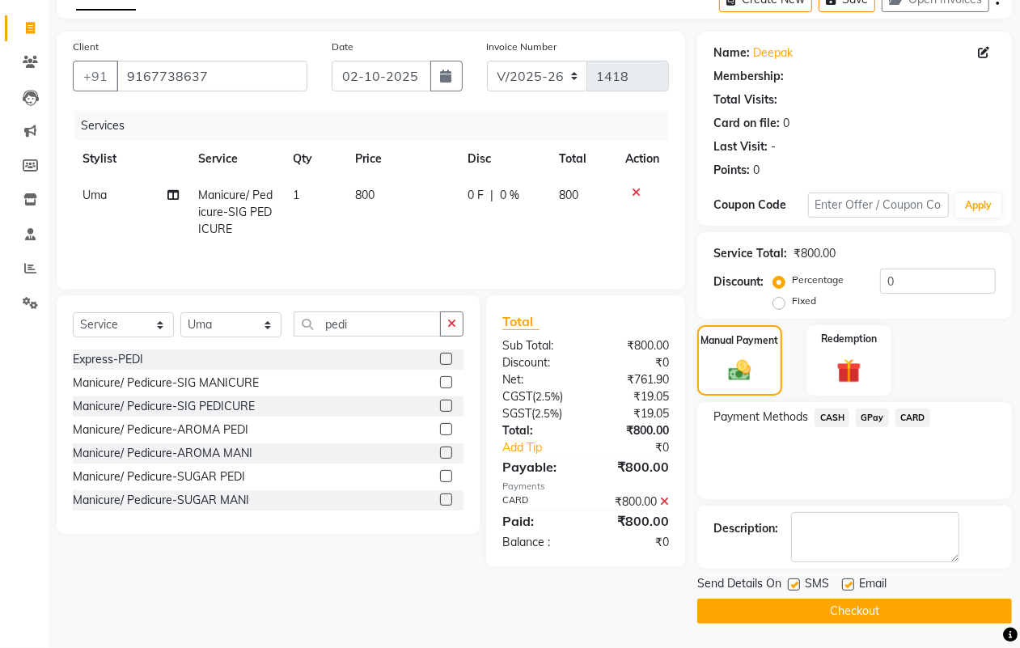
click at [848, 612] on button "Checkout" at bounding box center [854, 611] width 315 height 25
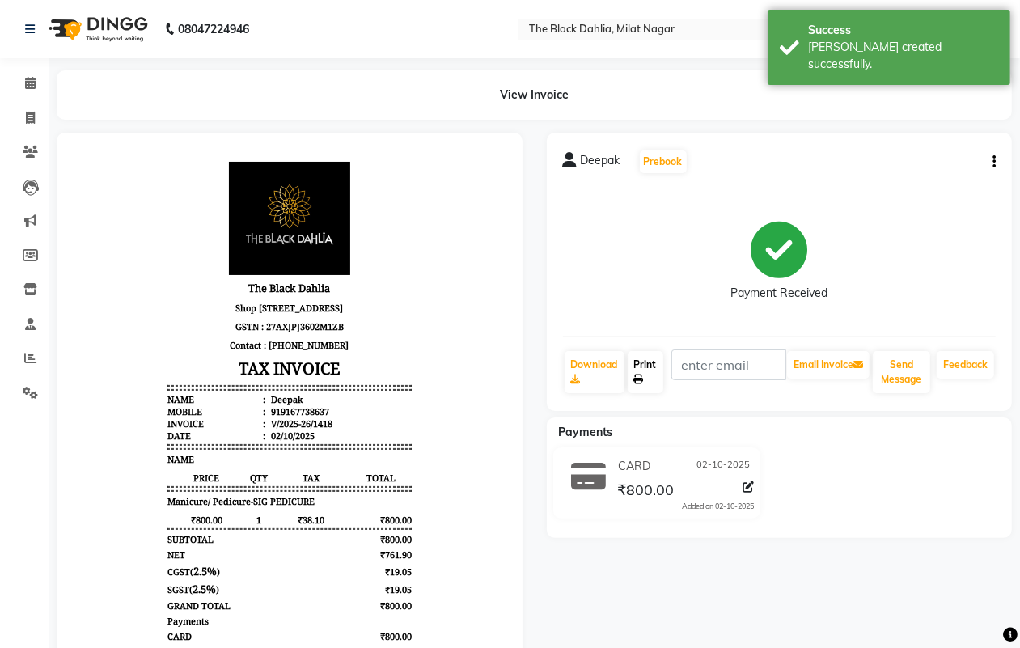
click at [637, 385] on link "Print" at bounding box center [646, 372] width 36 height 42
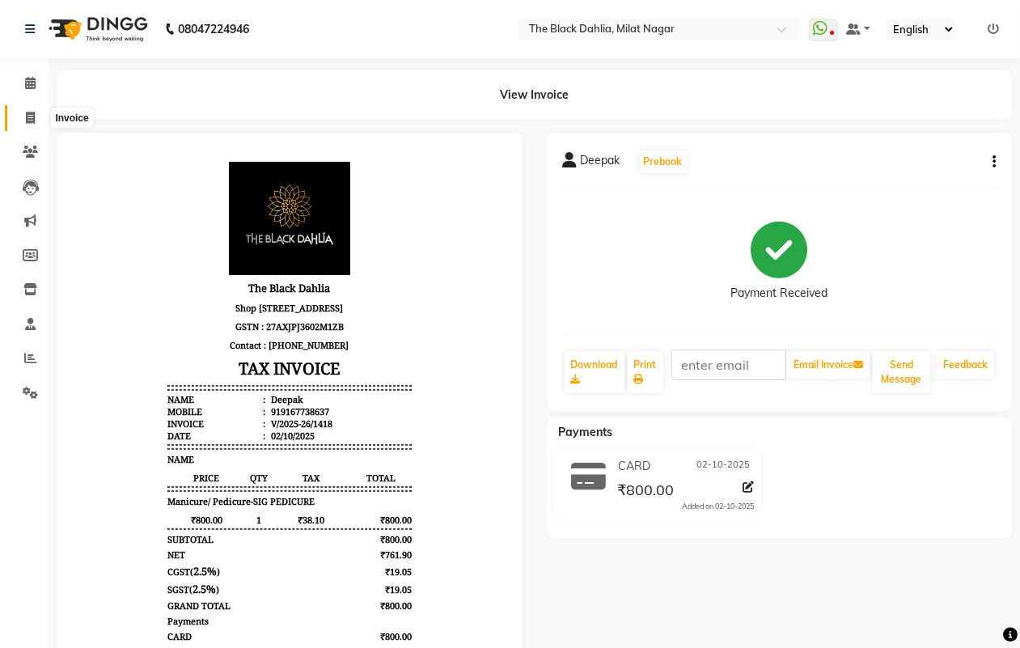
click at [33, 116] on icon at bounding box center [30, 118] width 9 height 12
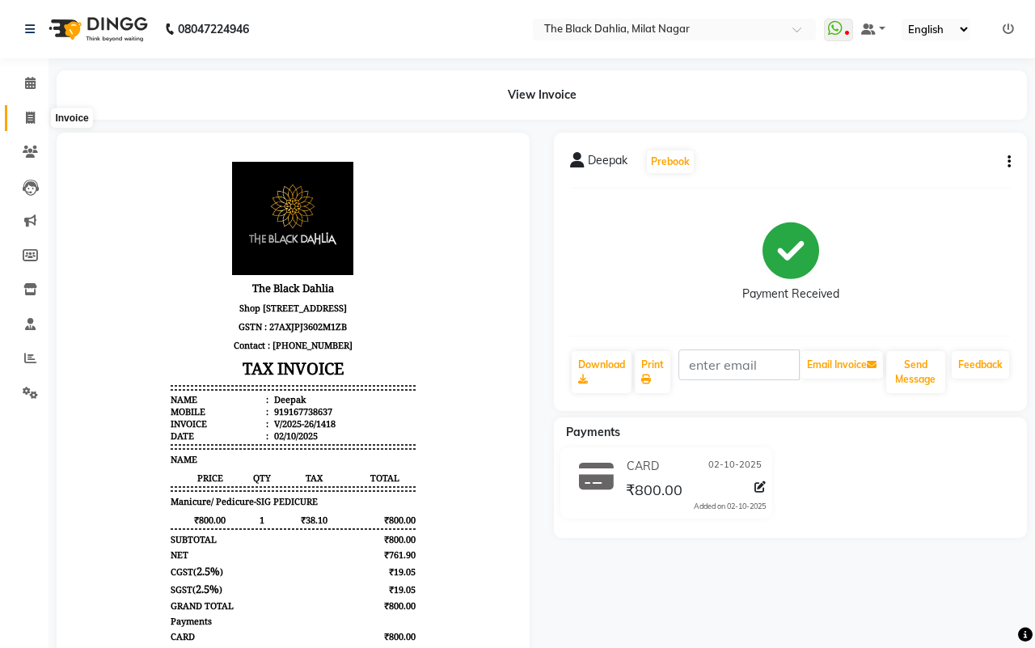
select select "4335"
select select "service"
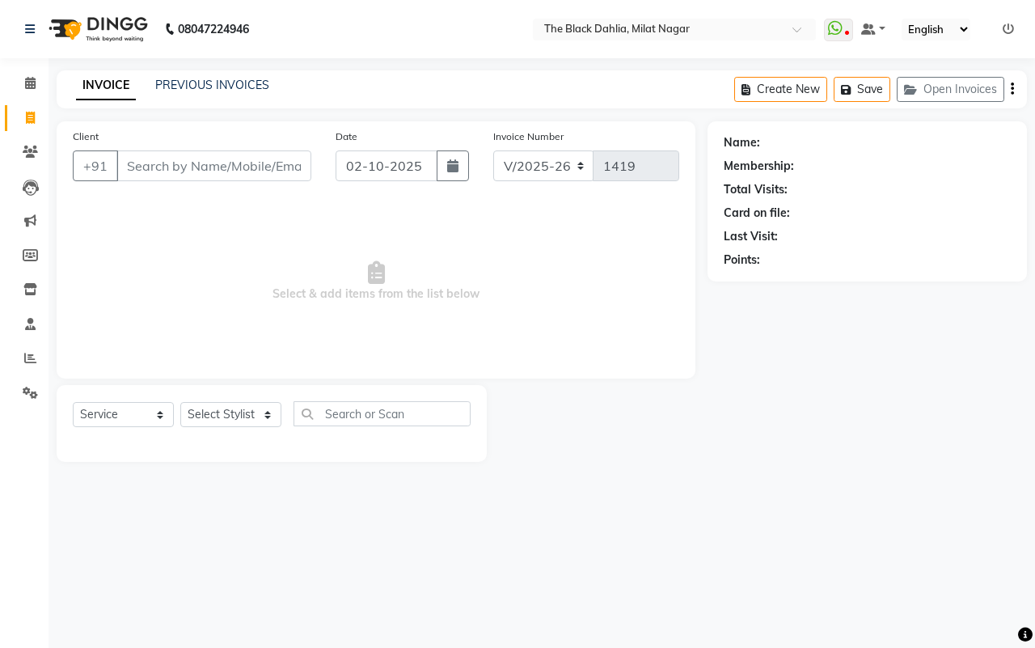
click at [550, 288] on span "Select & add items from the list below" at bounding box center [376, 282] width 607 height 162
click at [31, 362] on icon at bounding box center [30, 358] width 12 height 12
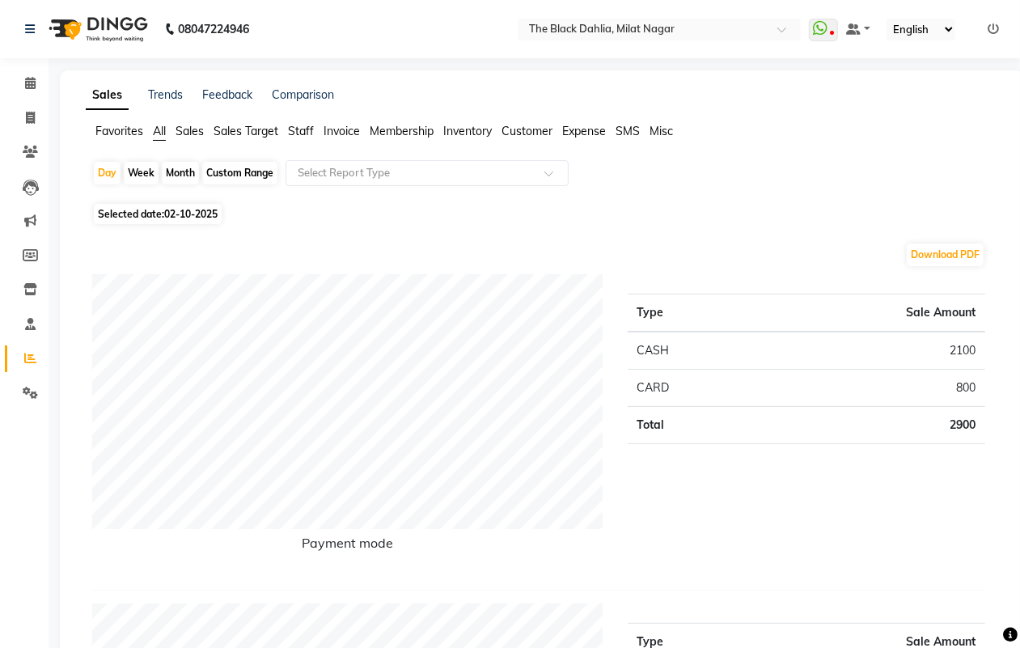
click at [239, 168] on div "Custom Range" at bounding box center [239, 173] width 75 height 23
select select "10"
select select "2025"
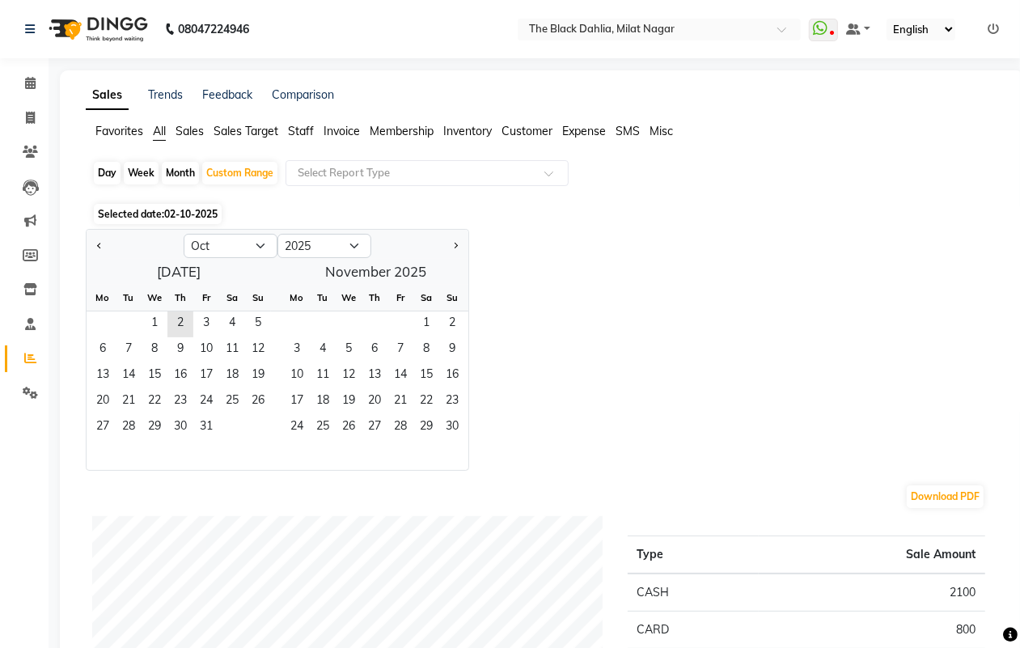
click at [186, 171] on div "Month" at bounding box center [180, 173] width 37 height 23
select select "10"
select select "2025"
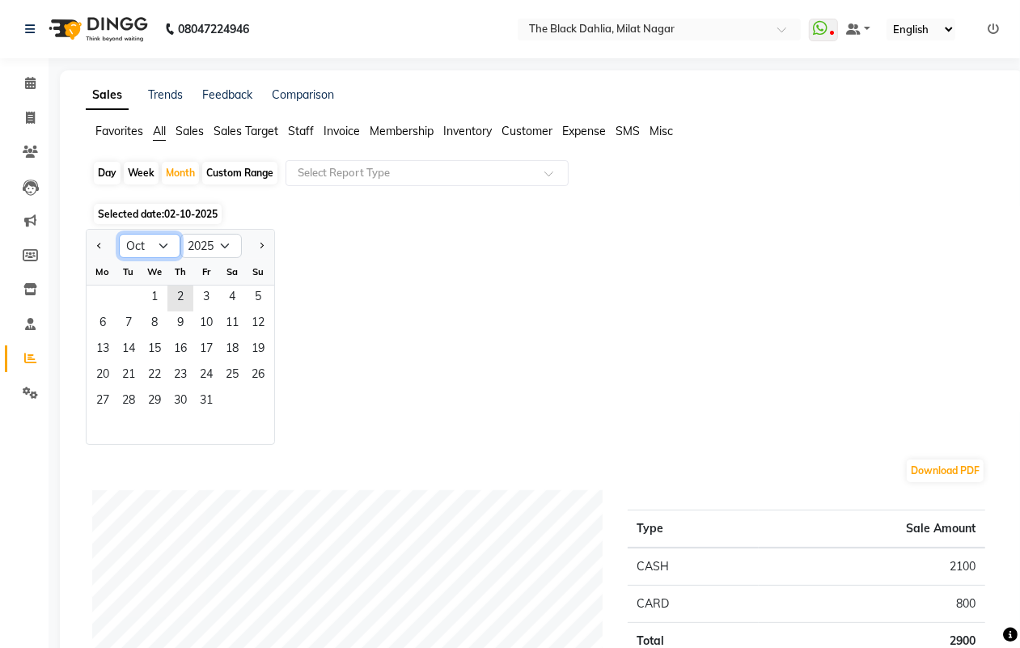
click at [140, 252] on select "Jan Feb Mar Apr May Jun Jul Aug Sep Oct Nov Dec" at bounding box center [149, 246] width 61 height 24
select select "9"
click at [119, 235] on select "Jan Feb Mar Apr May Jun Jul Aug Sep Oct Nov Dec" at bounding box center [149, 246] width 61 height 24
click at [100, 301] on span "1" at bounding box center [103, 299] width 26 height 26
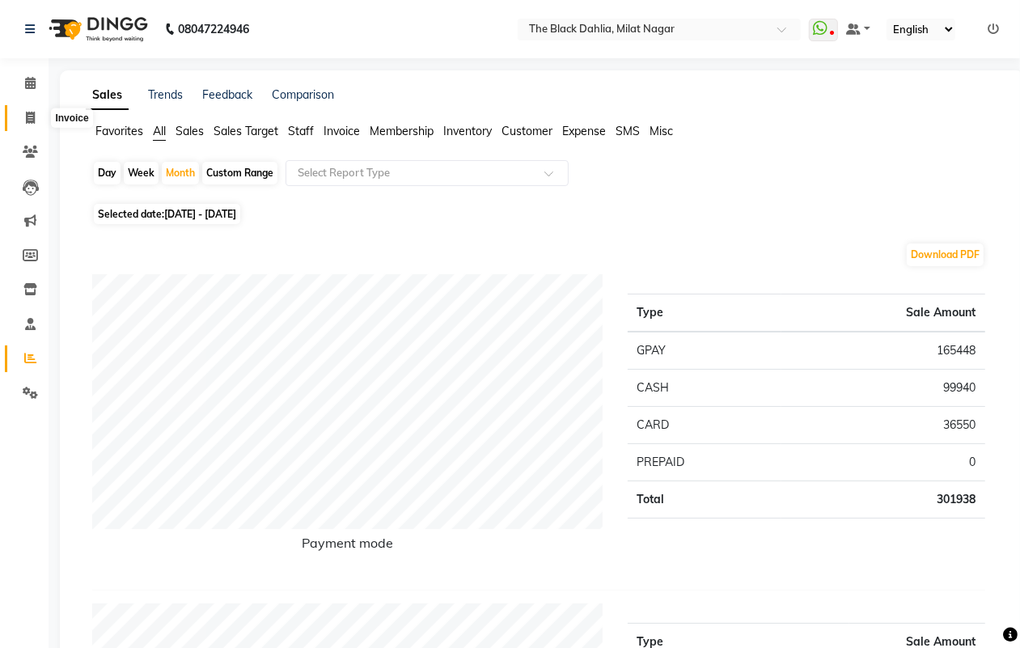
click at [33, 121] on icon at bounding box center [30, 118] width 9 height 12
select select "4335"
select select "service"
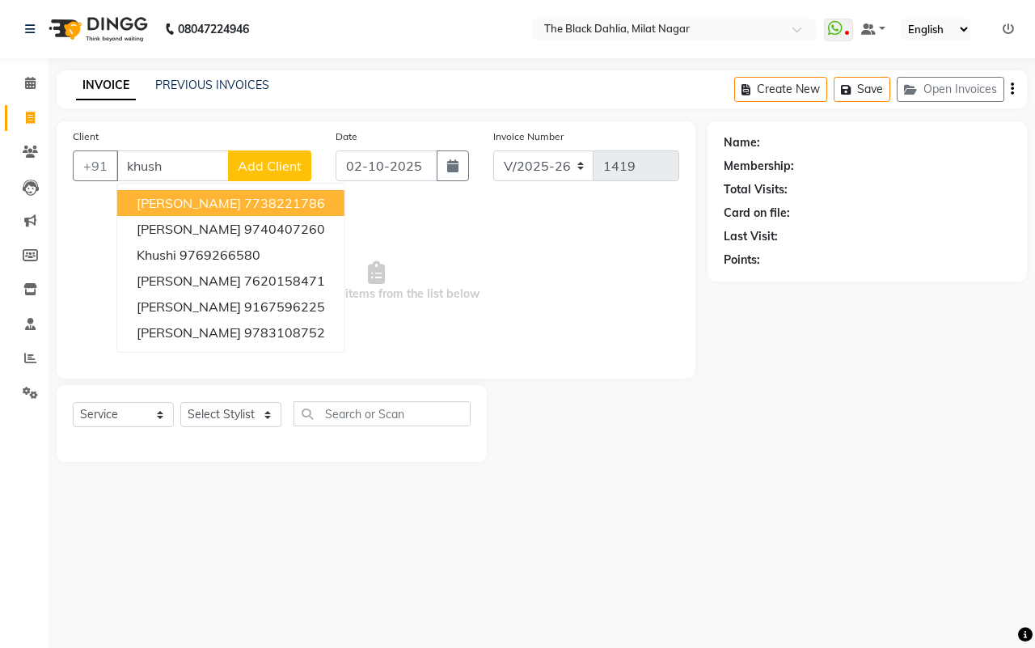
click at [252, 192] on button "KHUSHBOO 7738221786" at bounding box center [230, 203] width 227 height 26
type input "7738221786"
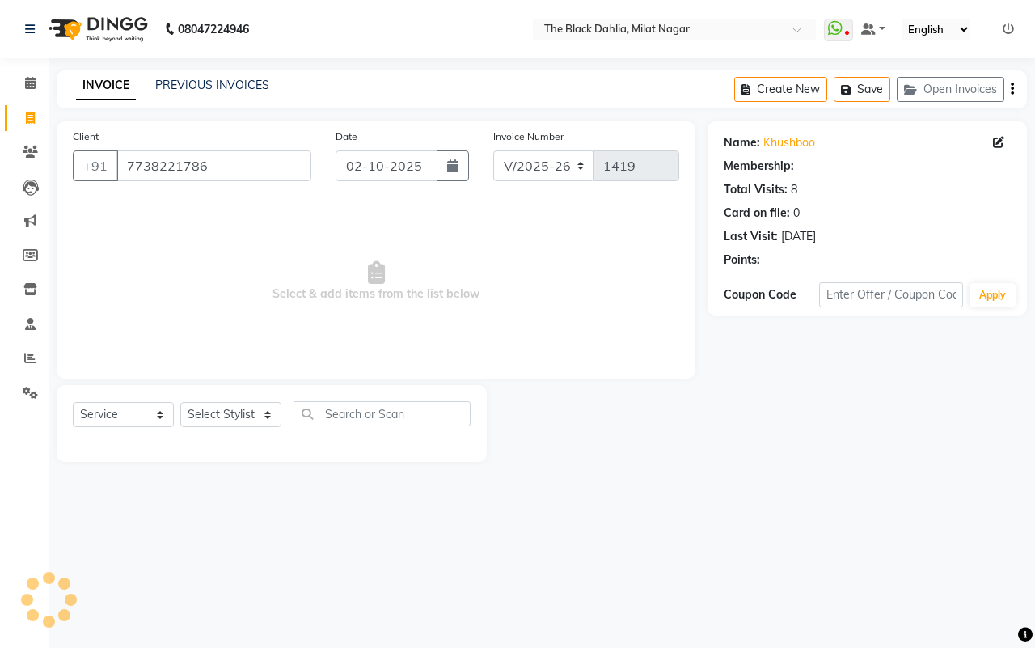
select select "1: Object"
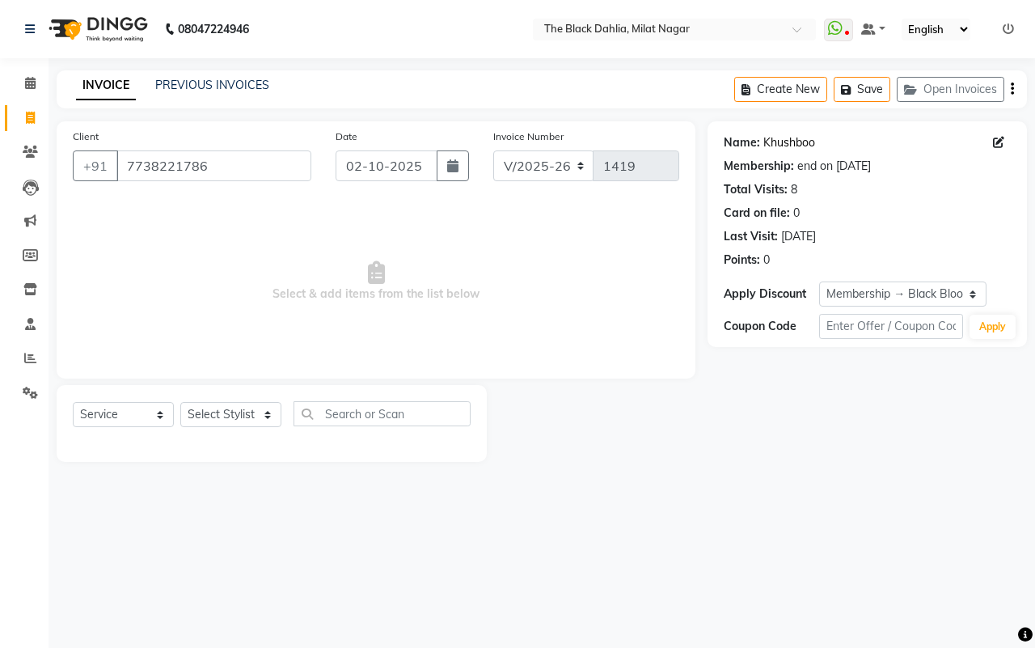
click at [768, 142] on link "Khushboo" at bounding box center [790, 142] width 52 height 17
click at [794, 143] on link "Khushboo" at bounding box center [790, 142] width 52 height 17
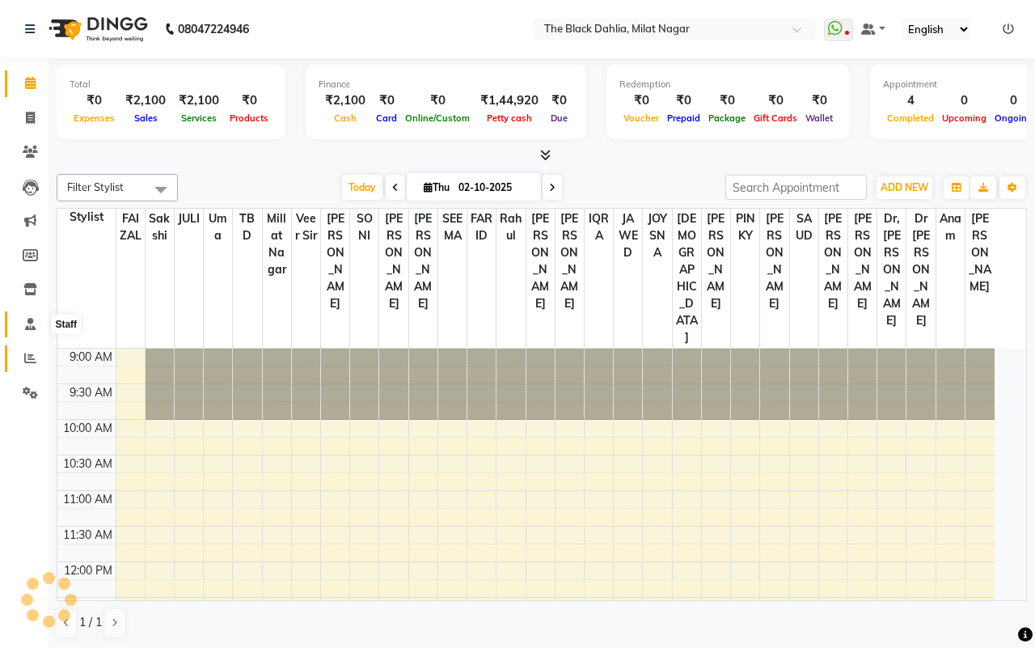
click at [28, 365] on span at bounding box center [30, 358] width 28 height 19
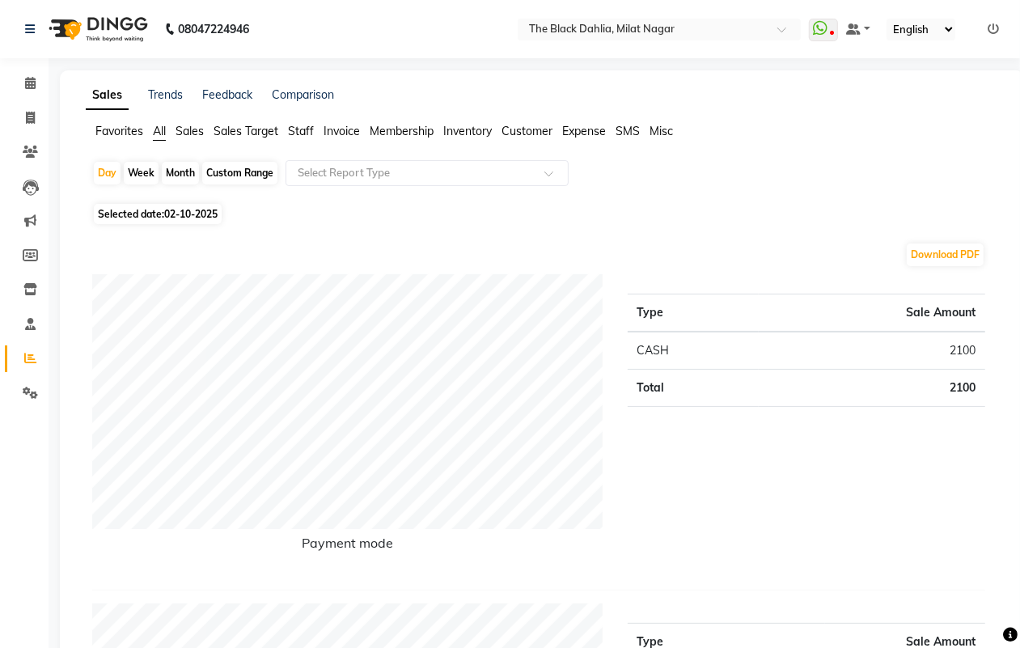
click at [298, 132] on span "Staff" at bounding box center [301, 131] width 26 height 15
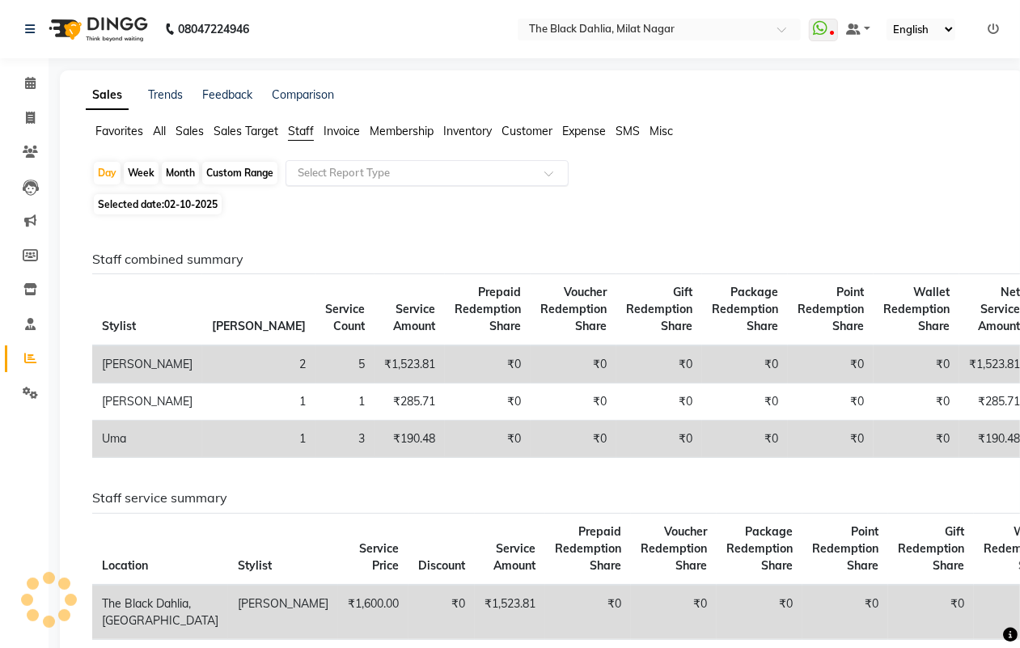
click at [350, 171] on input "text" at bounding box center [410, 173] width 233 height 16
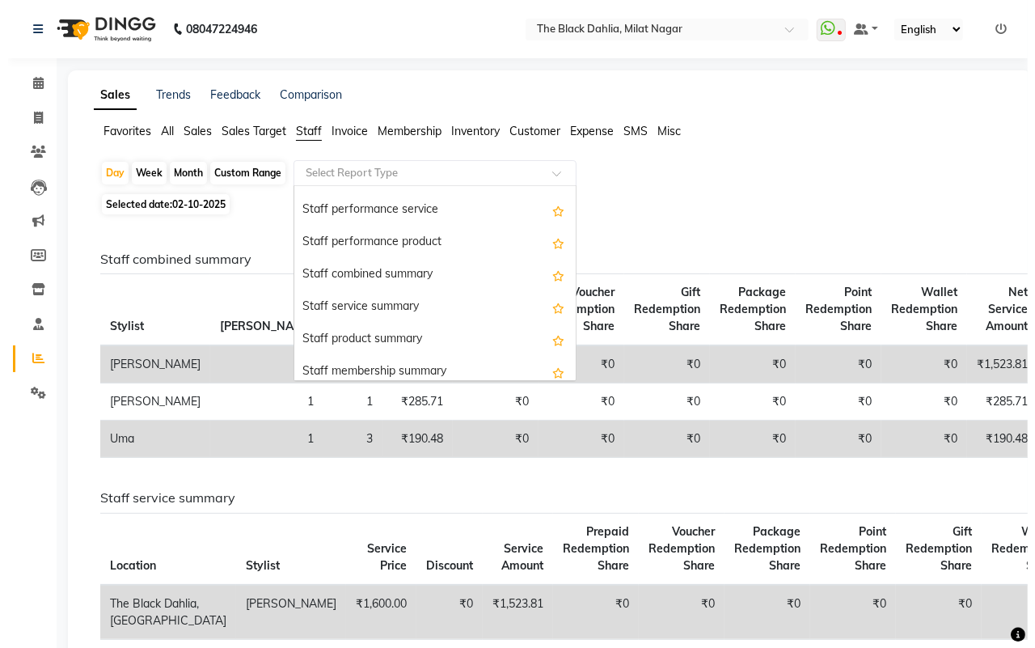
scroll to position [303, 0]
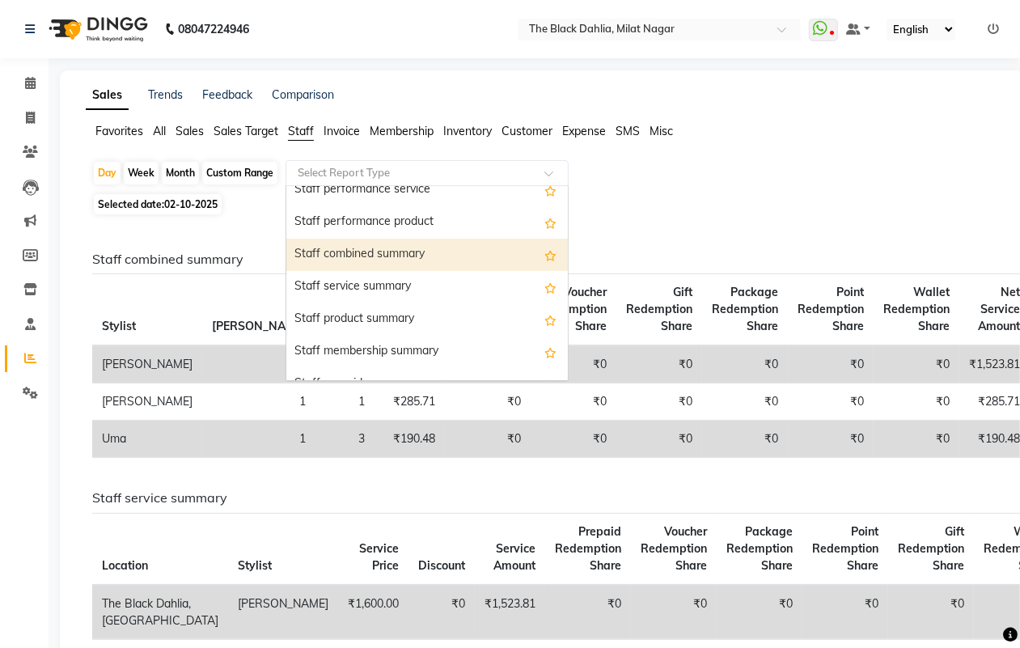
click at [426, 252] on div "Staff combined summary" at bounding box center [427, 255] width 282 height 32
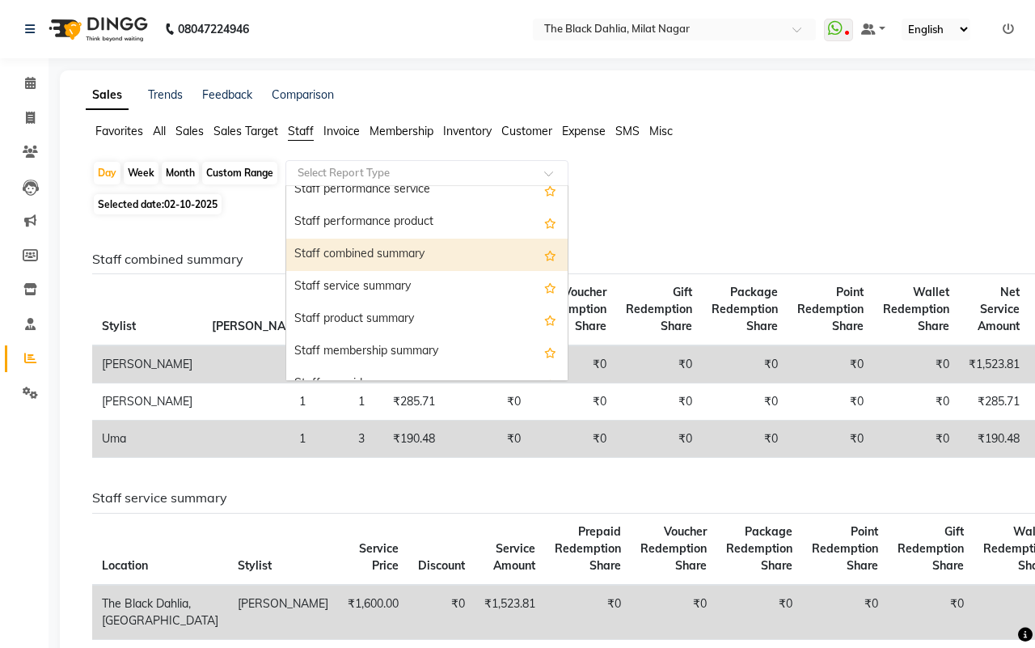
select select "full_report"
select select "csv"
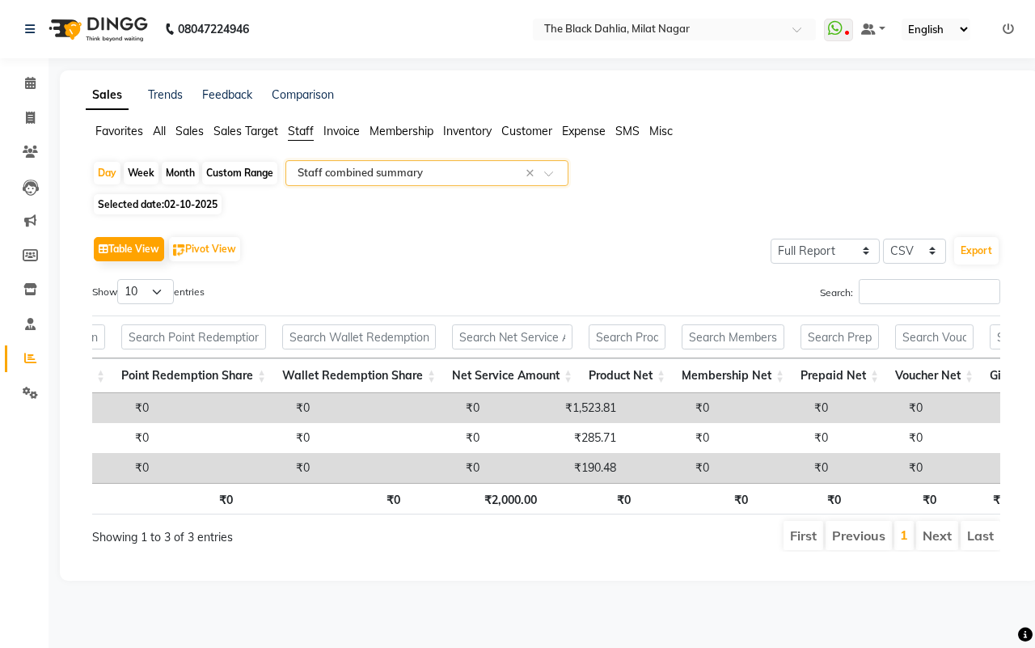
scroll to position [0, 0]
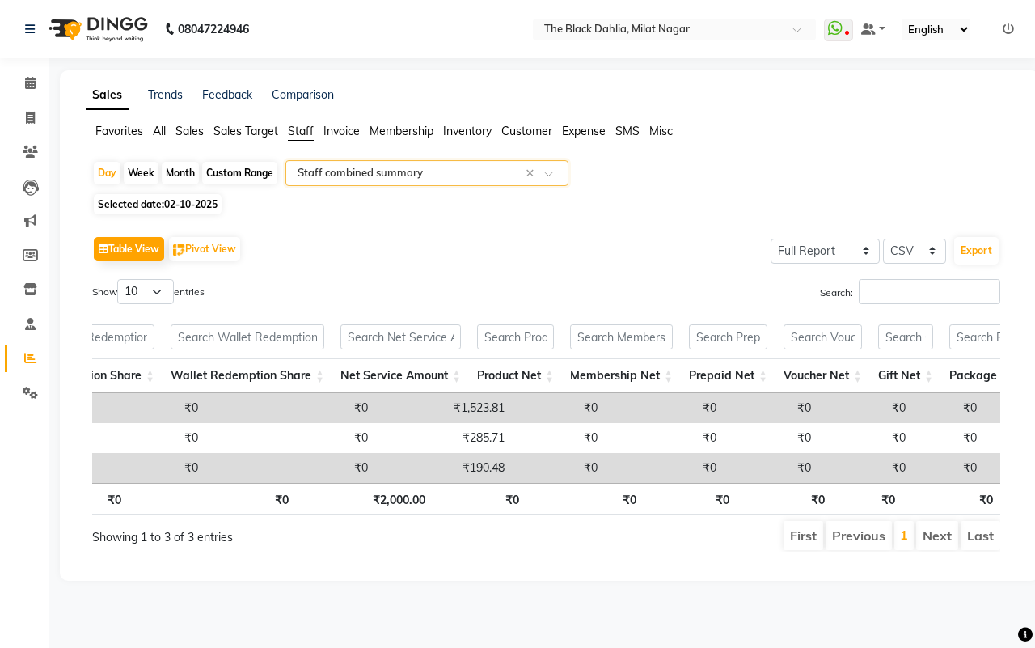
click at [629, 471] on td "₹0" at bounding box center [665, 468] width 119 height 30
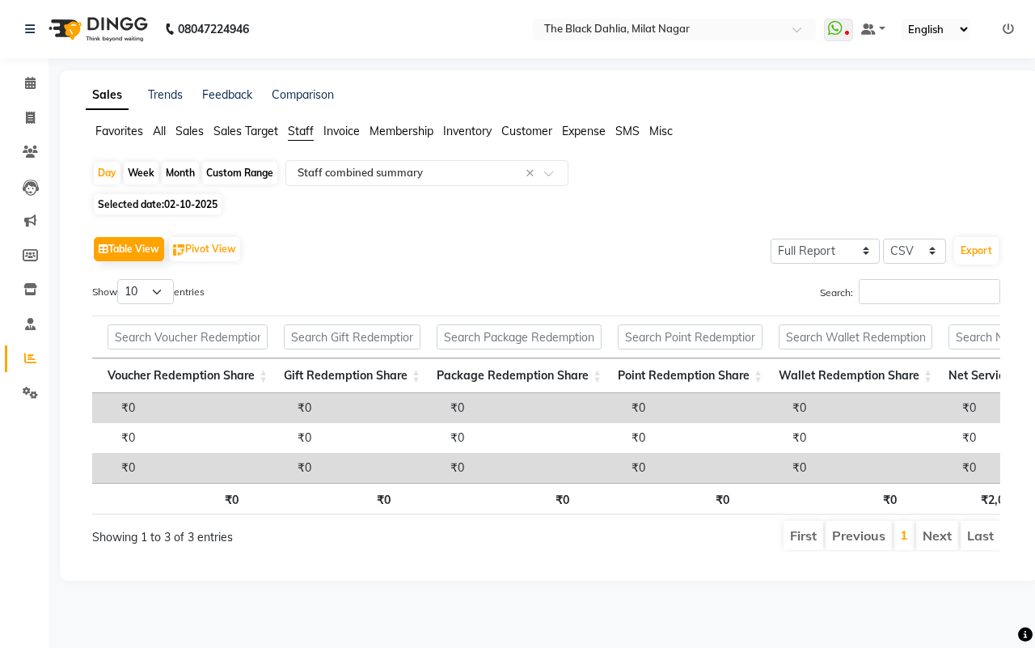
scroll to position [0, 486]
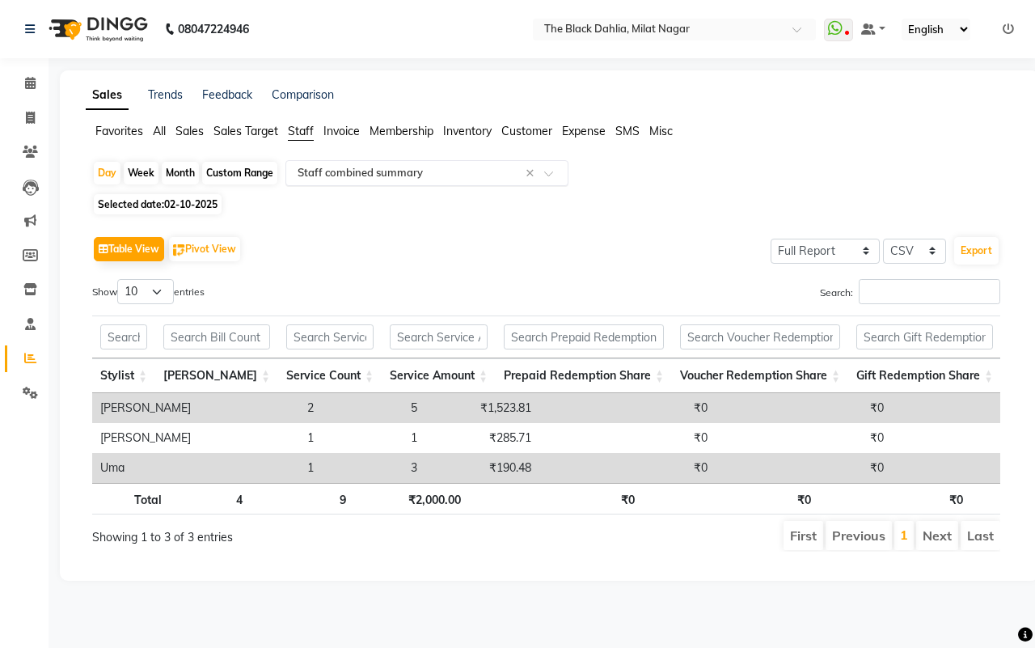
click at [375, 171] on input "text" at bounding box center [410, 173] width 233 height 16
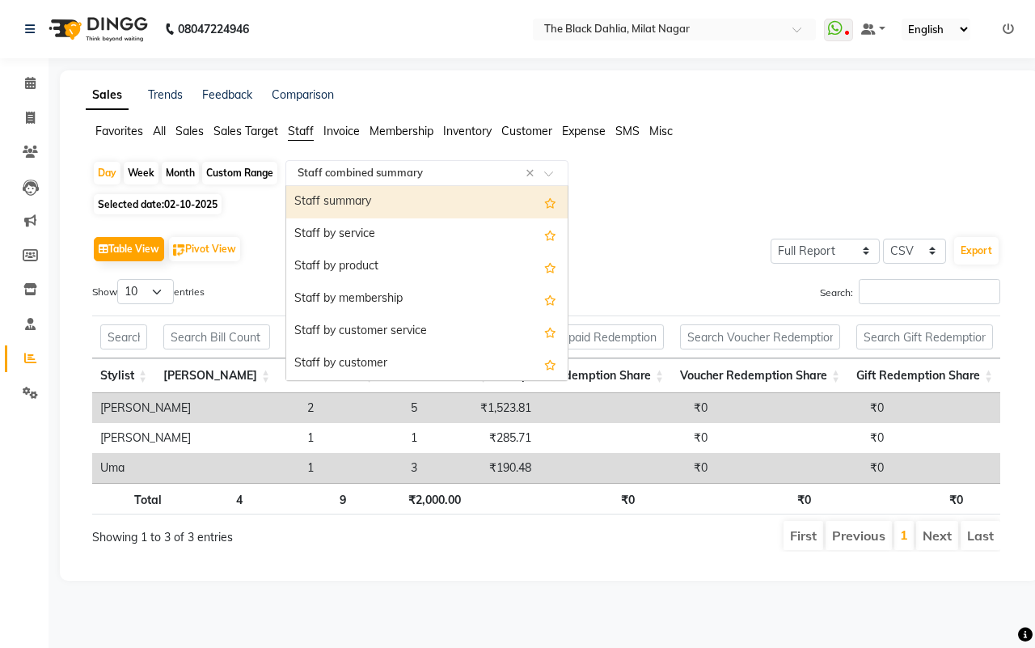
click at [430, 202] on div "Staff summary" at bounding box center [427, 202] width 282 height 32
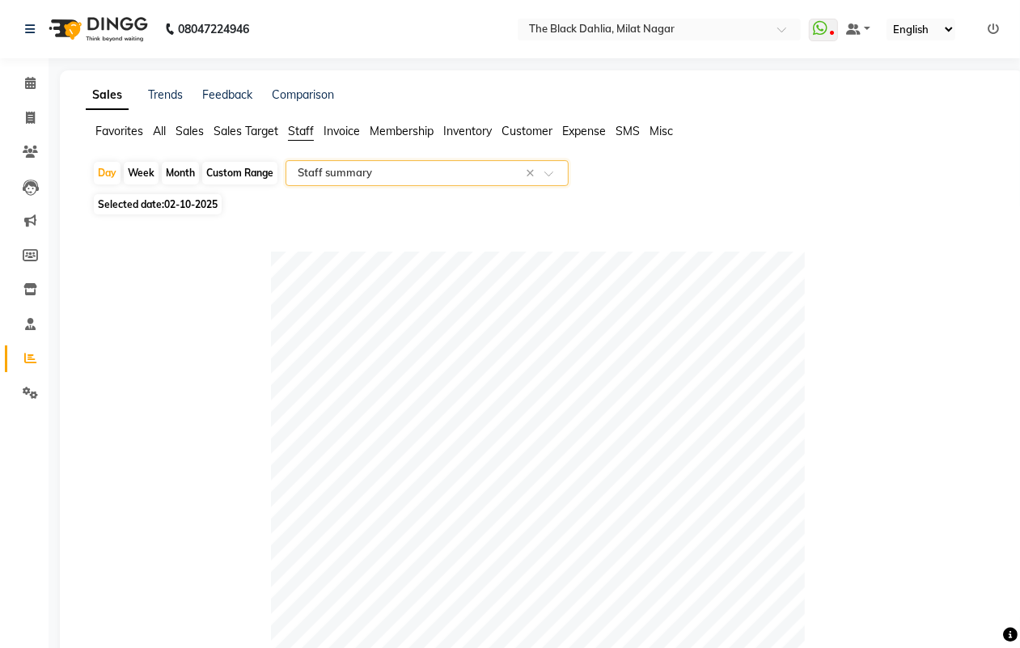
click at [442, 172] on input "text" at bounding box center [410, 173] width 233 height 16
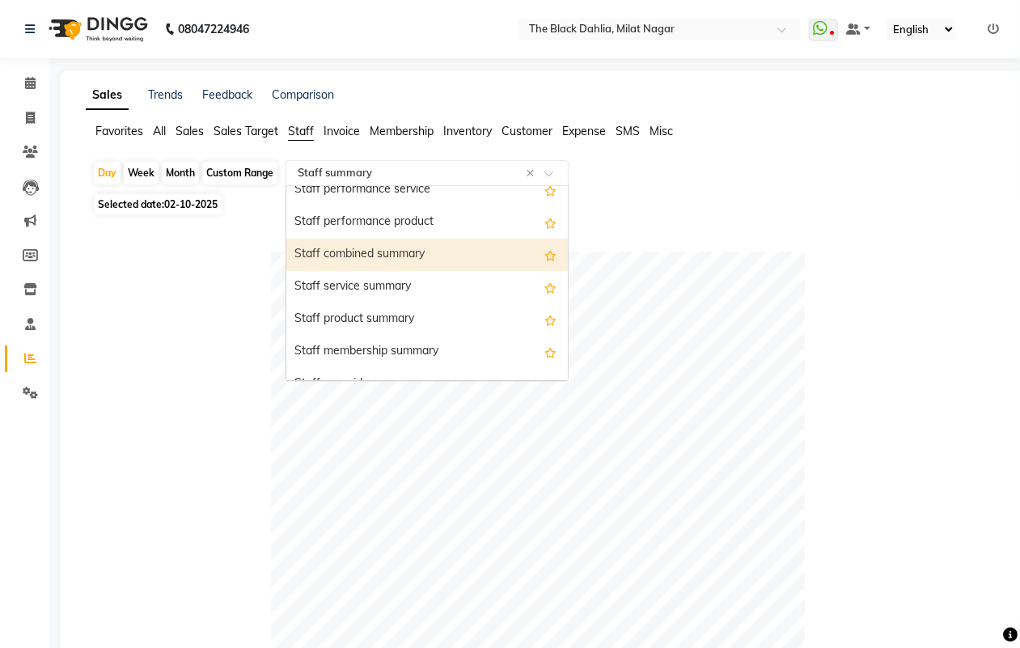
click at [459, 263] on div "Staff combined summary" at bounding box center [427, 255] width 282 height 32
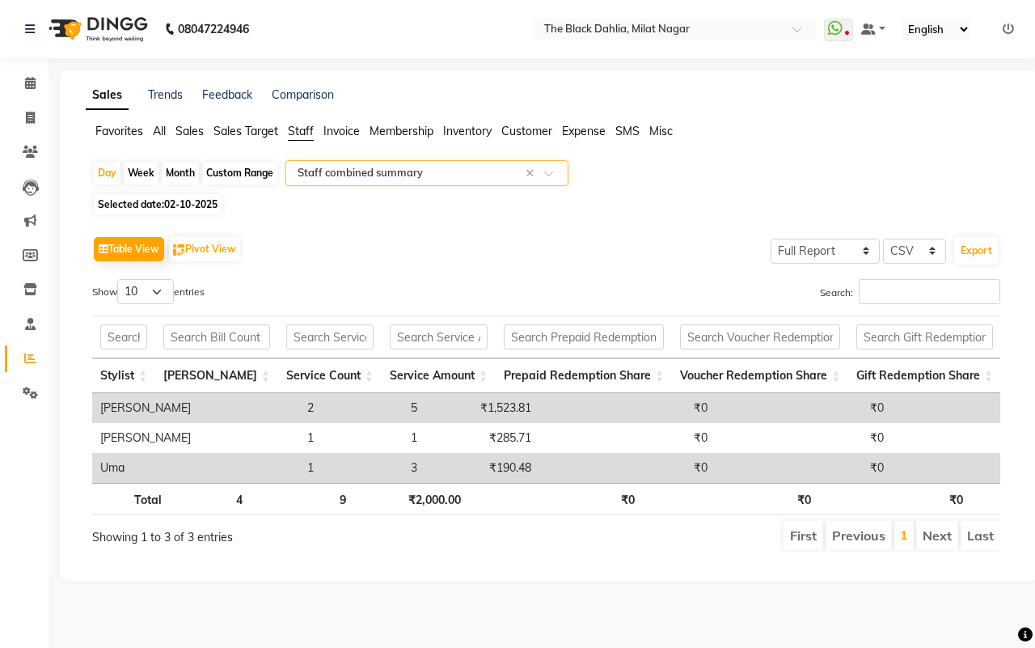
click at [438, 171] on input "text" at bounding box center [410, 173] width 233 height 16
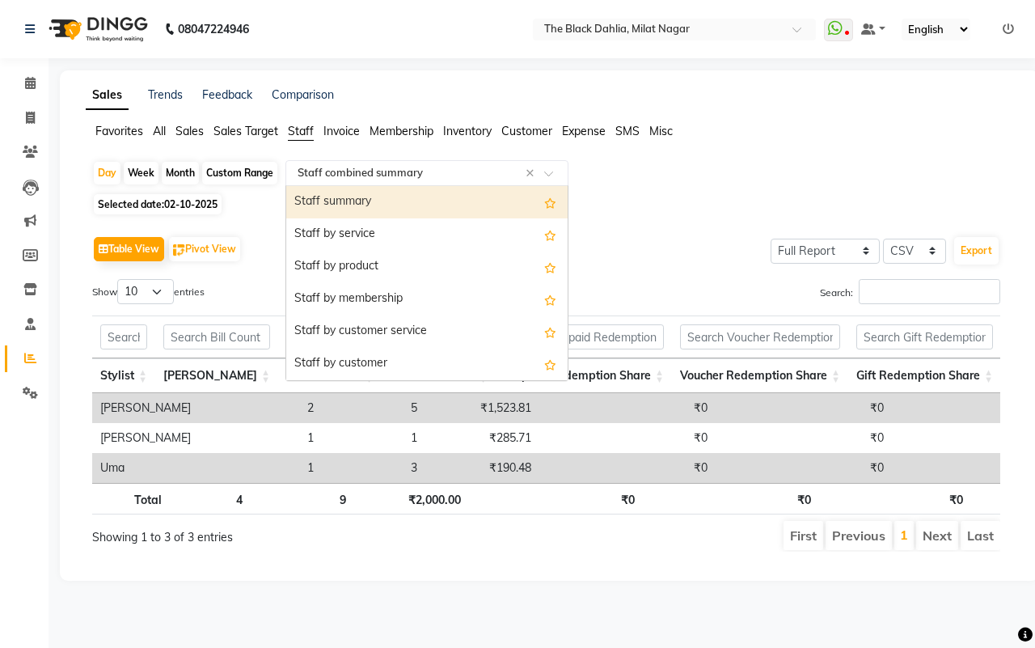
click at [429, 204] on div "Staff summary" at bounding box center [427, 202] width 282 height 32
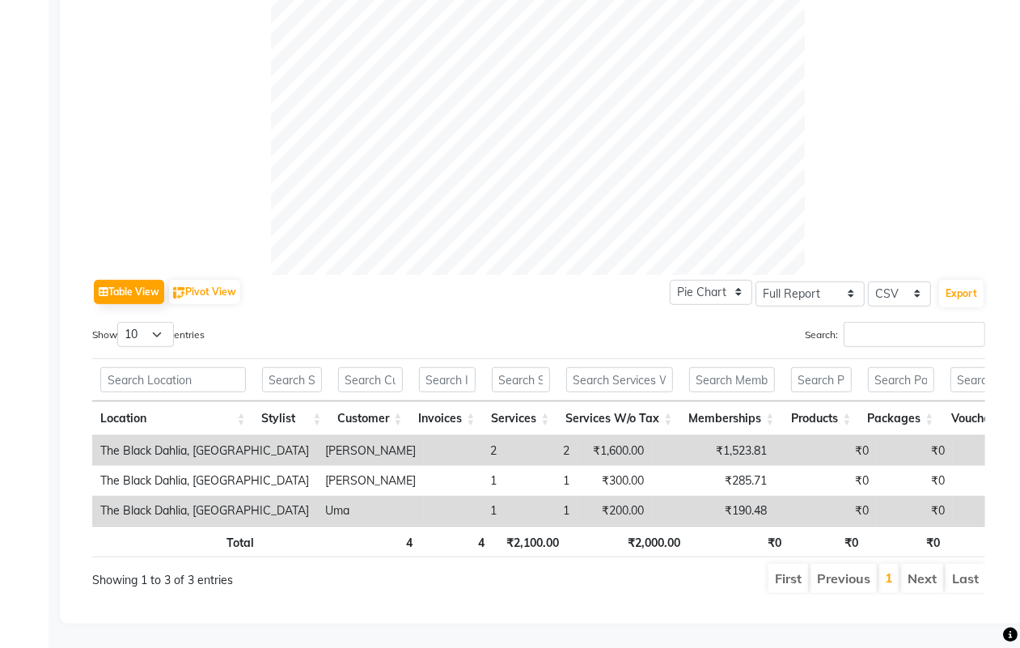
click at [652, 496] on td "₹190.48" at bounding box center [713, 511] width 123 height 30
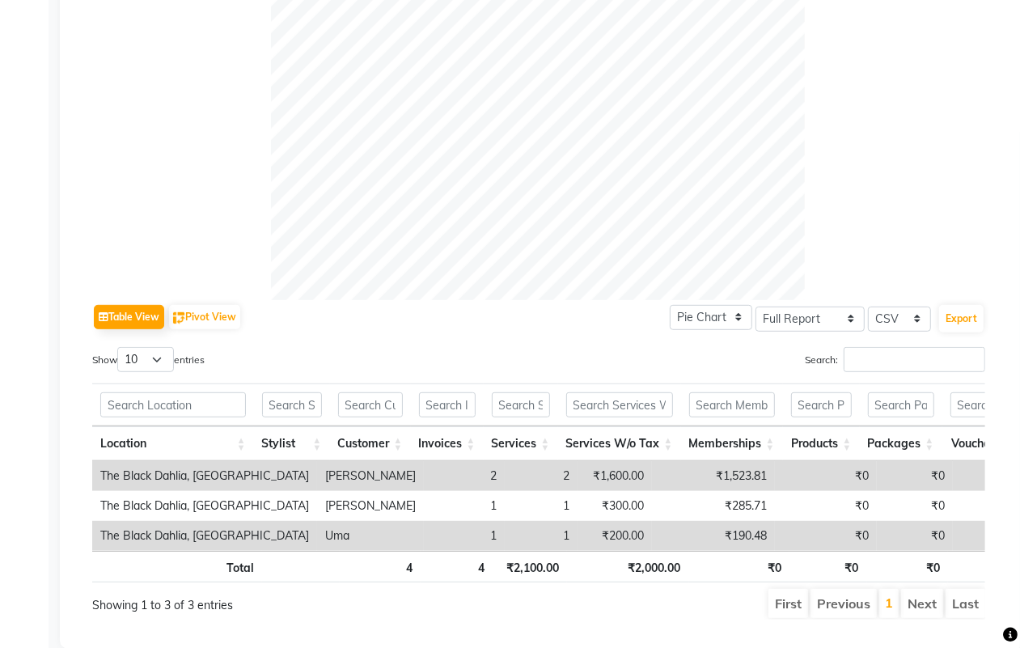
click at [587, 457] on th "Services W/o Tax" at bounding box center [619, 443] width 123 height 35
click at [652, 484] on td "₹190.48" at bounding box center [713, 476] width 123 height 30
click at [652, 486] on td "₹190.48" at bounding box center [713, 476] width 123 height 30
click at [652, 476] on td "₹190.48" at bounding box center [713, 476] width 123 height 30
click at [652, 474] on td "₹190.48" at bounding box center [713, 476] width 123 height 30
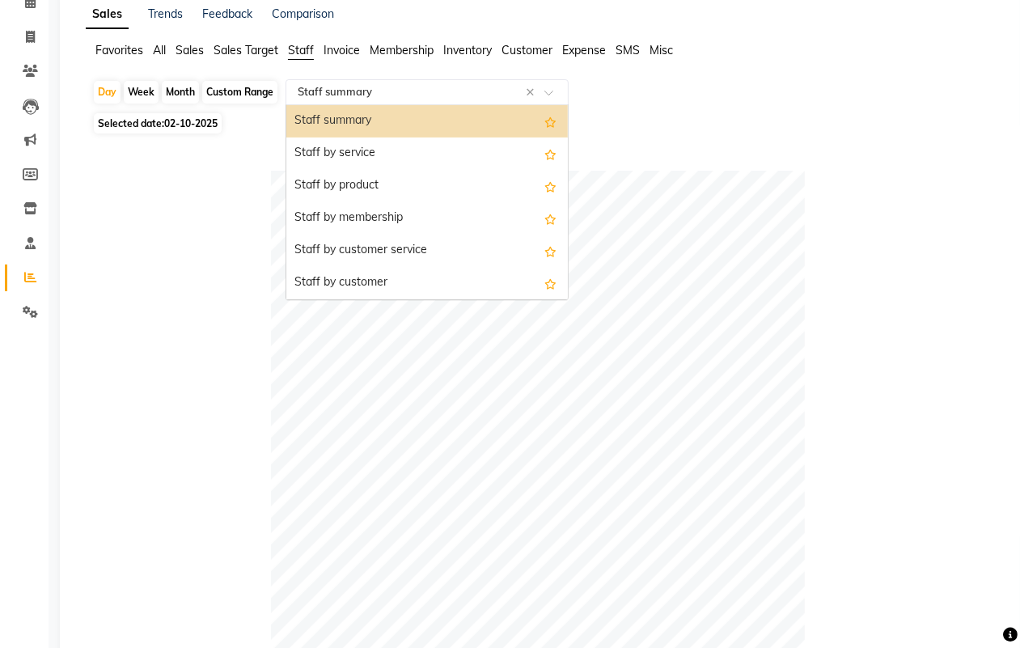
click at [414, 87] on input "text" at bounding box center [410, 92] width 233 height 16
click at [441, 191] on div "Staff by product" at bounding box center [427, 186] width 282 height 32
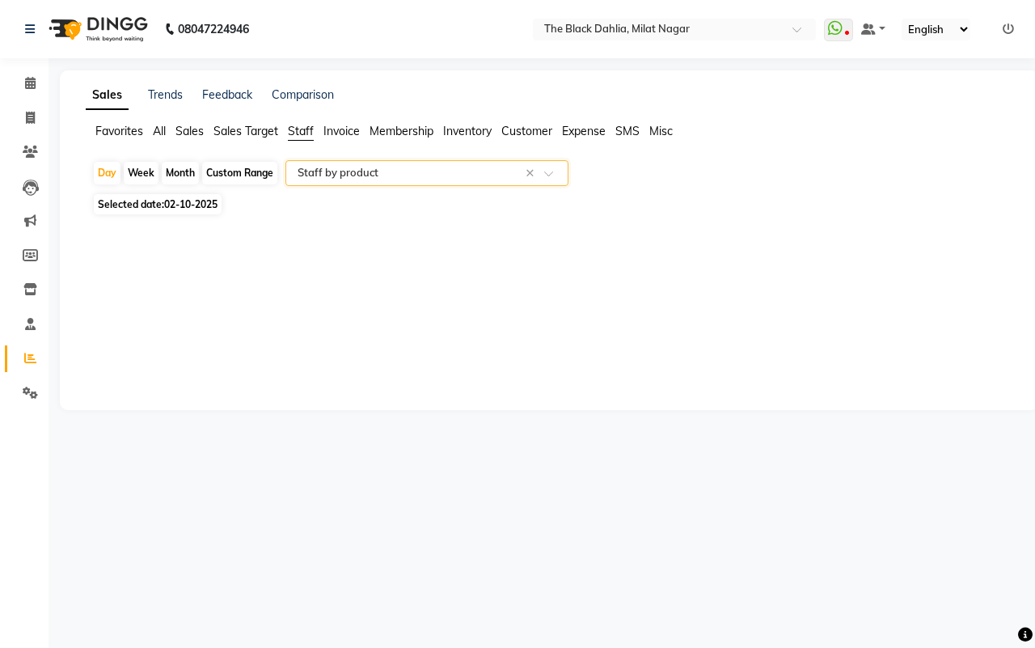
click at [415, 174] on input "text" at bounding box center [410, 173] width 233 height 16
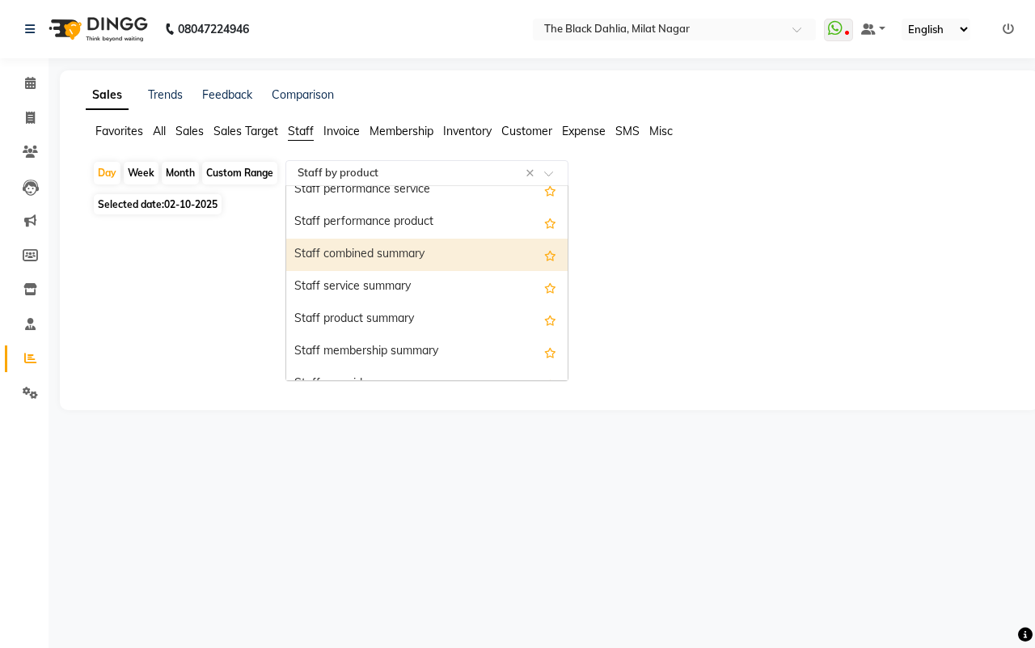
click at [414, 256] on div "Staff combined summary" at bounding box center [427, 255] width 282 height 32
select select "full_report"
select select "csv"
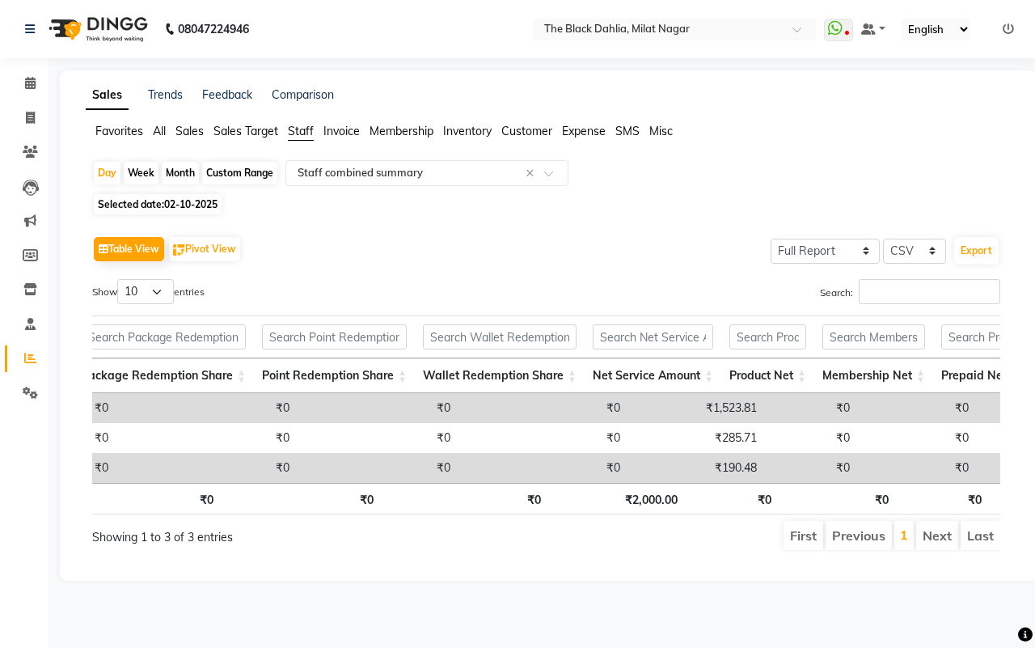
click at [186, 203] on span "02-10-2025" at bounding box center [190, 204] width 53 height 12
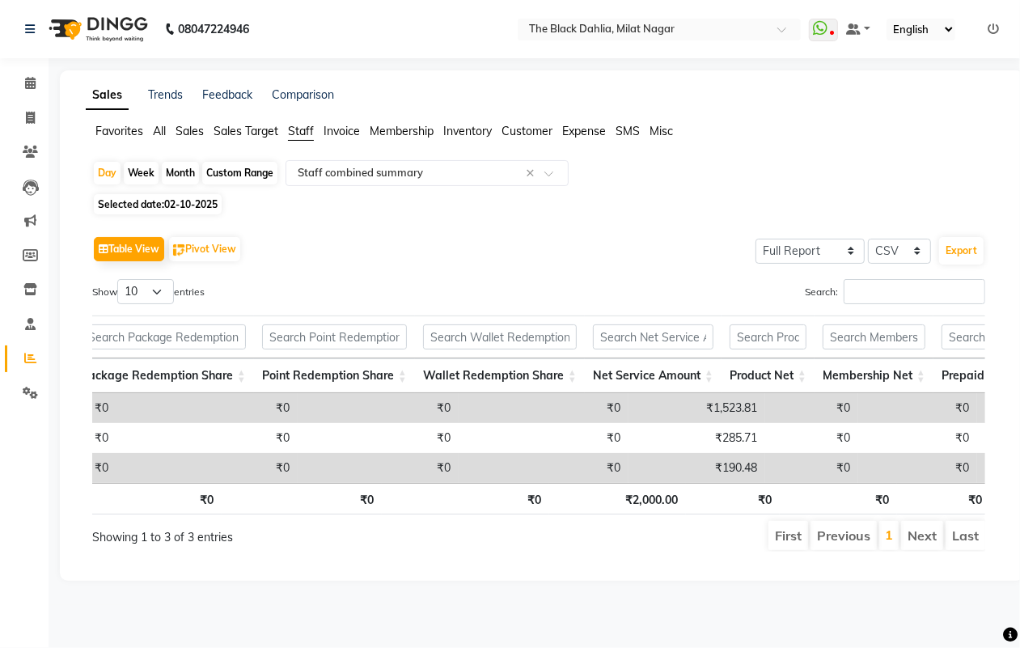
select select "10"
select select "2025"
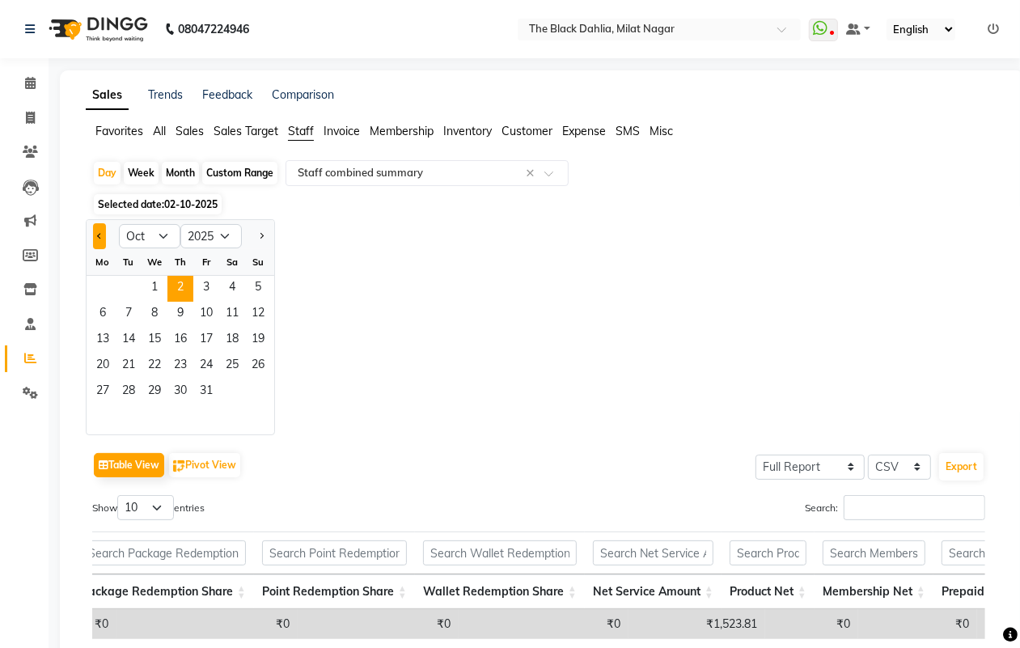
click at [94, 239] on button "Previous month" at bounding box center [99, 236] width 13 height 26
select select "9"
click at [170, 172] on div "Month" at bounding box center [180, 173] width 37 height 23
select select "10"
select select "2025"
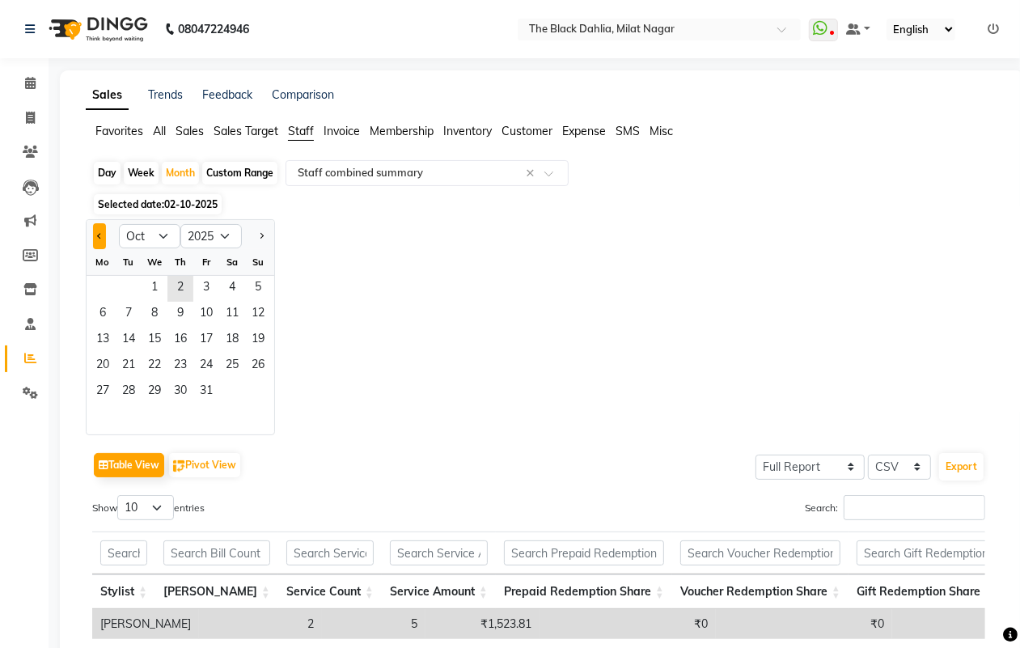
click at [100, 232] on button "Previous month" at bounding box center [99, 236] width 13 height 26
select select "9"
click at [107, 284] on span "1" at bounding box center [103, 289] width 26 height 26
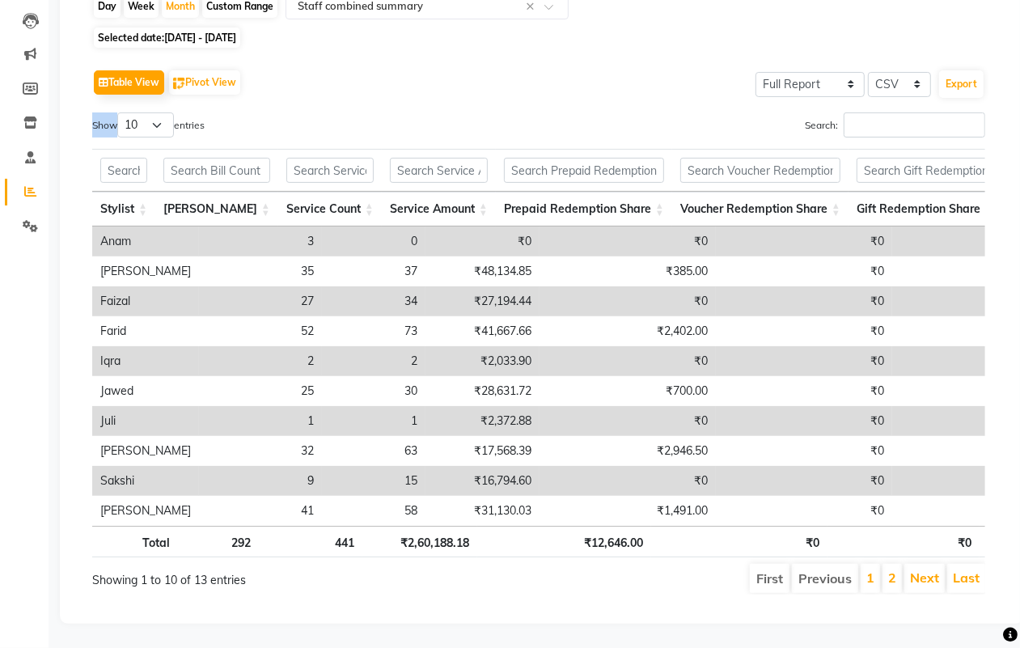
click at [101, 119] on label "Show 10 25 50 100 entries" at bounding box center [148, 124] width 112 height 25
click at [117, 119] on select "10 25 50 100" at bounding box center [145, 124] width 57 height 25
click at [151, 117] on select "10 25 50 100" at bounding box center [145, 124] width 57 height 25
select select "100"
click at [120, 112] on select "10 25 50 100" at bounding box center [145, 124] width 57 height 25
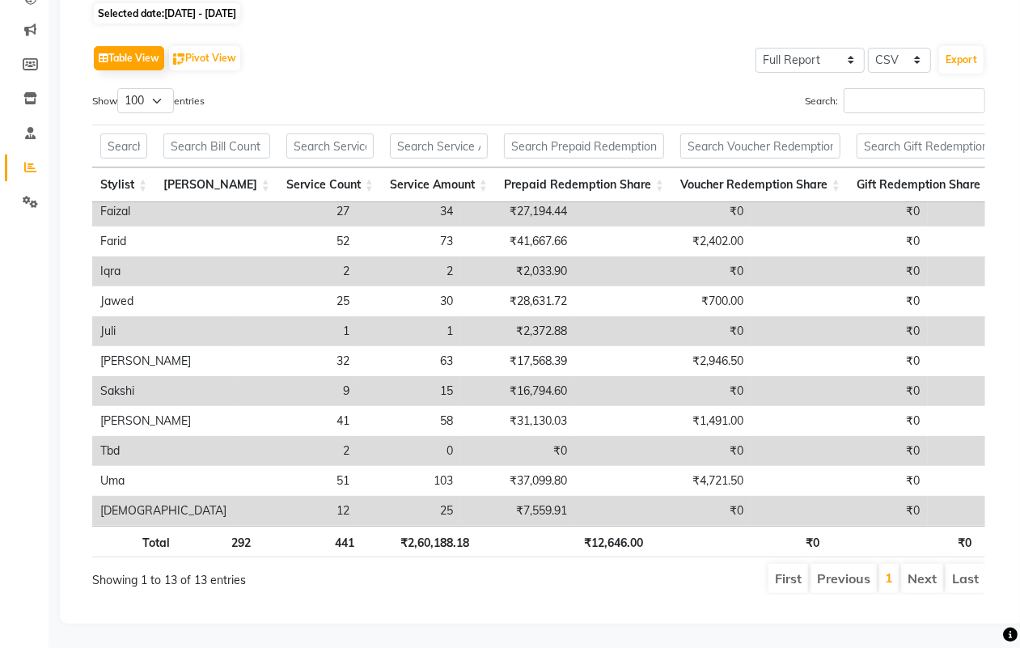
click at [70, 520] on div "Sales Trends Feedback Comparison Favorites All Sales Sales Target Staff Invoice…" at bounding box center [542, 251] width 964 height 744
click at [37, 520] on div "Calendar Invoice Clients Leads Marketing Members Inventory Staff Reports Settin…" at bounding box center [109, 239] width 218 height 768
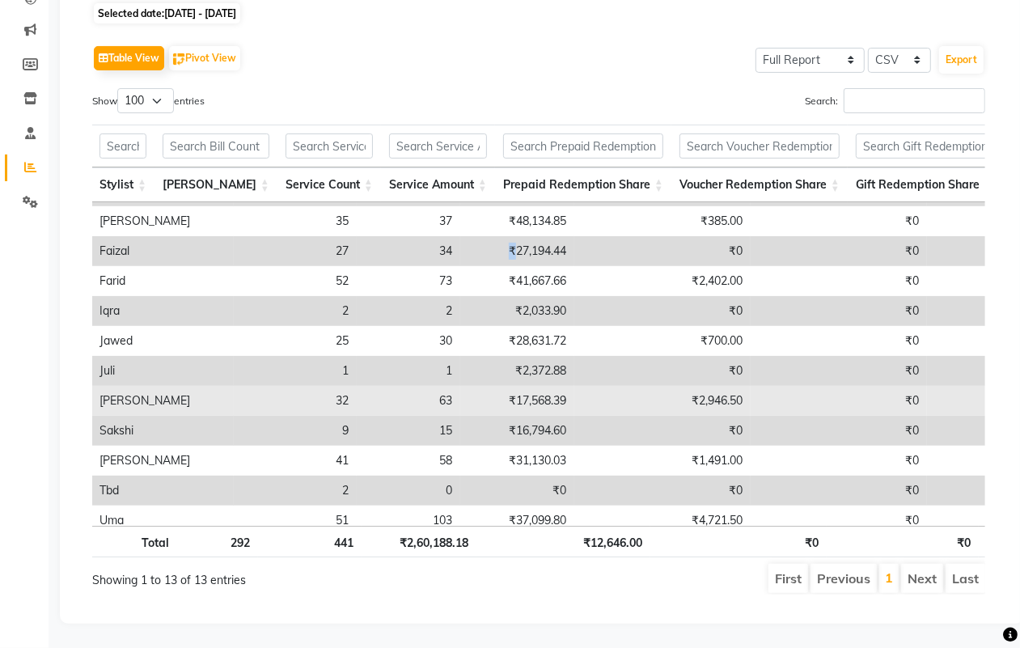
click at [574, 386] on td "₹2,946.50" at bounding box center [662, 401] width 176 height 30
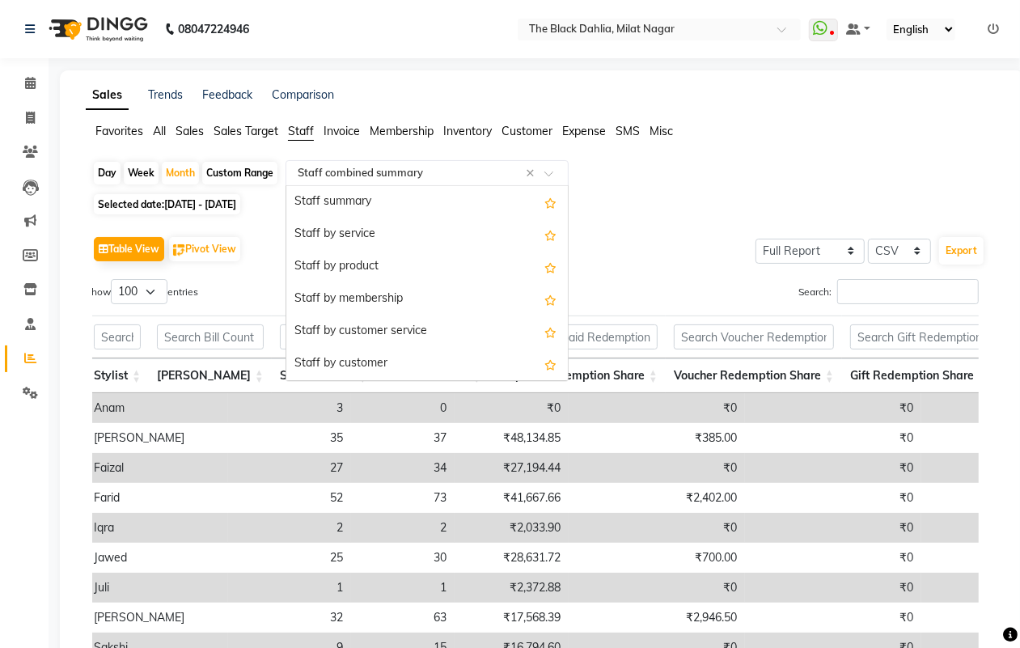
click at [341, 174] on input "text" at bounding box center [410, 173] width 233 height 16
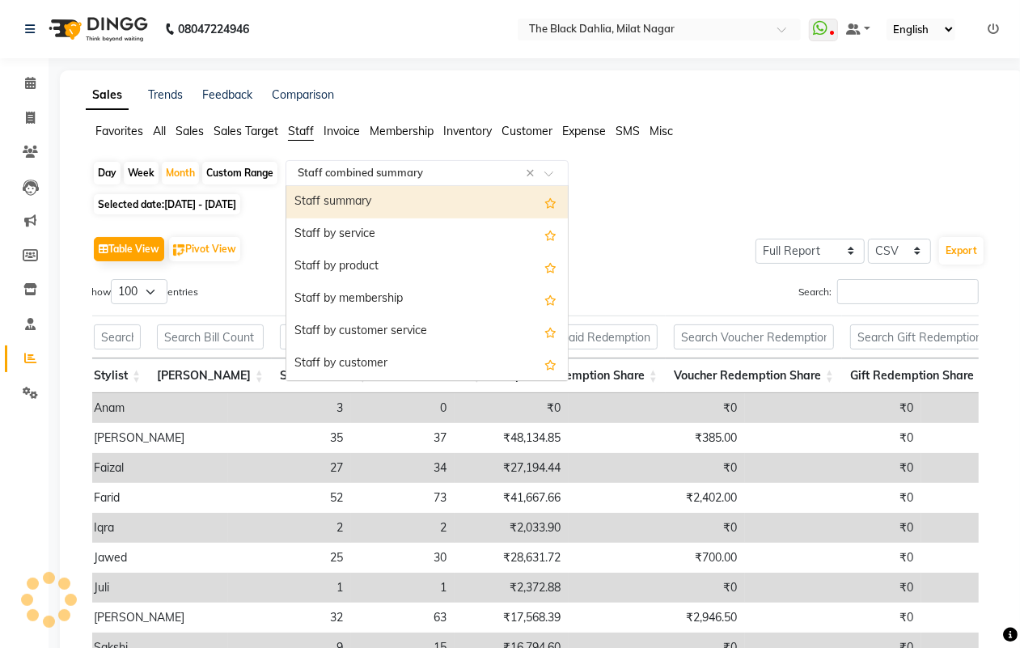
click at [427, 208] on div "Staff summary" at bounding box center [427, 202] width 282 height 32
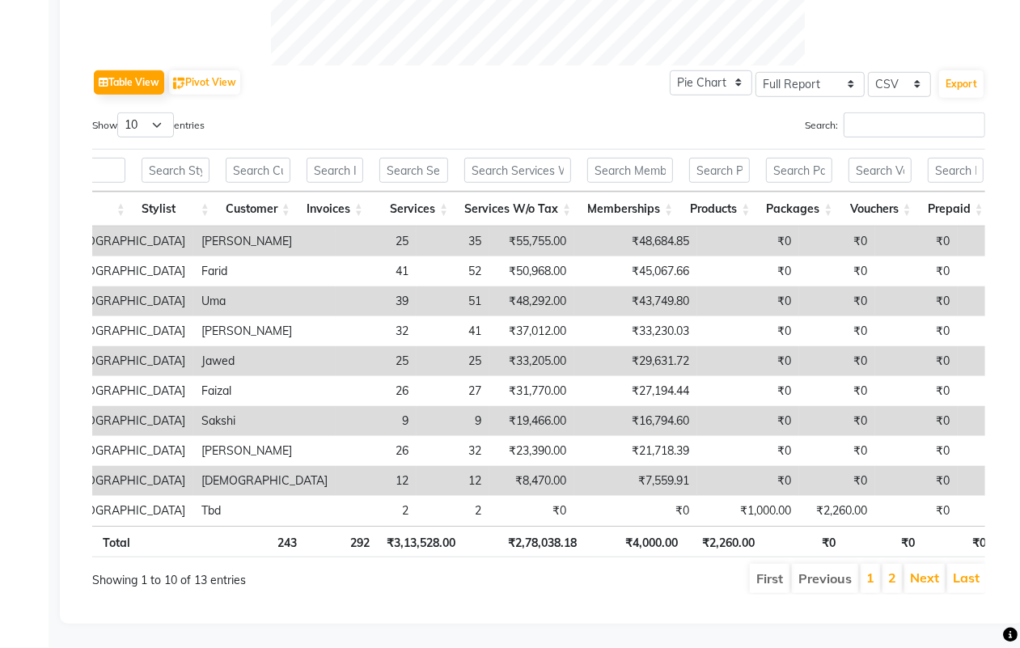
click at [417, 346] on td "25" at bounding box center [453, 361] width 73 height 30
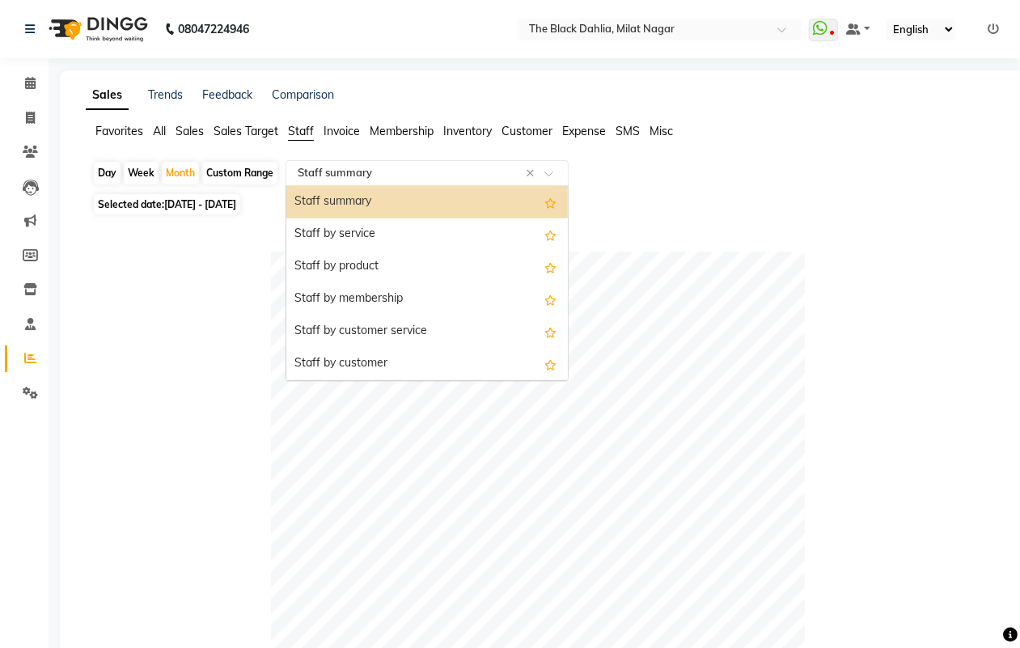
click at [404, 172] on input "text" at bounding box center [410, 173] width 233 height 16
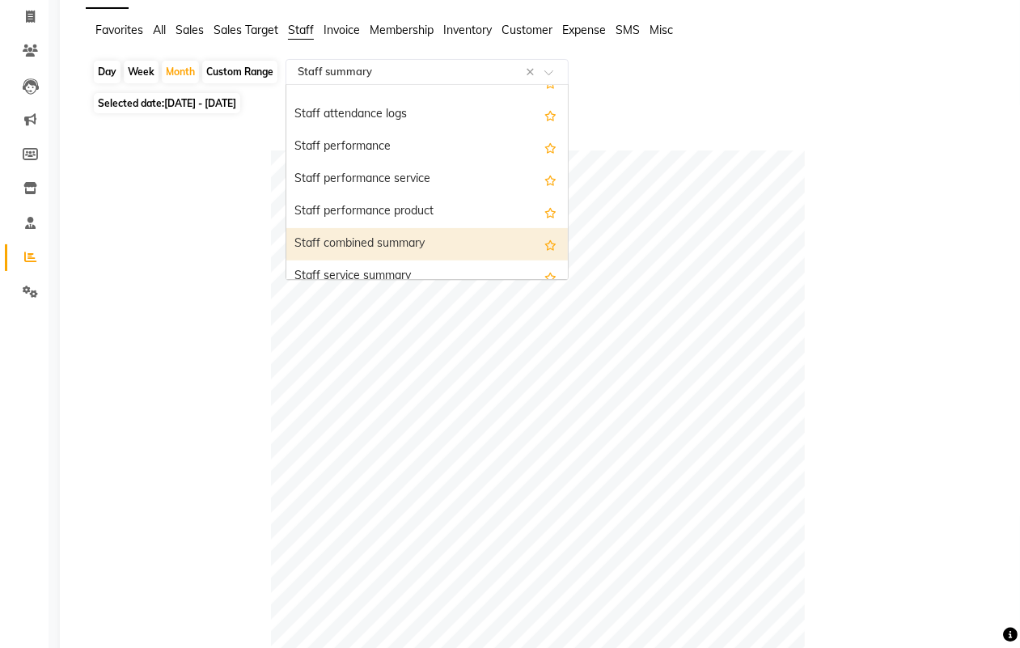
click at [426, 243] on div "Staff combined summary" at bounding box center [427, 244] width 282 height 32
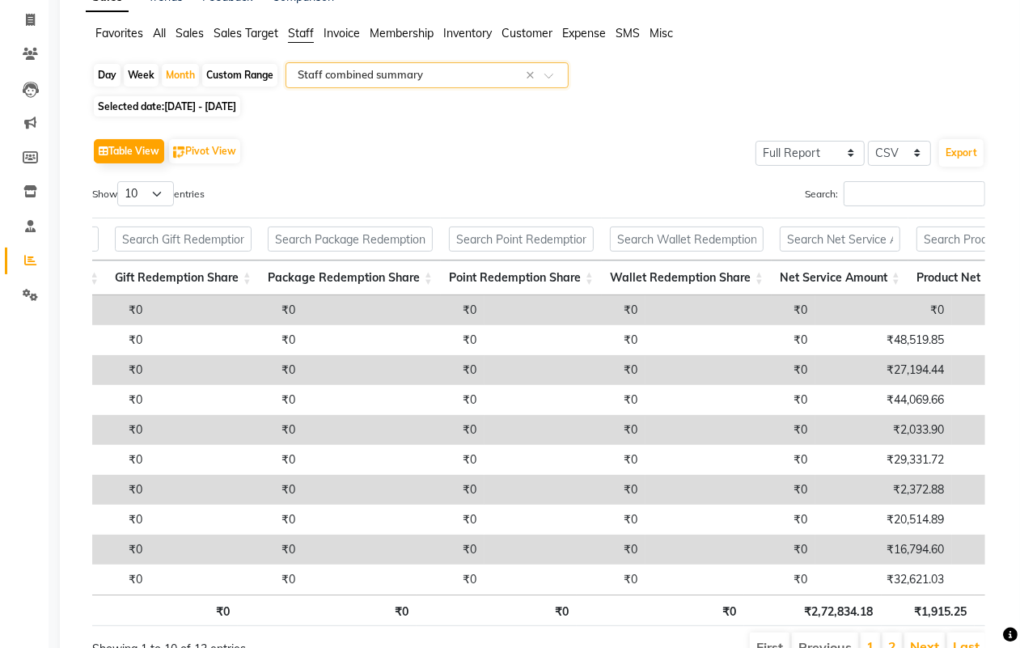
scroll to position [0, 668]
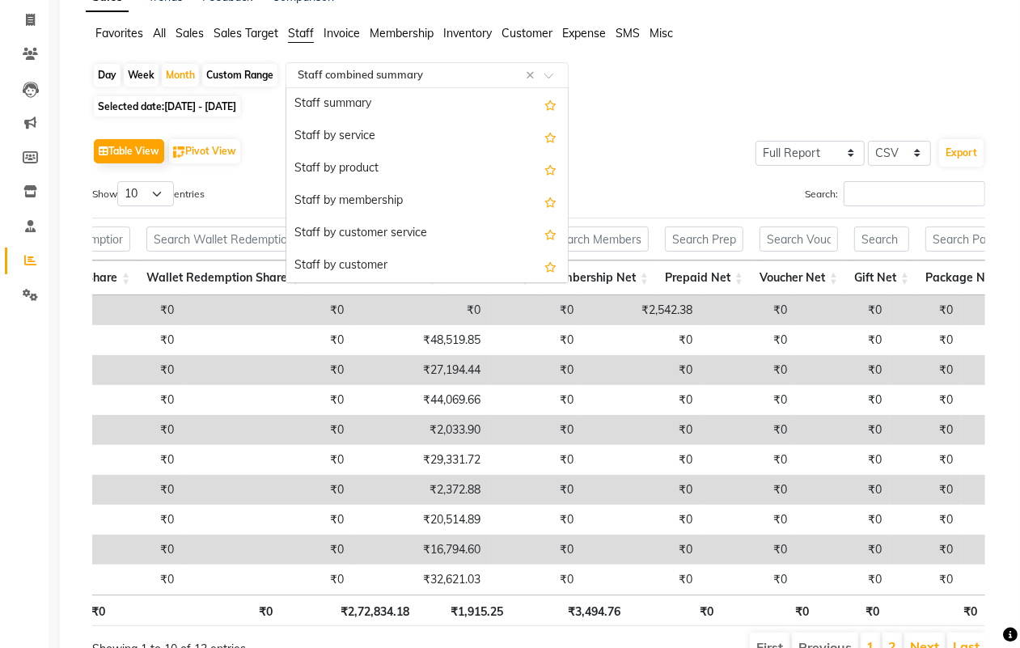
click at [344, 70] on input "text" at bounding box center [410, 75] width 233 height 16
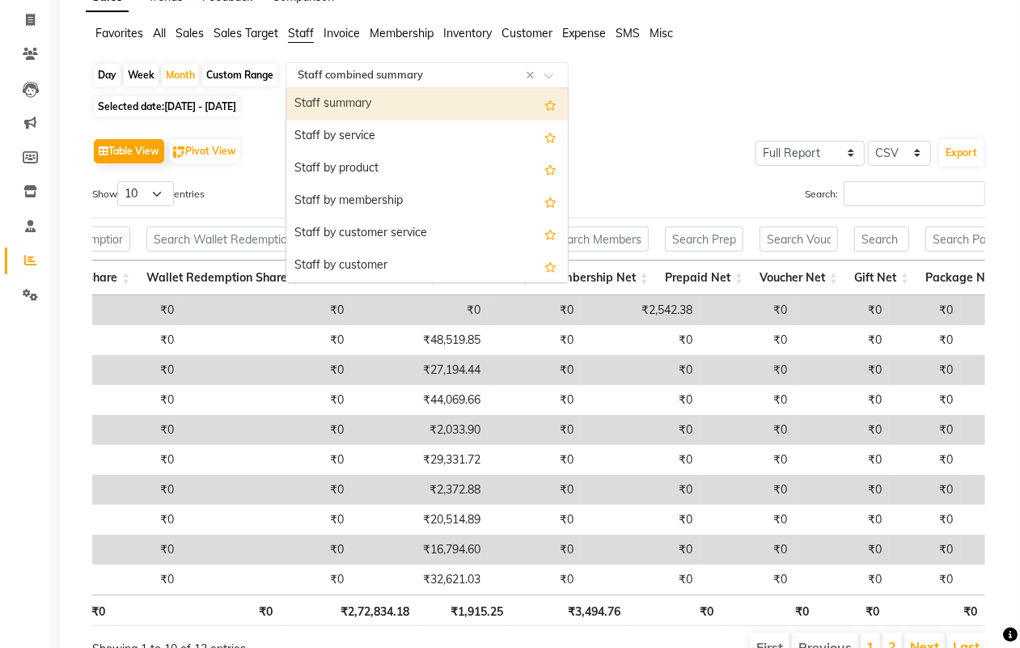
click at [372, 103] on div "Staff summary" at bounding box center [427, 104] width 282 height 32
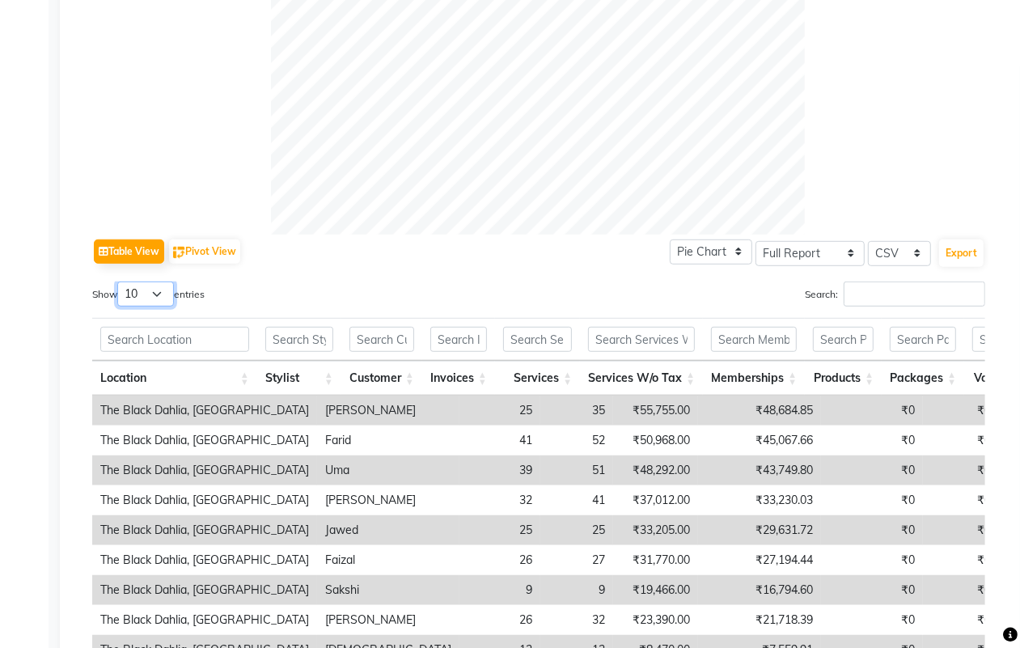
click at [154, 292] on select "10 25 50 100" at bounding box center [145, 294] width 57 height 25
select select "100"
click at [120, 282] on select "10 25 50 100" at bounding box center [145, 294] width 57 height 25
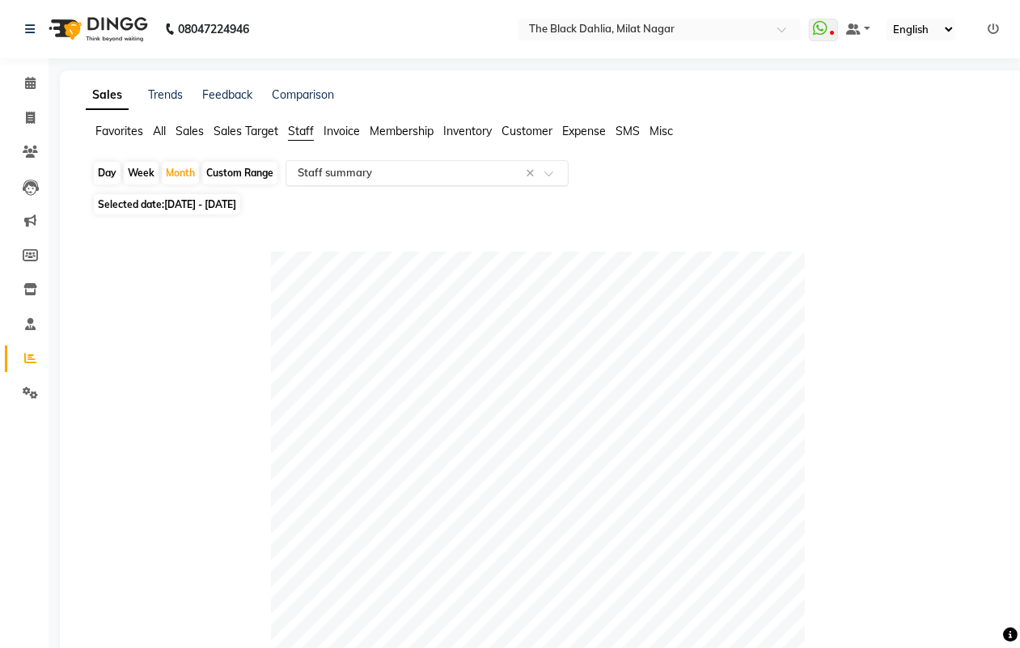
click at [398, 178] on input "text" at bounding box center [410, 173] width 233 height 16
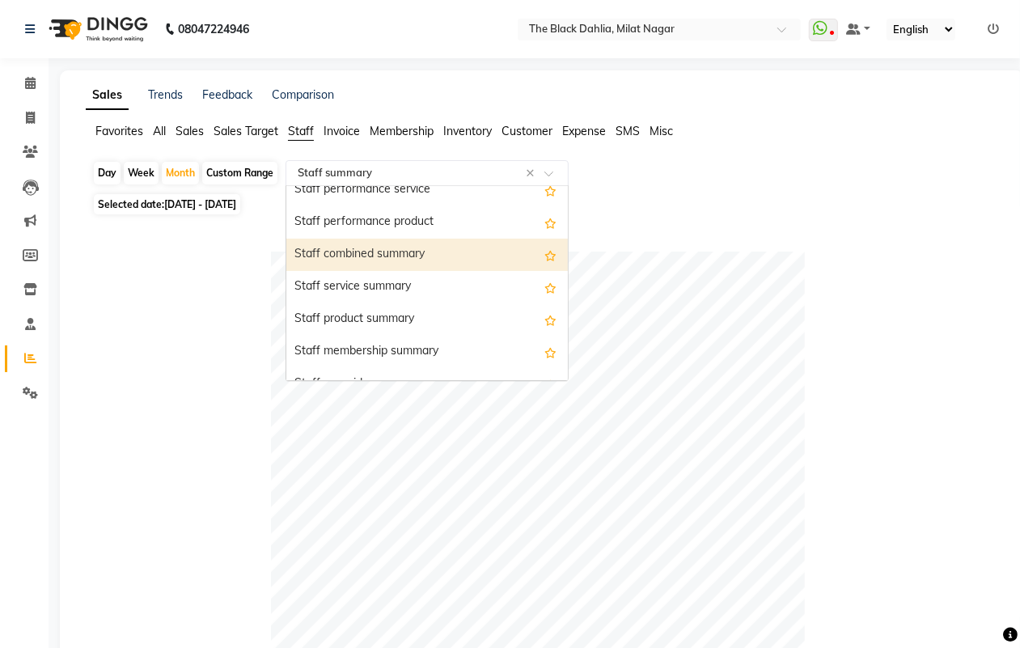
click at [447, 252] on div "Staff combined summary" at bounding box center [427, 255] width 282 height 32
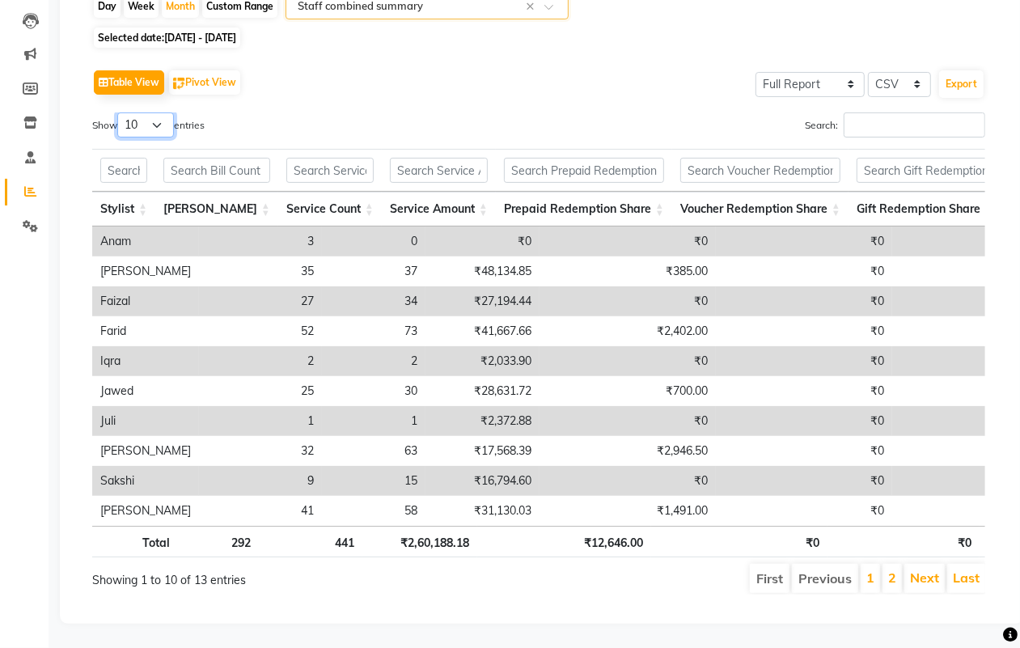
click at [163, 112] on select "10 25 50 100" at bounding box center [145, 124] width 57 height 25
select select "100"
click at [120, 112] on select "10 25 50 100" at bounding box center [145, 124] width 57 height 25
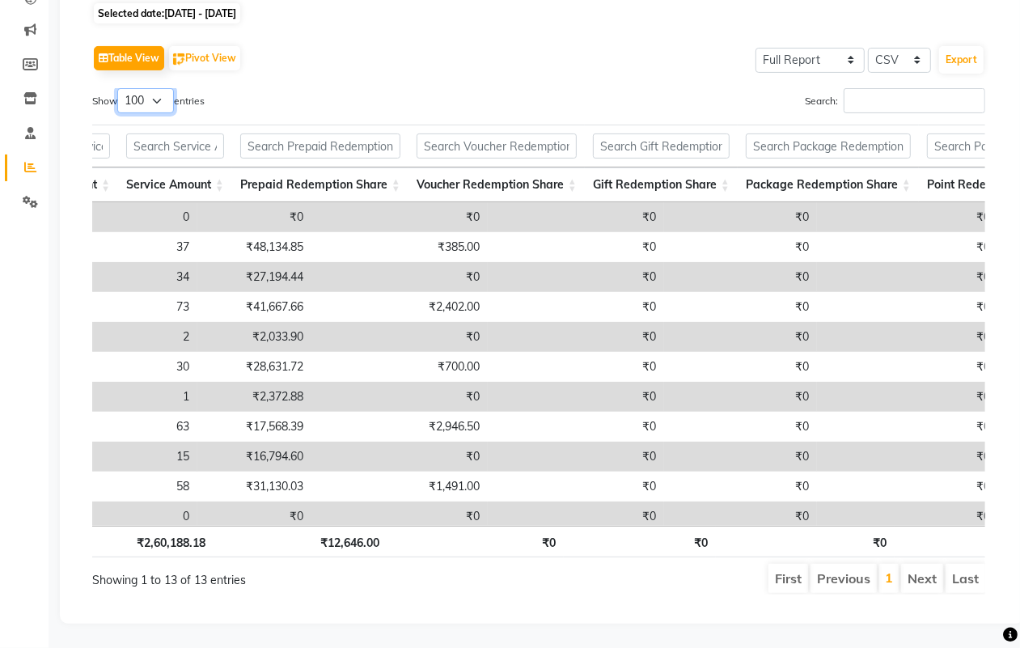
scroll to position [0, 287]
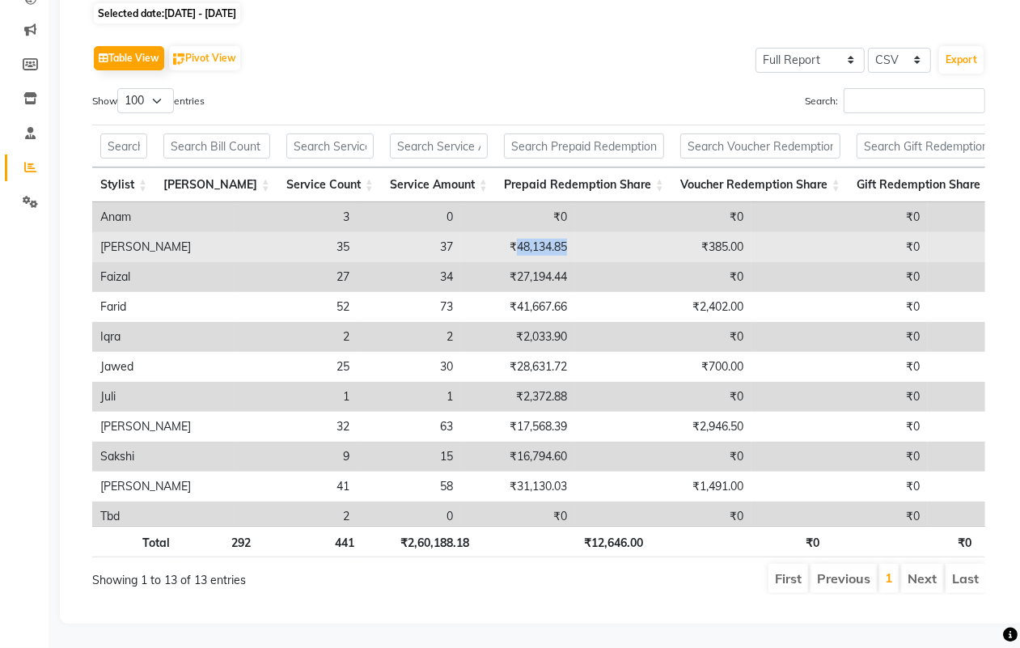
drag, startPoint x: 413, startPoint y: 224, endPoint x: 486, endPoint y: 227, distance: 72.9
copy td "48,134.85"
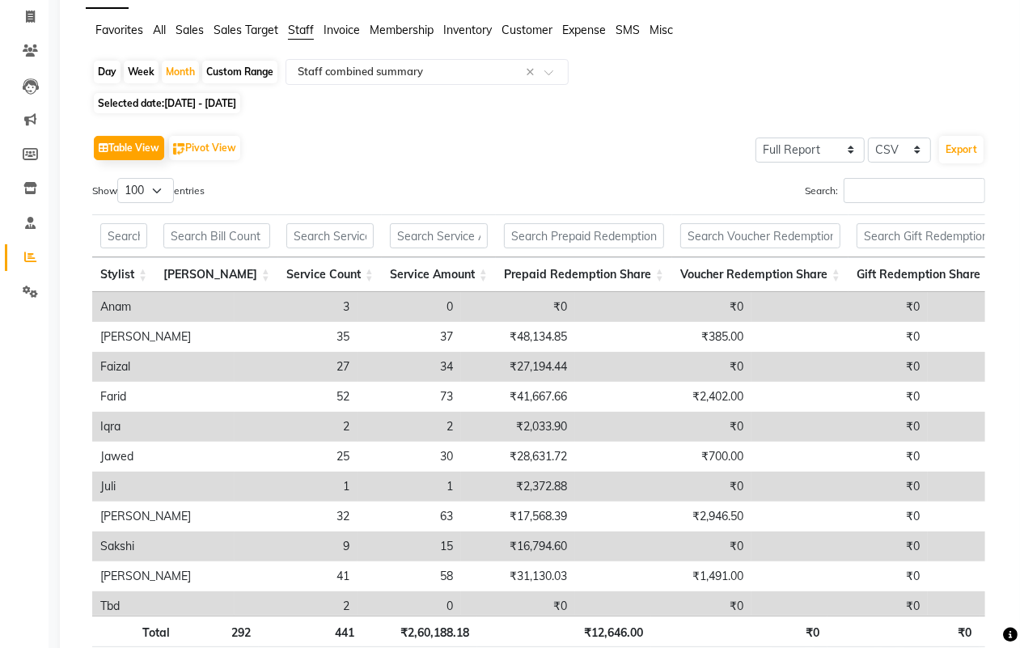
click at [589, 183] on div "Search:" at bounding box center [768, 194] width 434 height 32
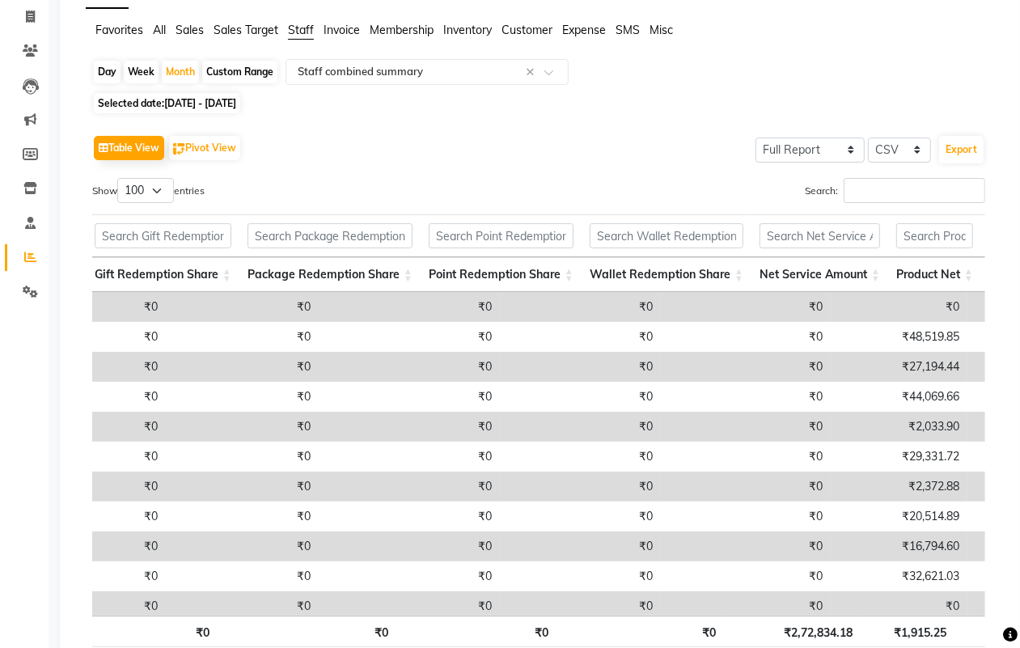
scroll to position [0, 810]
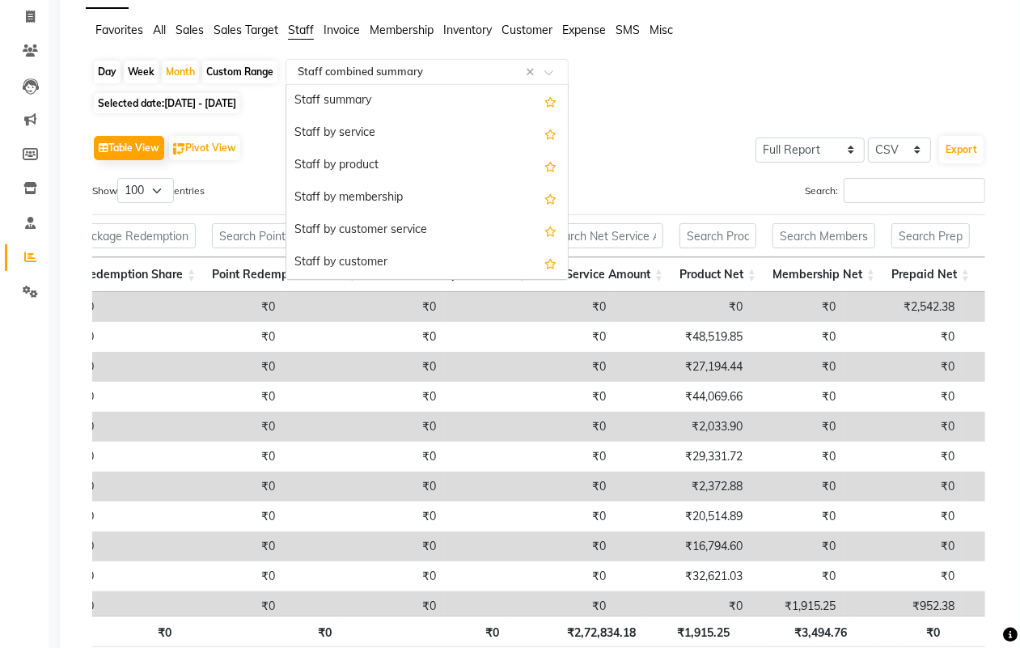
click at [445, 66] on input "text" at bounding box center [410, 72] width 233 height 16
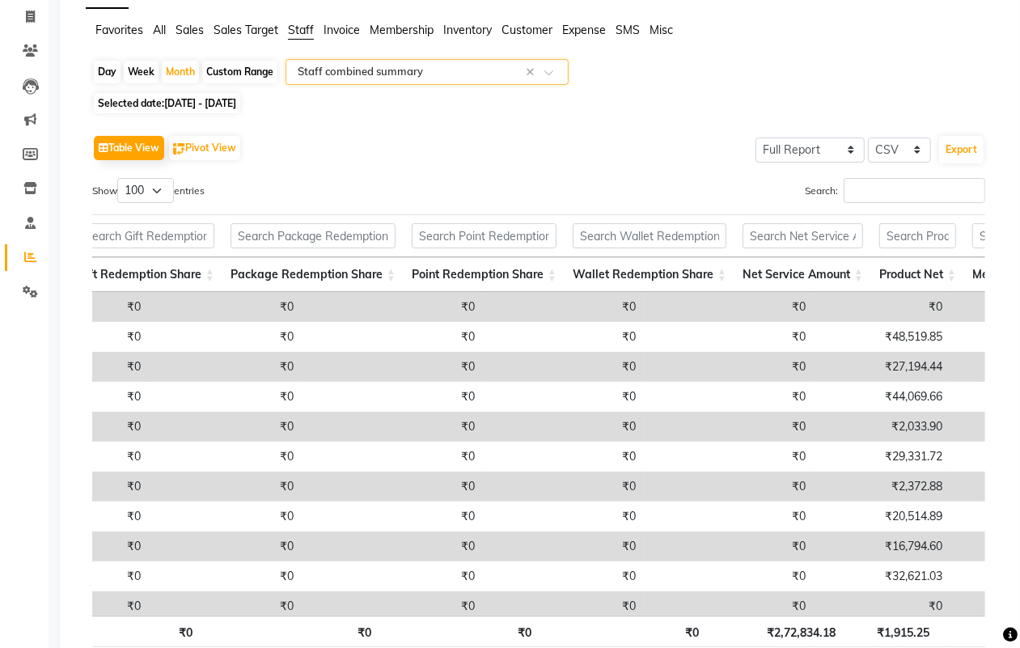
scroll to position [0, 676]
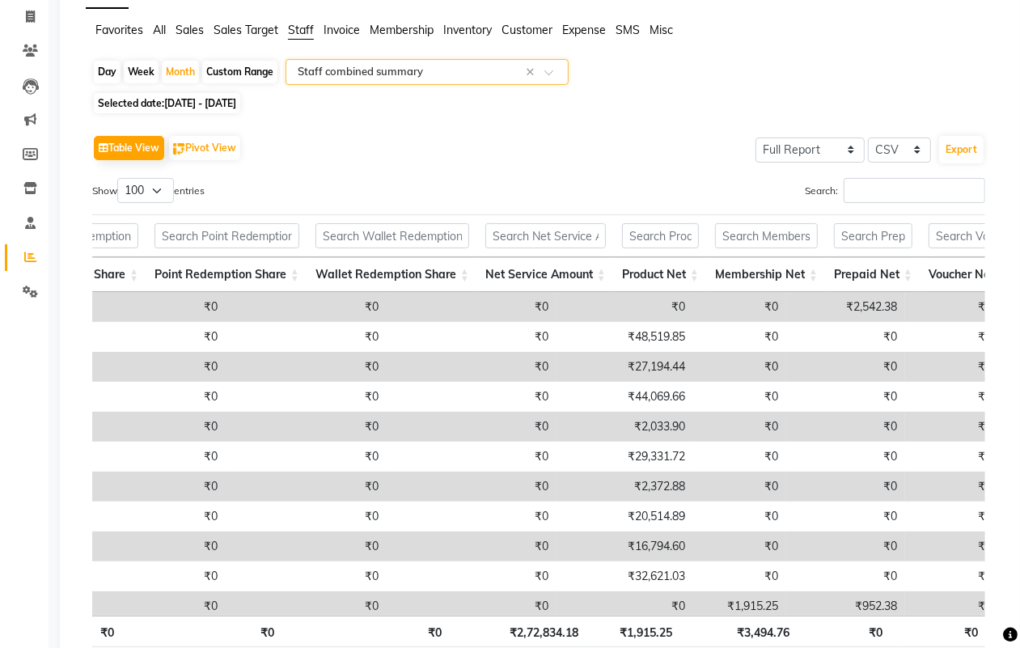
click at [400, 82] on div "Select Report Type × Staff combined summary ×" at bounding box center [427, 72] width 283 height 26
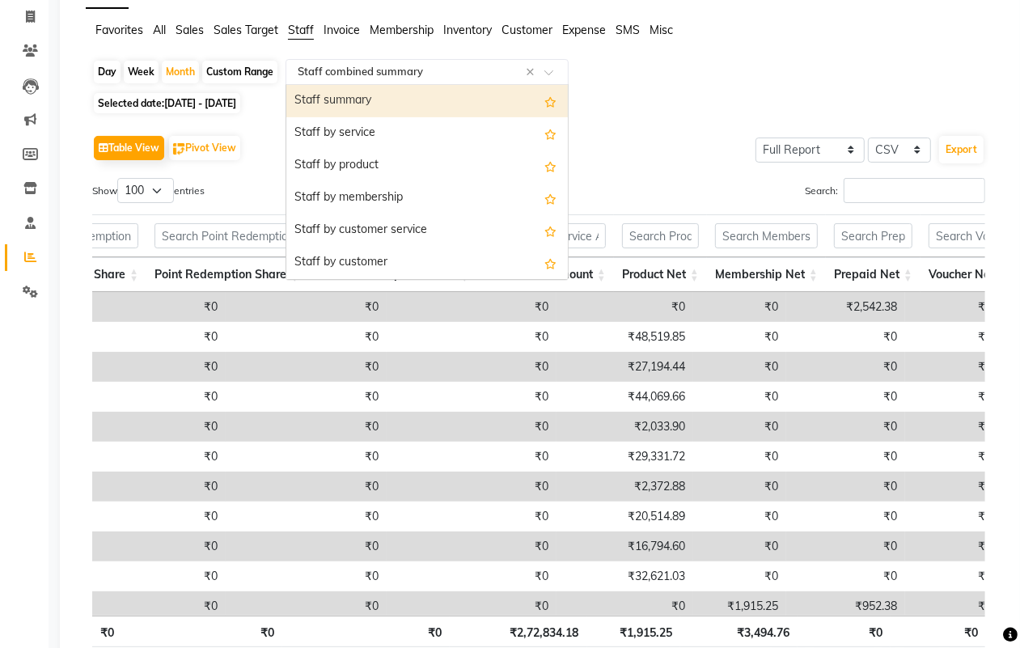
click at [426, 91] on div "Staff summary" at bounding box center [427, 101] width 282 height 32
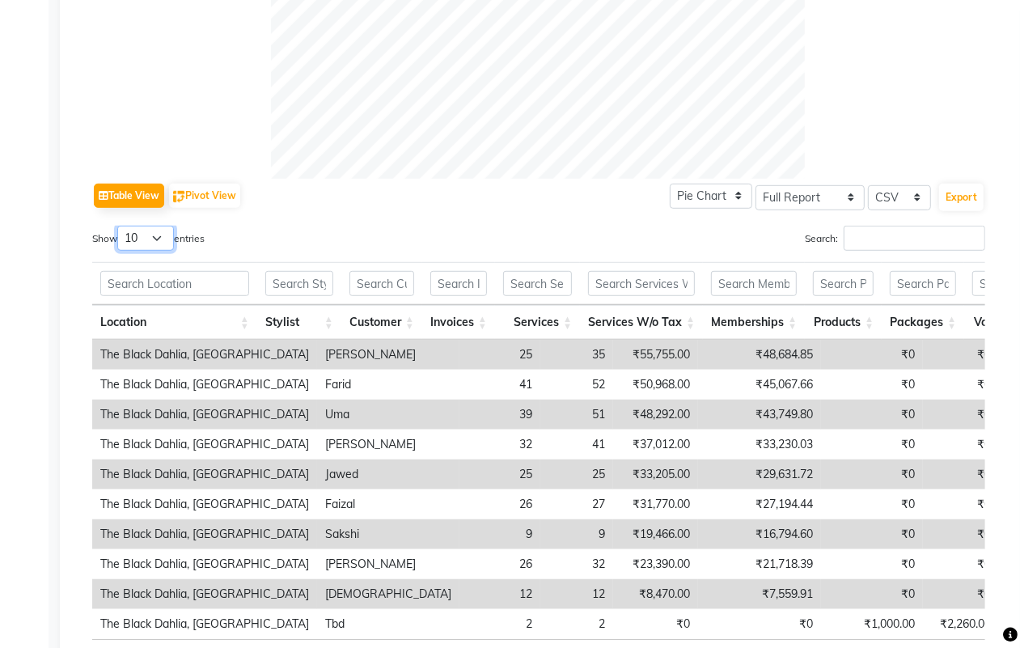
click at [170, 240] on select "10 25 50 100" at bounding box center [145, 238] width 57 height 25
select select "100"
click at [120, 226] on select "10 25 50 100" at bounding box center [145, 238] width 57 height 25
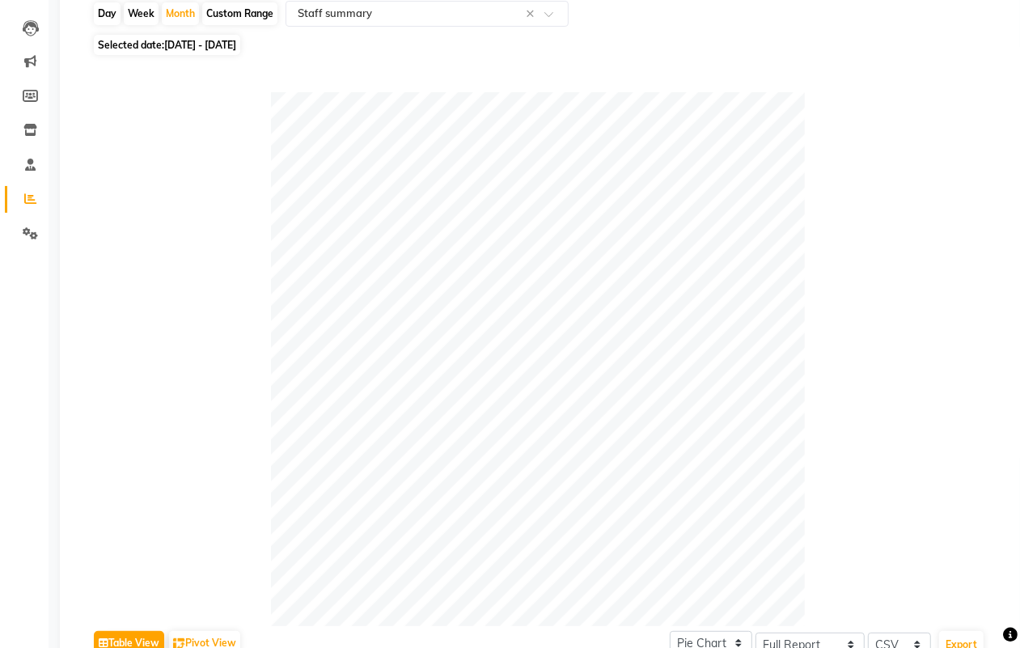
scroll to position [155, 0]
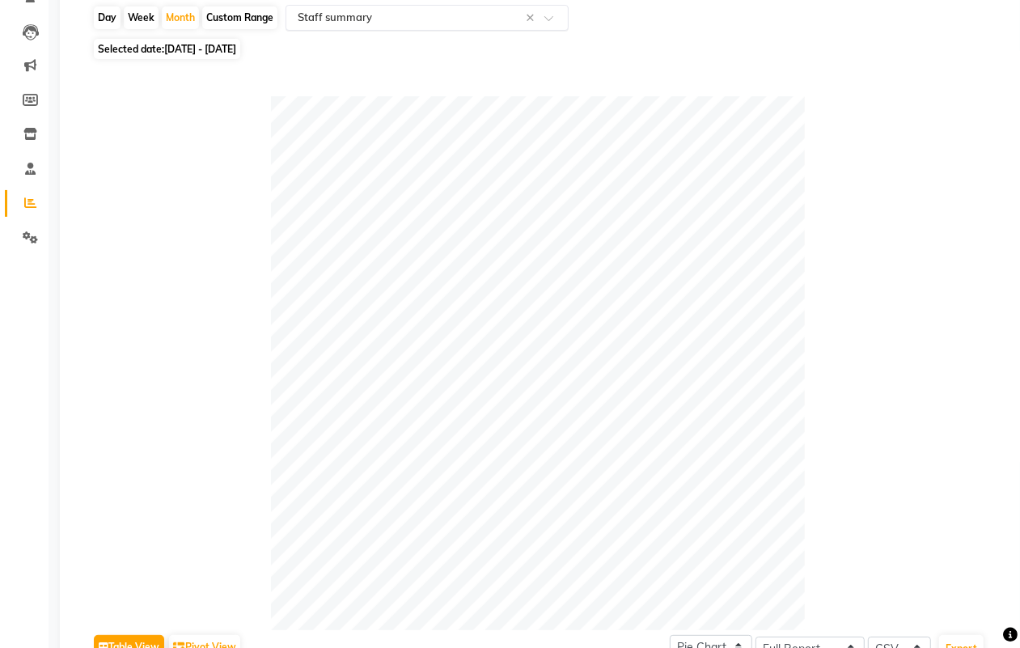
click at [433, 12] on input "text" at bounding box center [410, 18] width 233 height 16
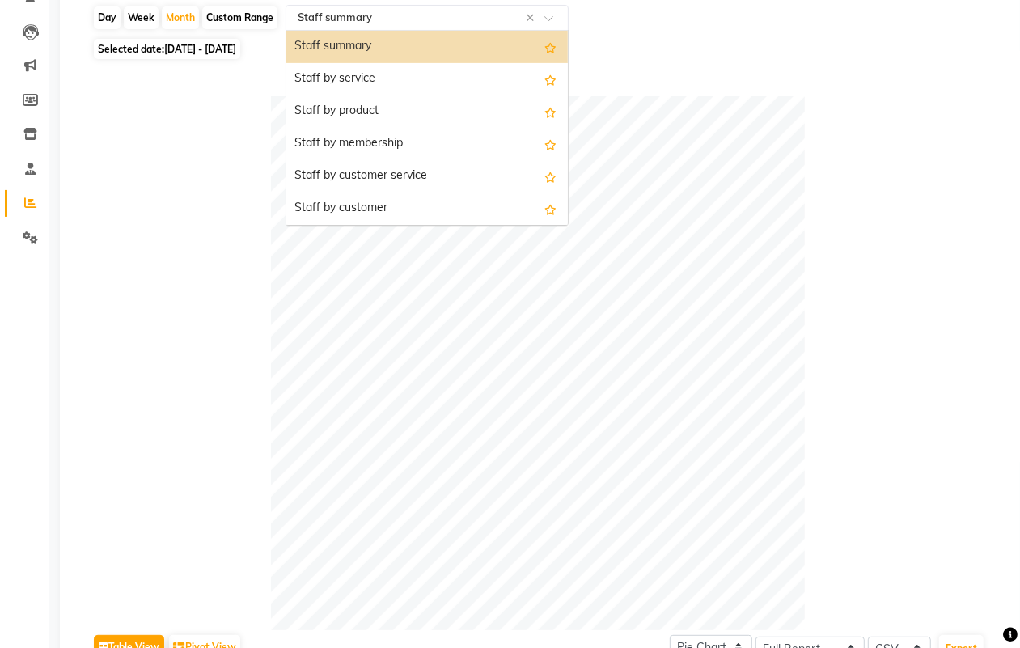
click at [454, 39] on div "Staff summary" at bounding box center [427, 47] width 282 height 32
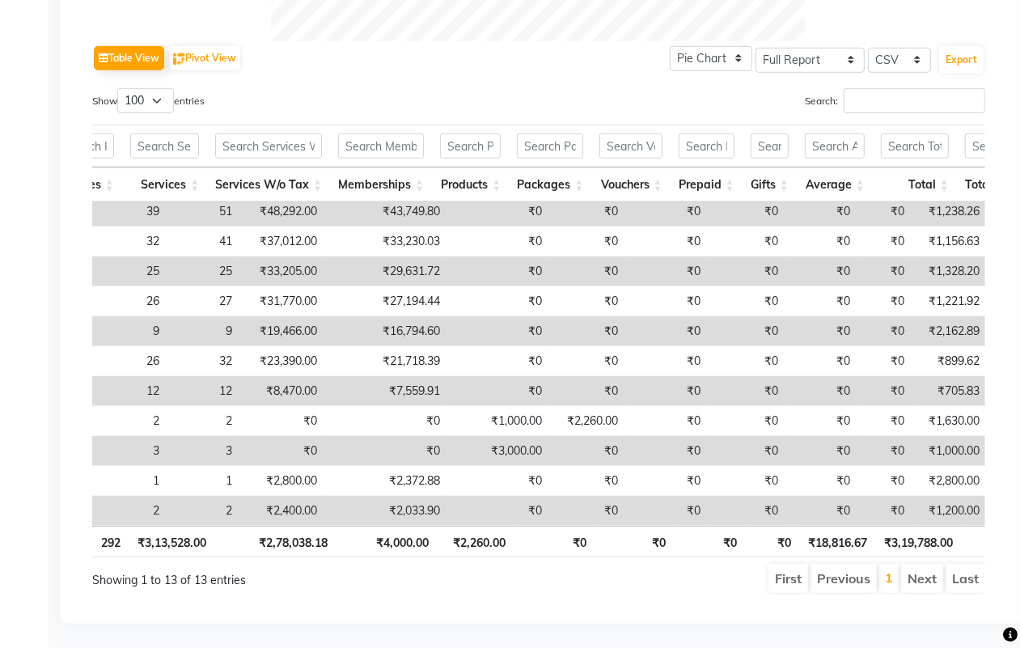
scroll to position [79, 151]
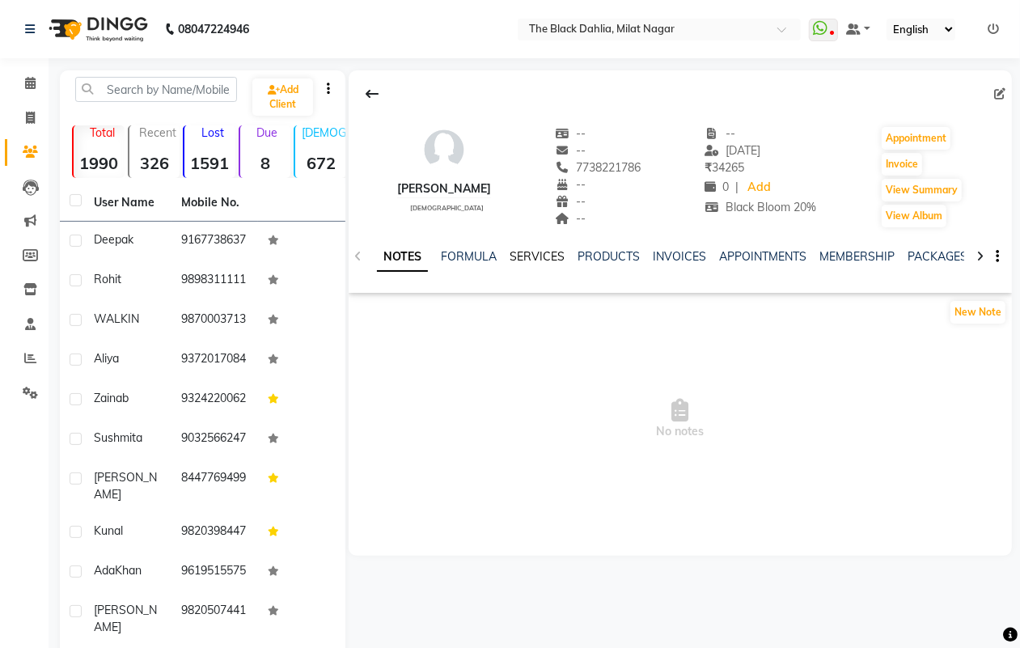
click at [557, 256] on link "SERVICES" at bounding box center [537, 256] width 55 height 15
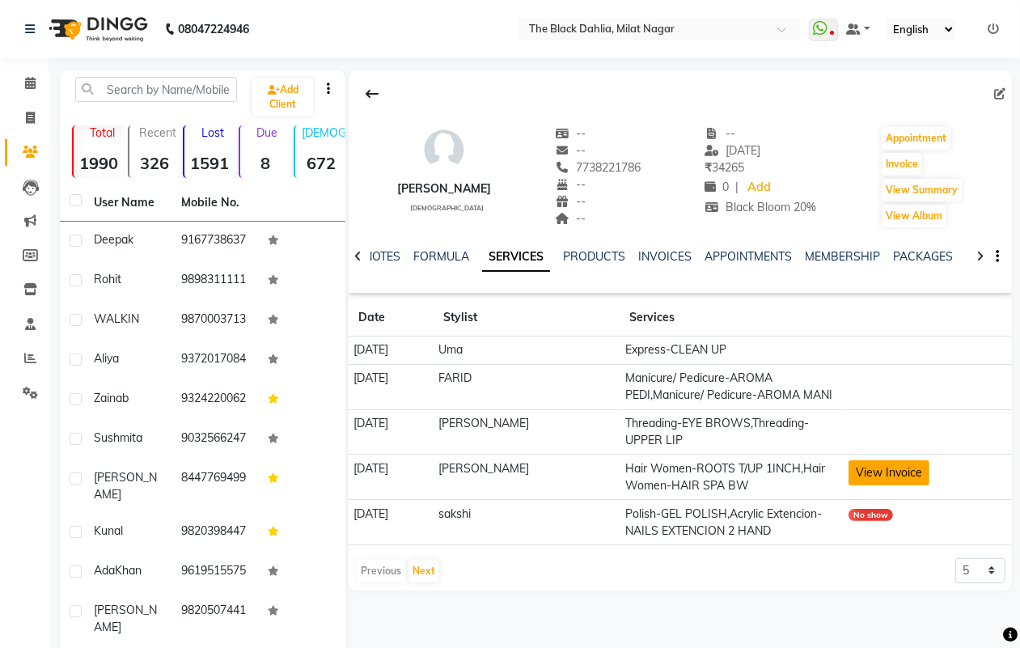
click at [871, 477] on button "View Invoice" at bounding box center [889, 472] width 81 height 25
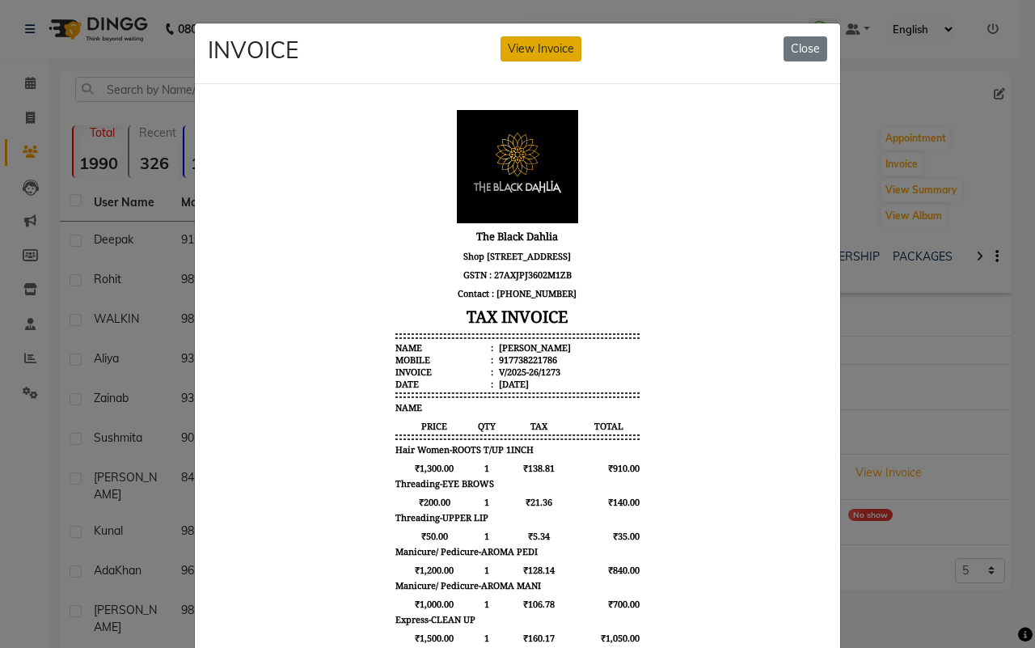
click at [563, 50] on button "View Invoice" at bounding box center [541, 48] width 81 height 25
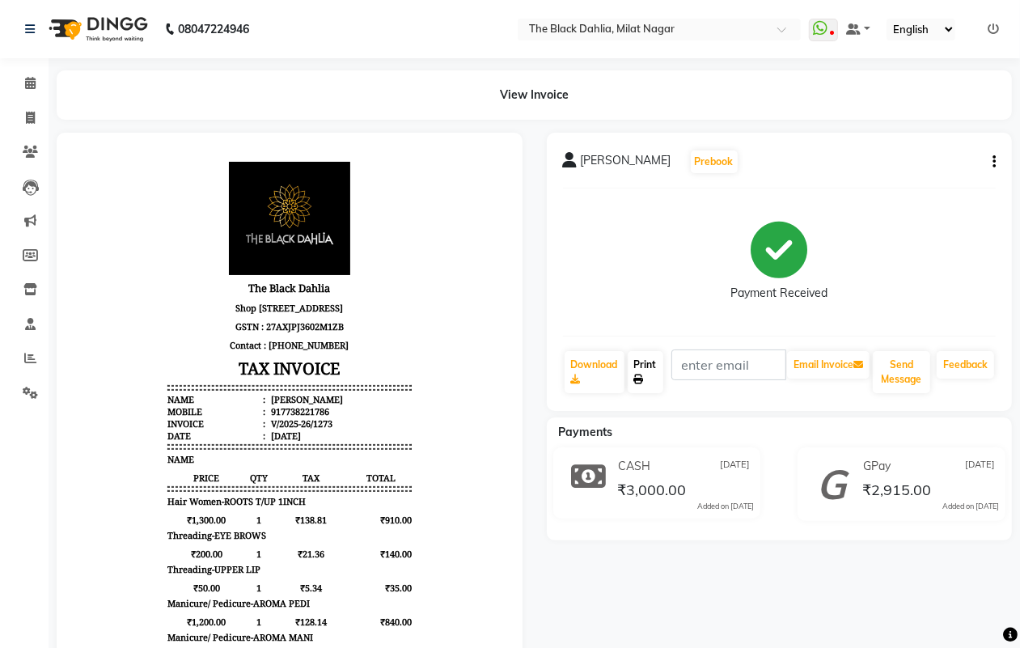
click at [641, 382] on icon at bounding box center [639, 380] width 10 height 10
click at [24, 361] on icon at bounding box center [30, 358] width 12 height 12
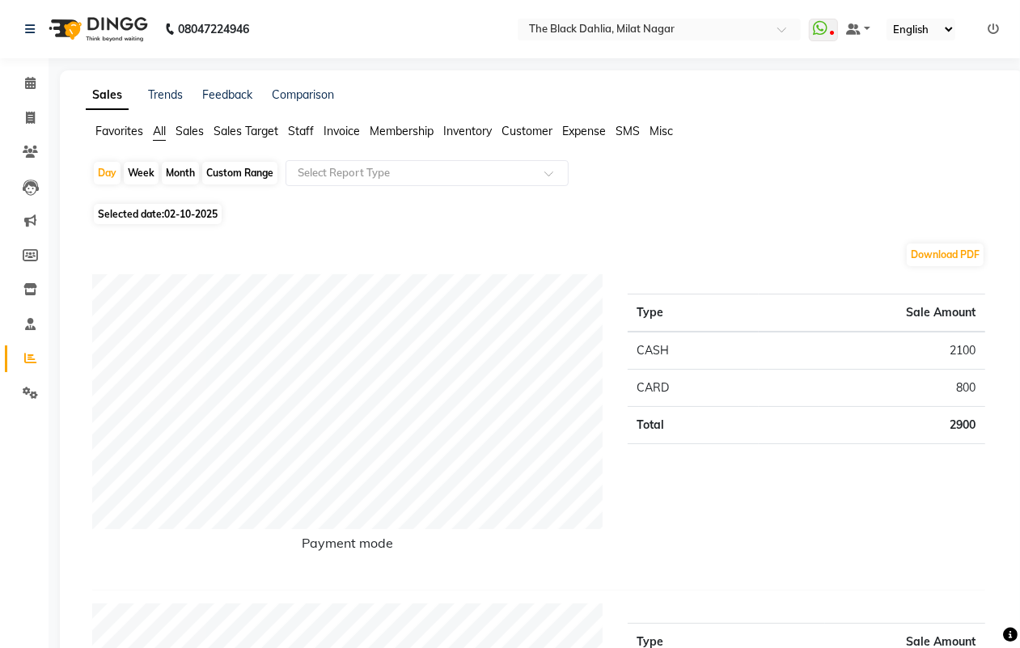
click at [305, 129] on span "Staff" at bounding box center [301, 131] width 26 height 15
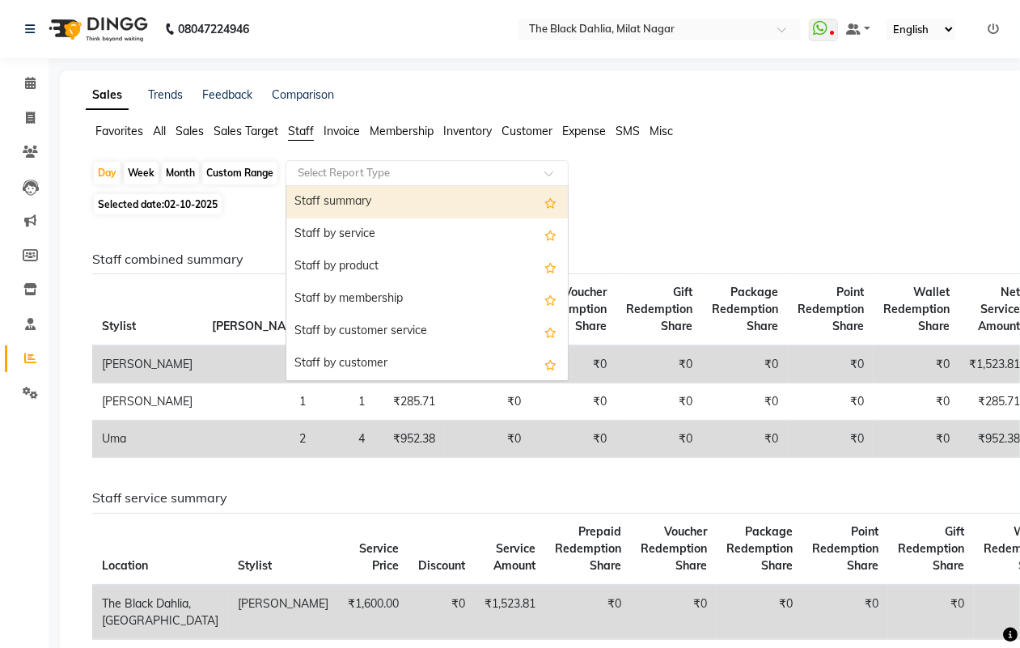
click at [373, 184] on ng-select "Select Report Type Staff summary Staff by service Staff by product Staff by mem…" at bounding box center [427, 173] width 283 height 26
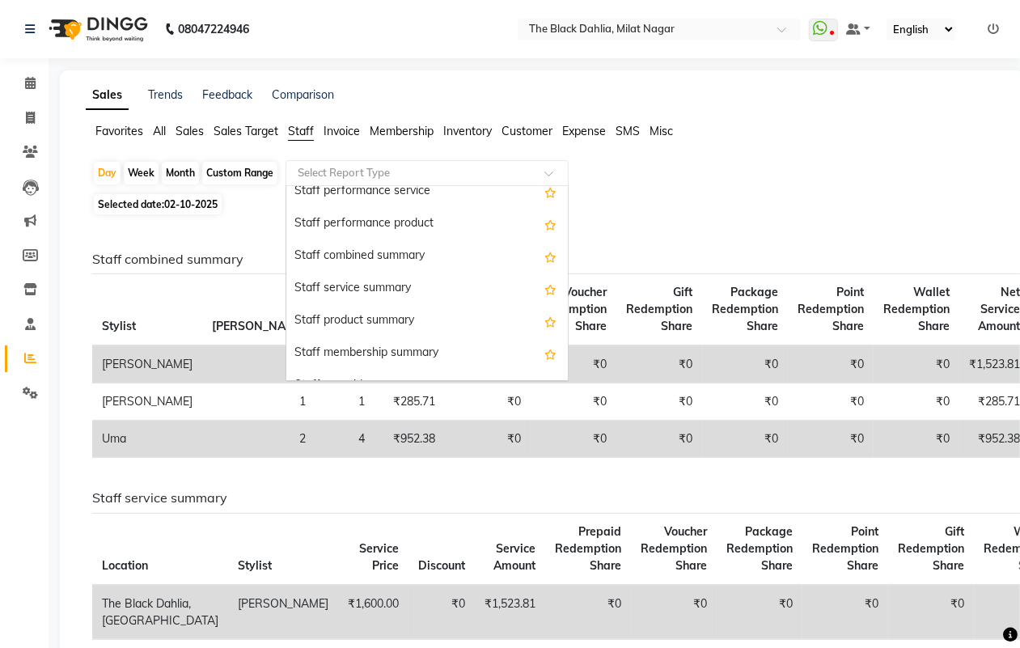
scroll to position [303, 0]
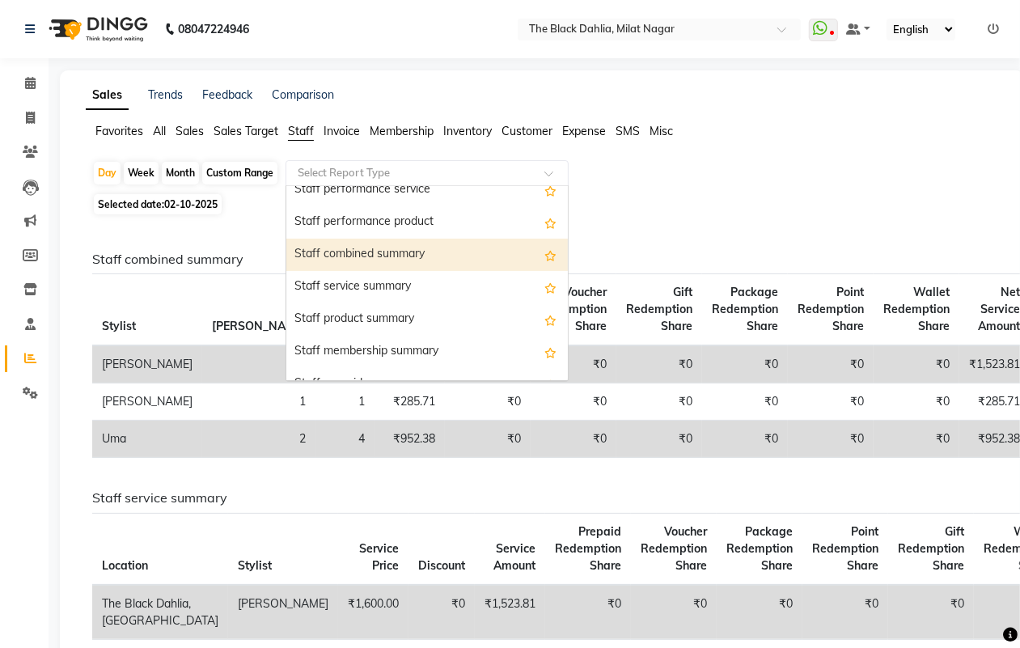
click at [425, 251] on div "Staff combined summary" at bounding box center [427, 255] width 282 height 32
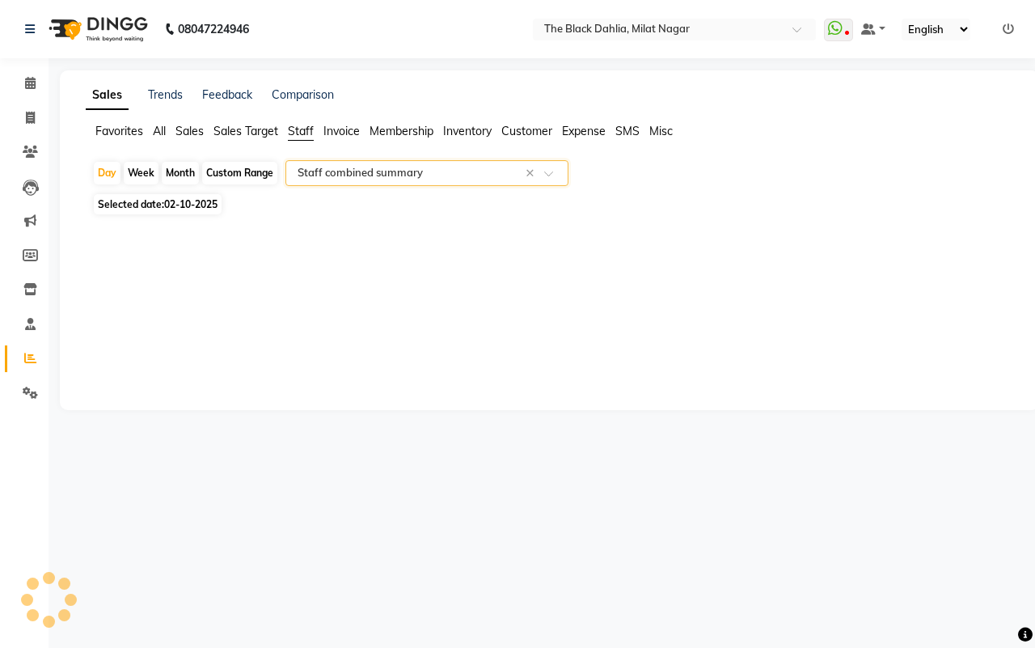
select select "full_report"
select select "csv"
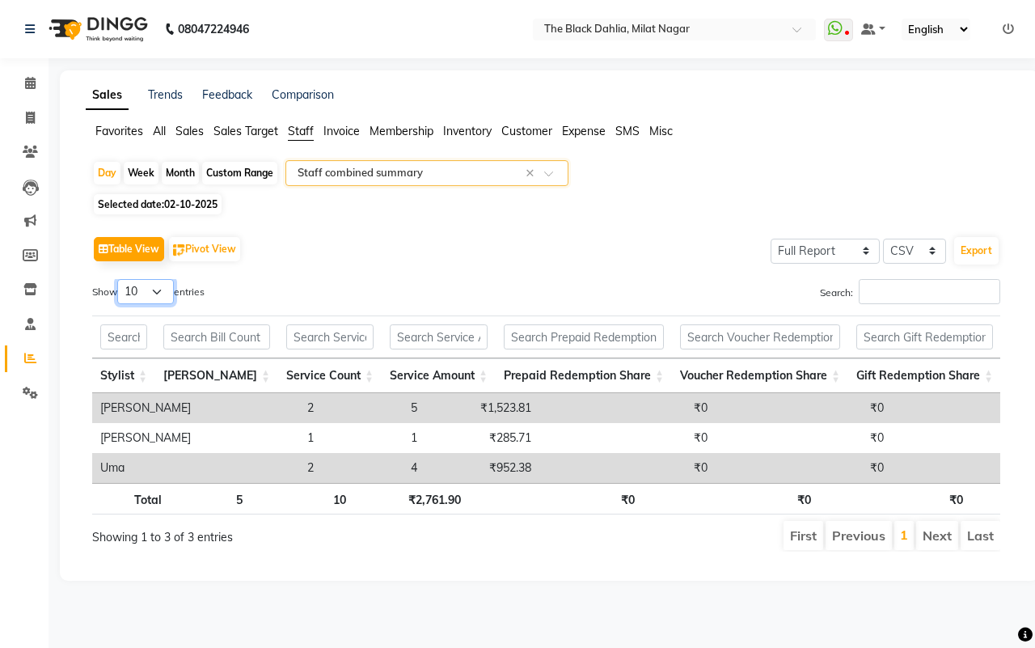
click at [147, 291] on select "10 25 50 100" at bounding box center [145, 291] width 57 height 25
select select "100"
click at [120, 279] on select "10 25 50 100" at bounding box center [145, 291] width 57 height 25
click at [193, 207] on span "02-10-2025" at bounding box center [190, 204] width 53 height 12
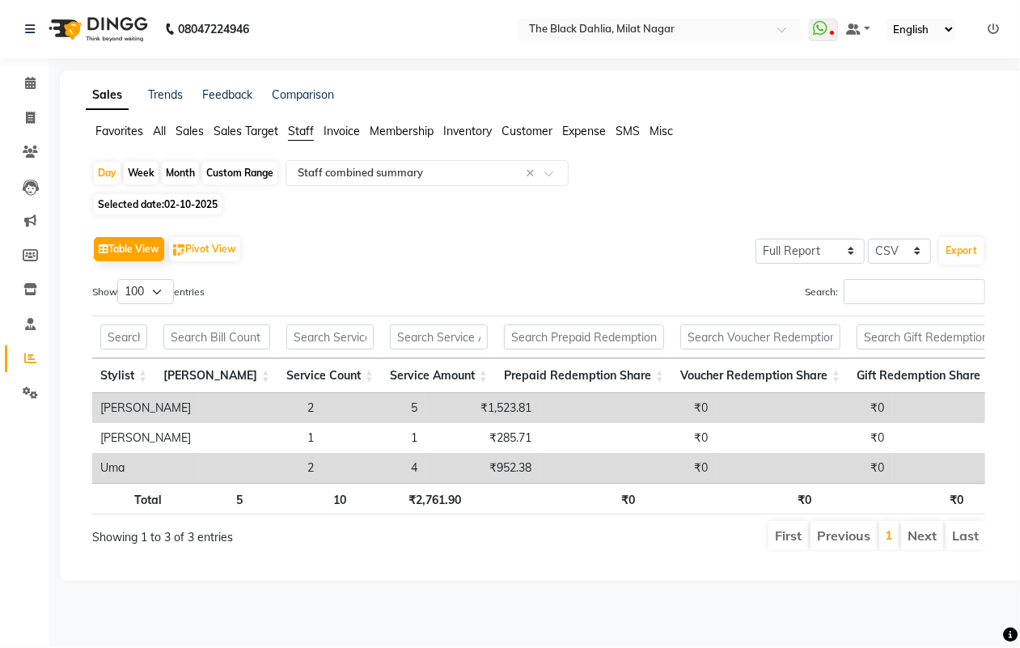
select select "10"
select select "2025"
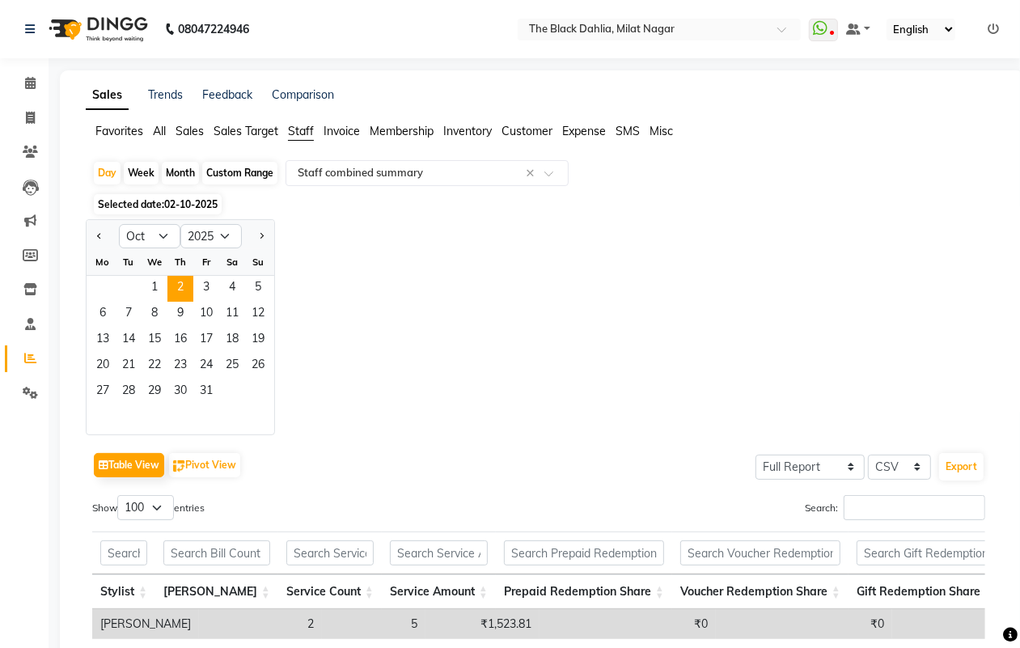
click at [180, 176] on div "Month" at bounding box center [180, 173] width 37 height 23
select select "10"
select select "2025"
click at [160, 247] on select "Jan Feb Mar Apr May Jun [DATE] Aug Sep Oct Nov Dec" at bounding box center [149, 236] width 61 height 24
select select "9"
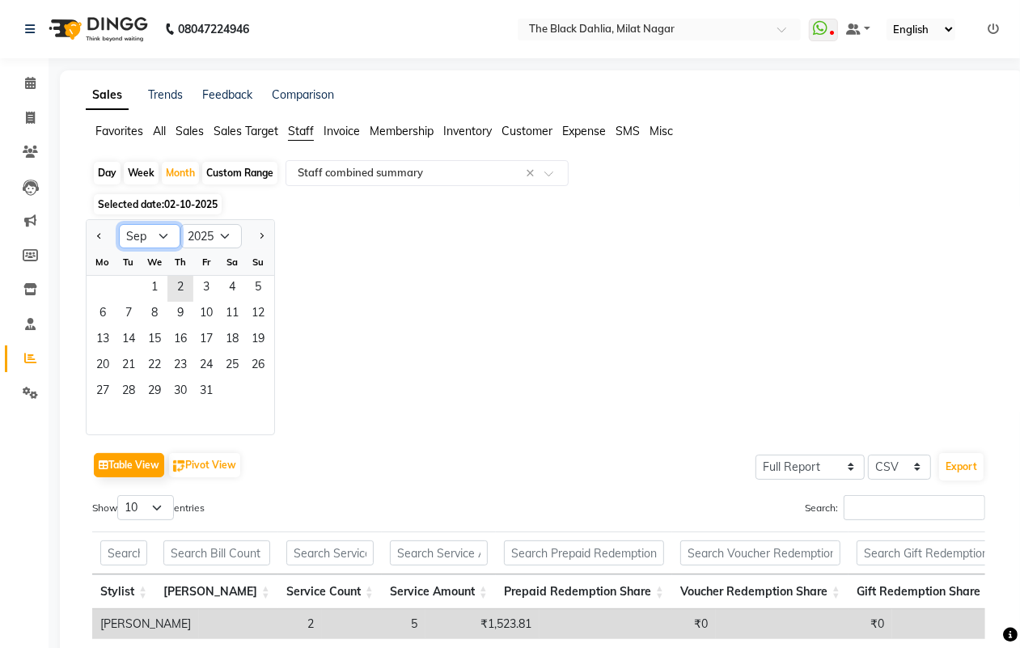
click at [119, 225] on select "Jan Feb Mar Apr May Jun [DATE] Aug Sep Oct Nov Dec" at bounding box center [149, 236] width 61 height 24
click at [114, 290] on span "1" at bounding box center [103, 289] width 26 height 26
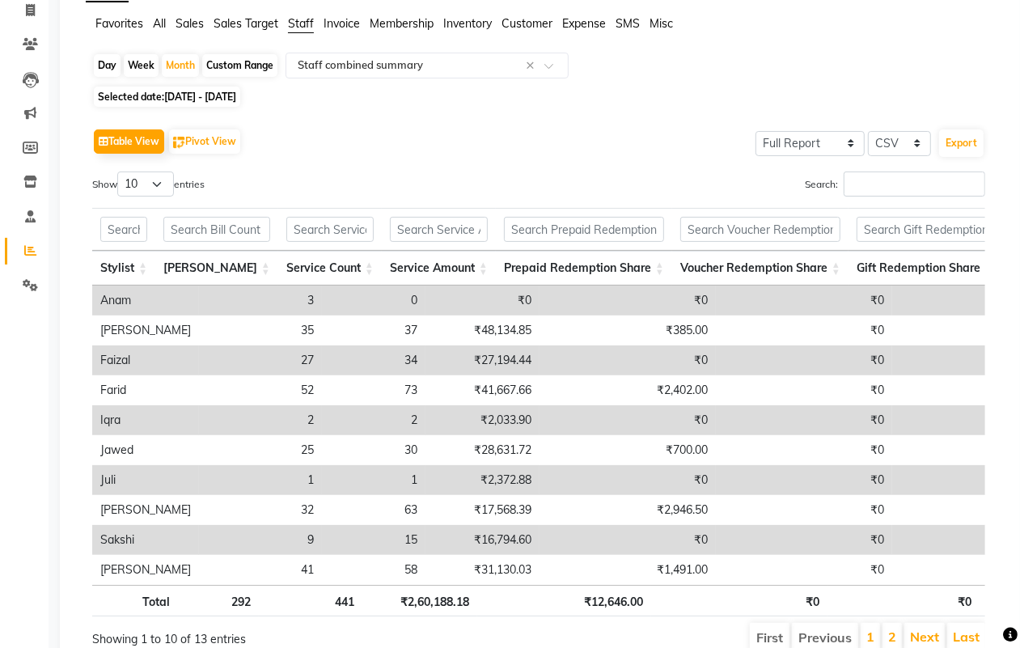
scroll to position [0, 0]
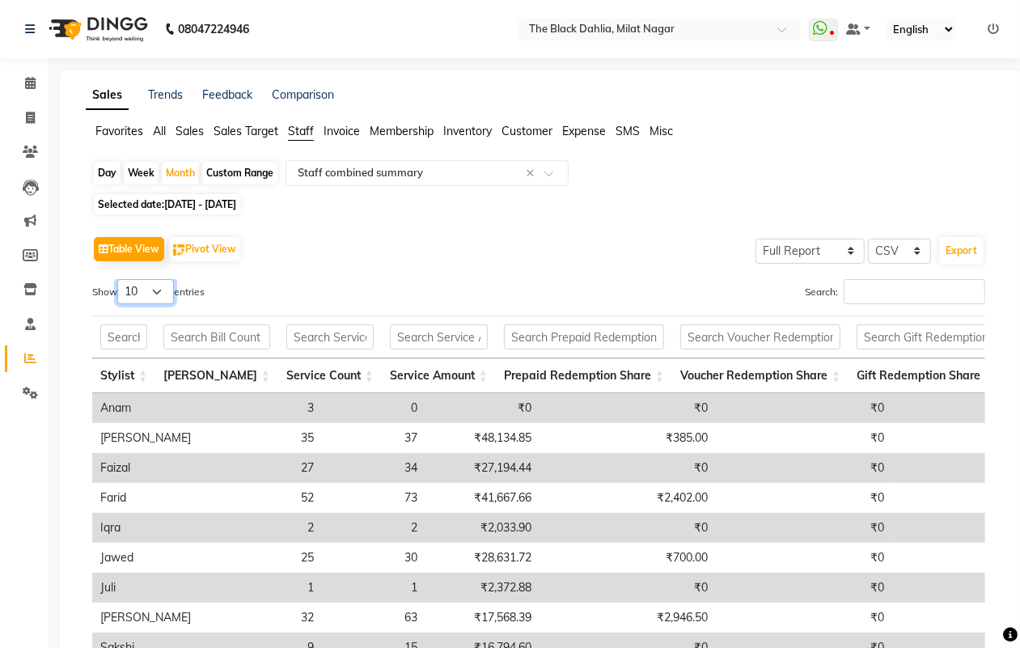
click at [146, 282] on select "10 25 50 100" at bounding box center [145, 291] width 57 height 25
select select "100"
click at [120, 279] on select "10 25 50 100" at bounding box center [145, 291] width 57 height 25
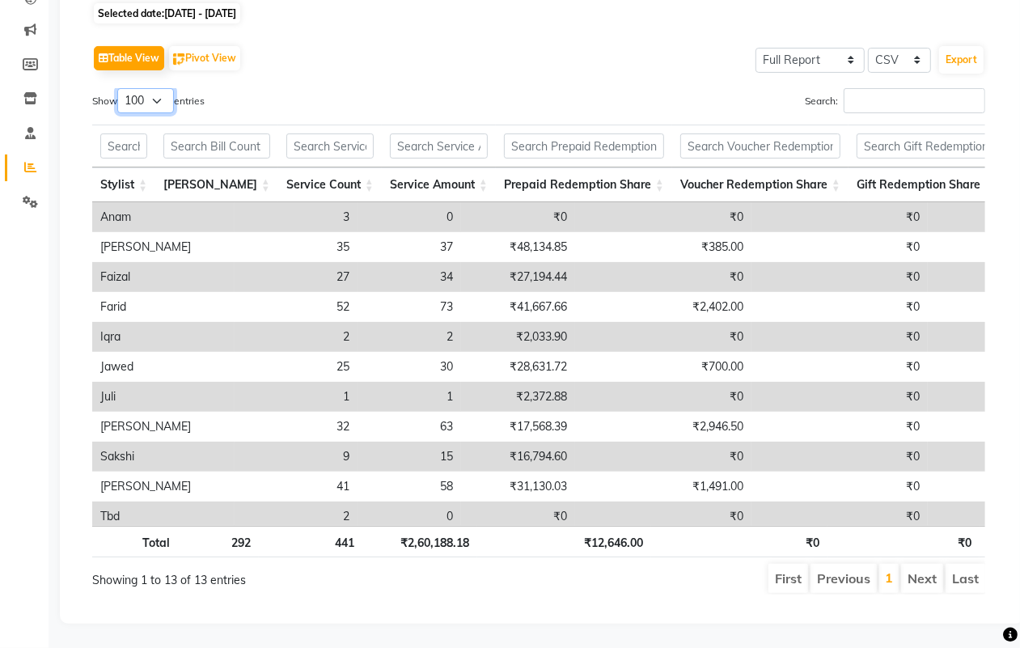
scroll to position [0, 413]
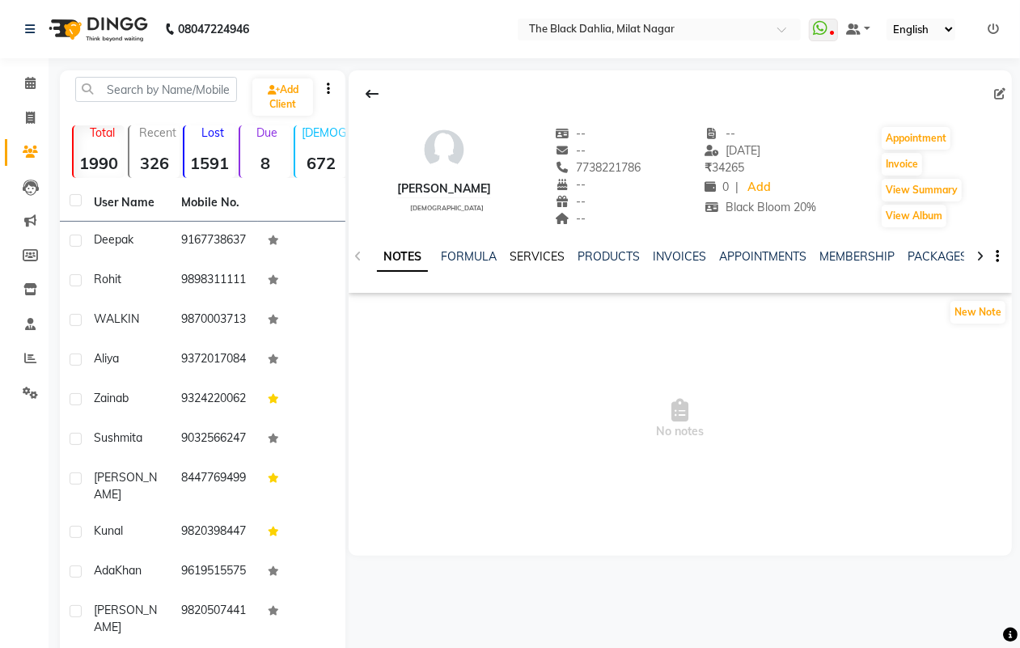
click at [536, 260] on link "SERVICES" at bounding box center [537, 256] width 55 height 15
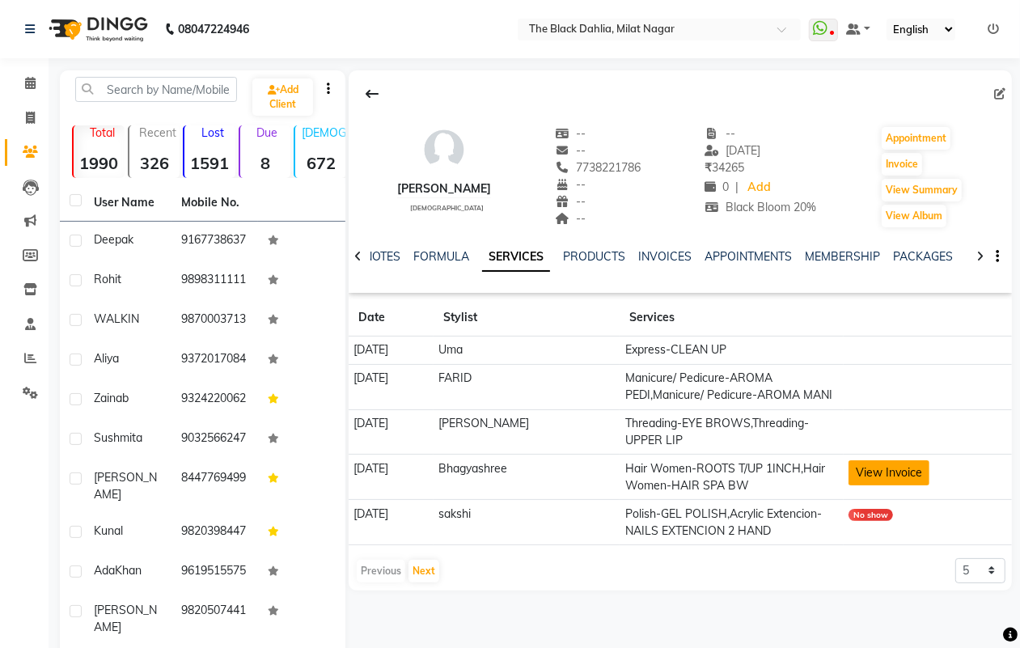
click at [891, 475] on button "View Invoice" at bounding box center [889, 472] width 81 height 25
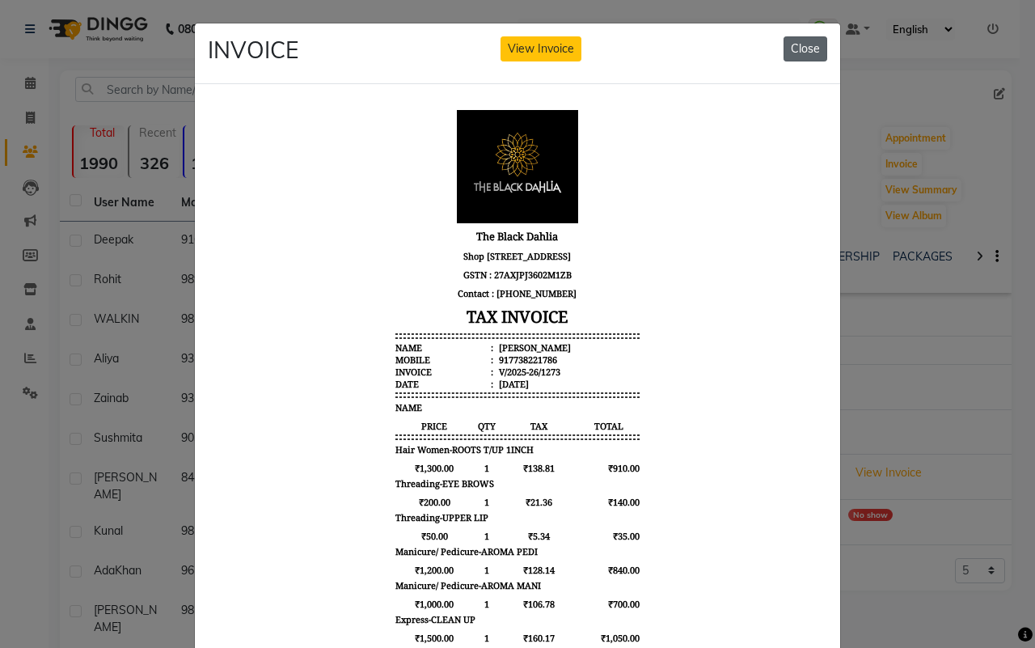
click at [794, 57] on button "Close" at bounding box center [806, 48] width 44 height 25
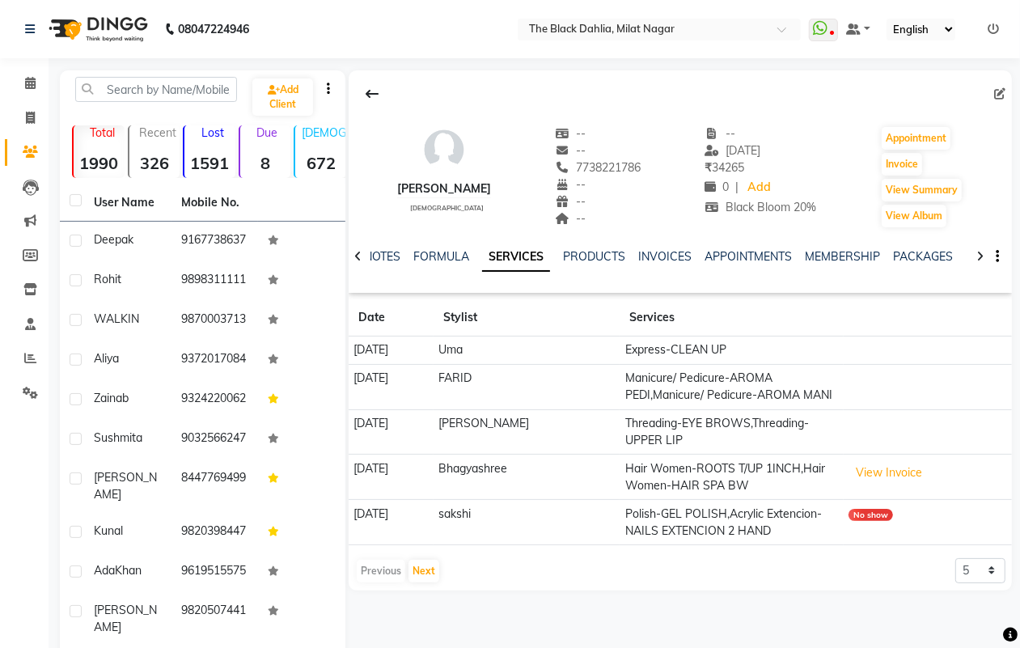
click at [770, 381] on td "Manicure/ Pedicure-AROMA PEDI,Manicure/ Pedicure-AROMA MANI" at bounding box center [732, 386] width 224 height 45
click at [660, 256] on link "INVOICES" at bounding box center [664, 256] width 53 height 15
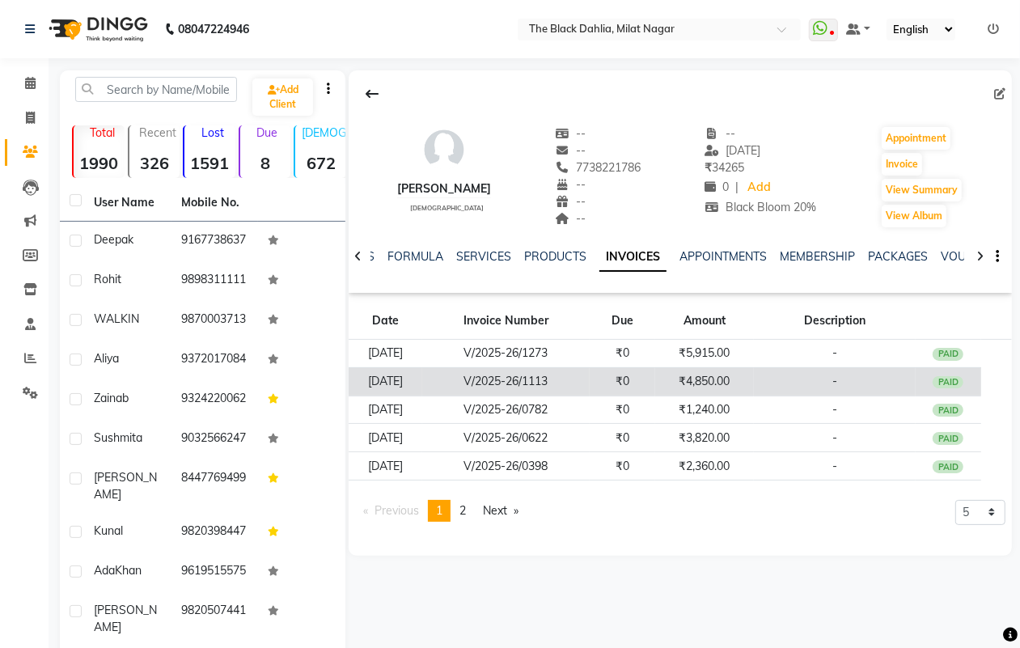
click at [790, 378] on td "-" at bounding box center [835, 381] width 162 height 28
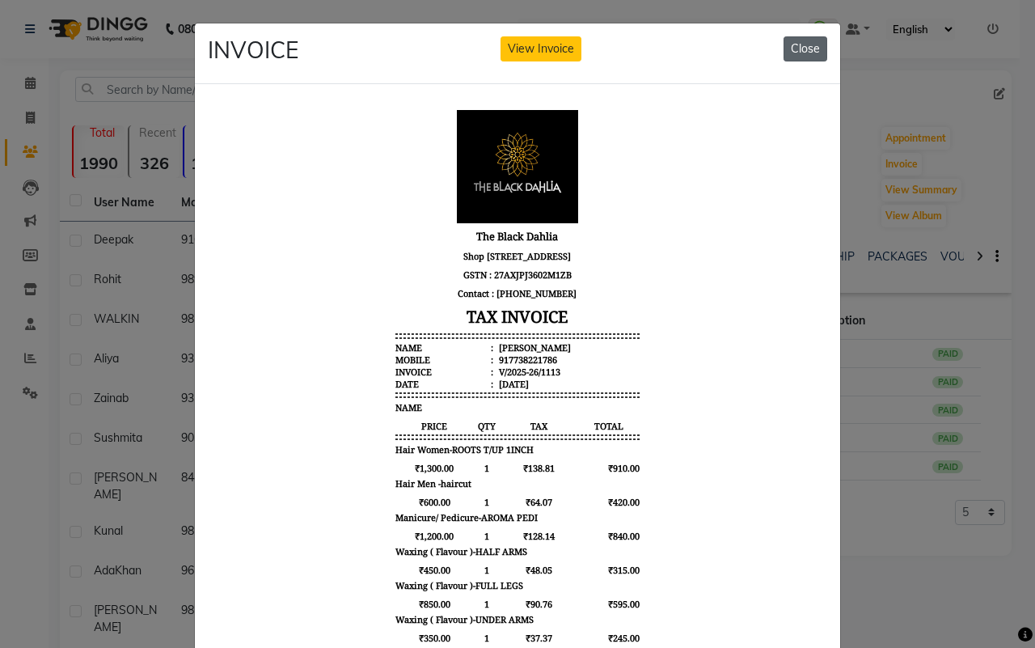
click at [790, 53] on button "Close" at bounding box center [806, 48] width 44 height 25
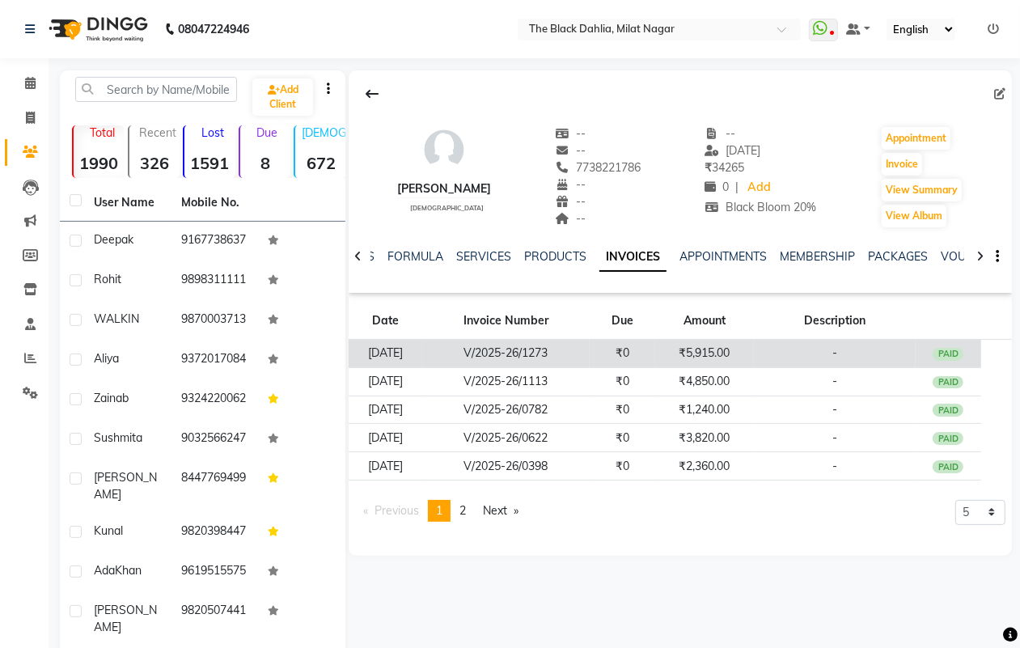
click at [754, 348] on td "₹5,915.00" at bounding box center [704, 354] width 99 height 28
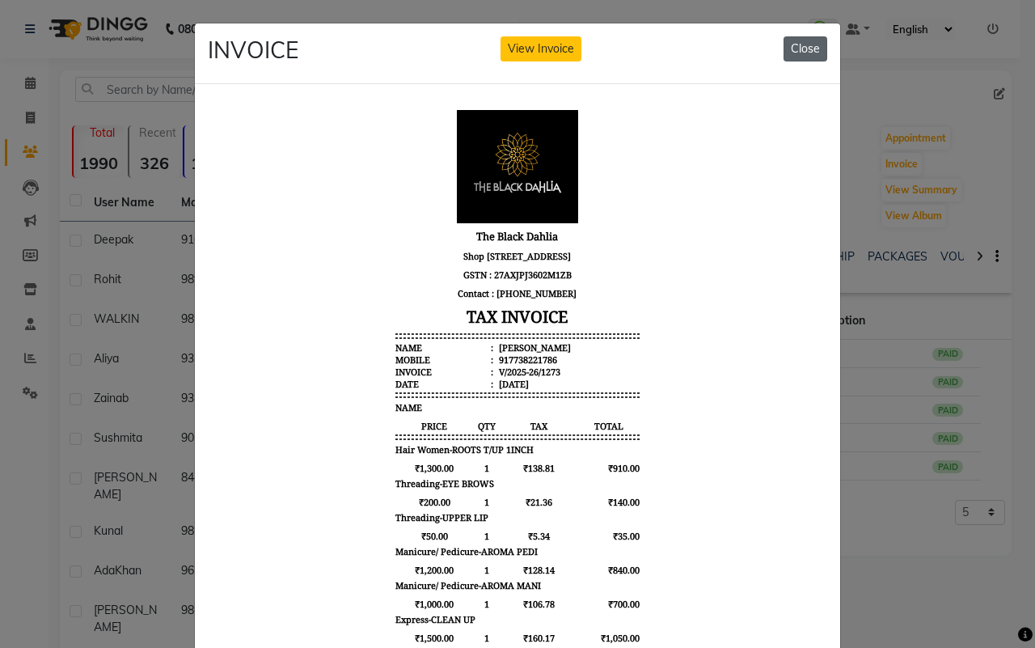
click at [802, 47] on button "Close" at bounding box center [806, 48] width 44 height 25
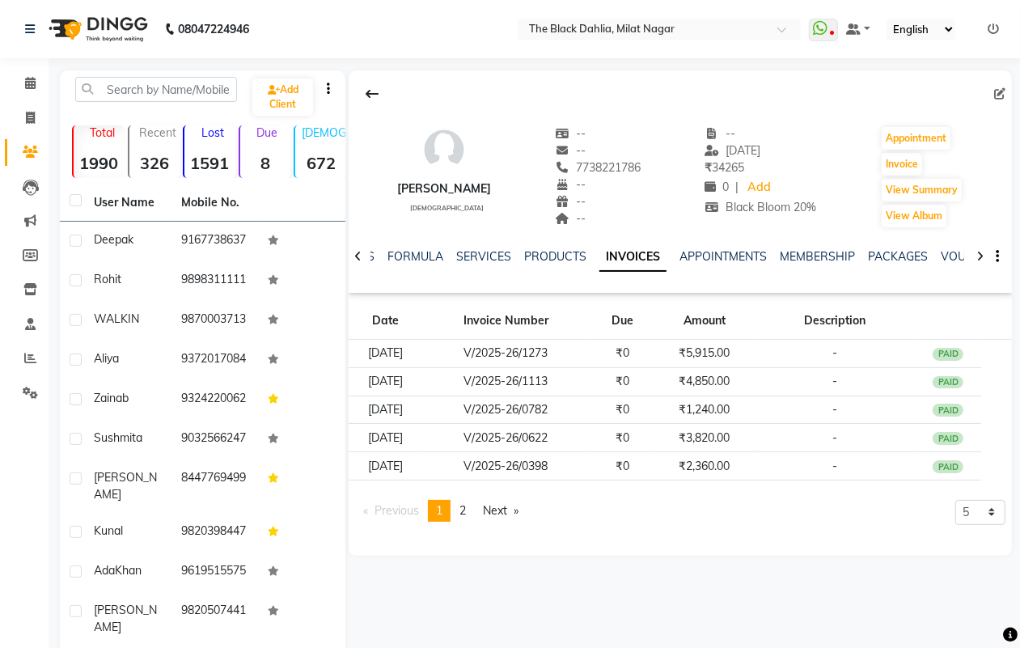
click at [496, 248] on div "SERVICES" at bounding box center [483, 256] width 55 height 17
click at [490, 252] on link "SERVICES" at bounding box center [483, 256] width 55 height 15
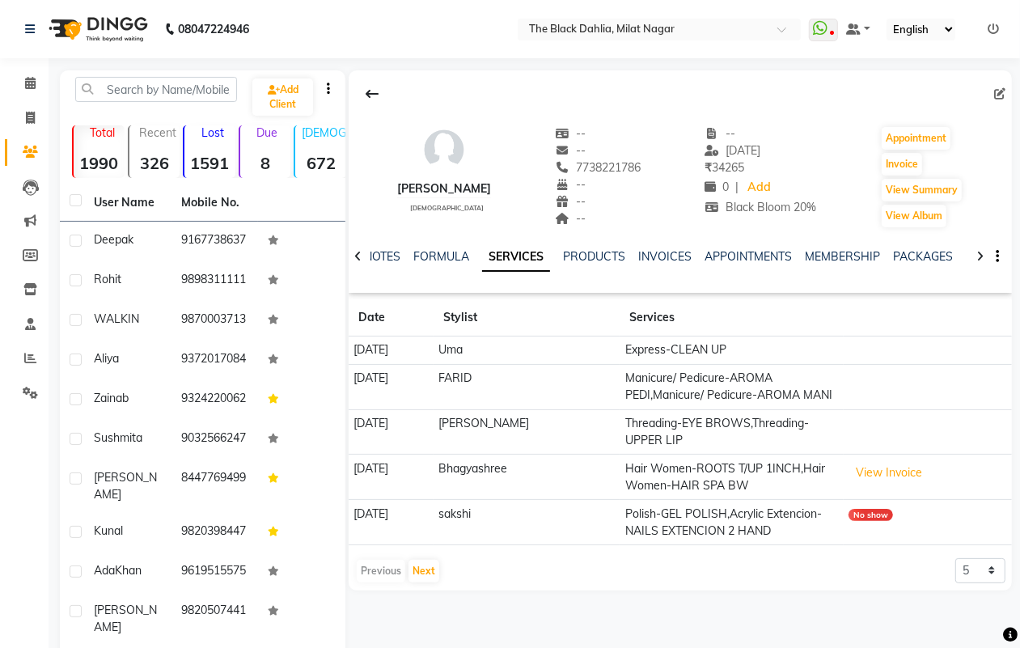
click at [657, 346] on td "Express-CLEAN UP" at bounding box center [732, 351] width 224 height 28
